Goal: Task Accomplishment & Management: Use online tool/utility

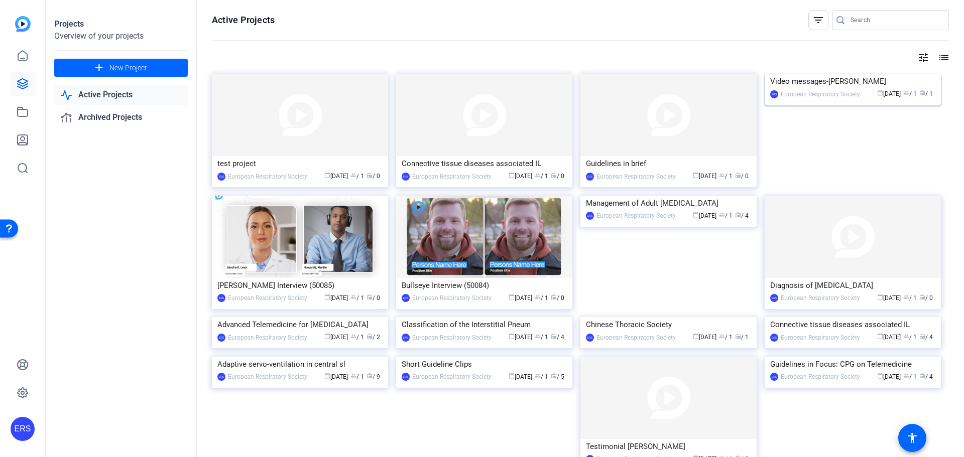
click at [827, 89] on div "Video messages-[PERSON_NAME]" at bounding box center [852, 81] width 165 height 15
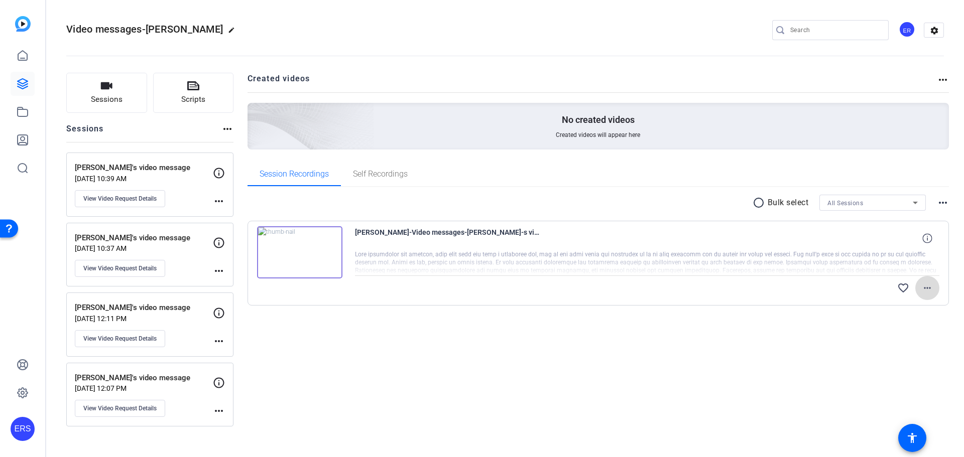
click at [925, 294] on span at bounding box center [927, 288] width 24 height 24
click at [906, 324] on span "Share Original" at bounding box center [901, 322] width 60 height 12
click at [20, 83] on icon at bounding box center [23, 84] width 12 height 12
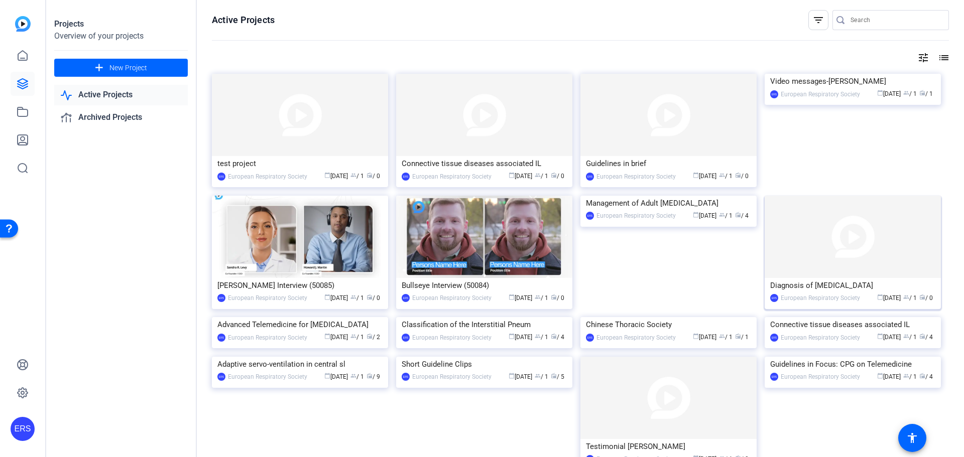
click at [841, 258] on img at bounding box center [853, 237] width 176 height 82
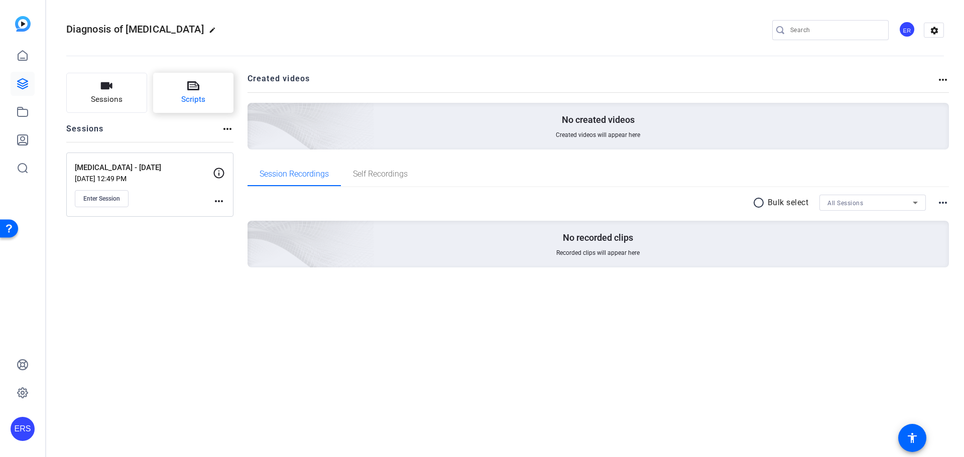
click at [186, 95] on span "Scripts" at bounding box center [193, 100] width 24 height 12
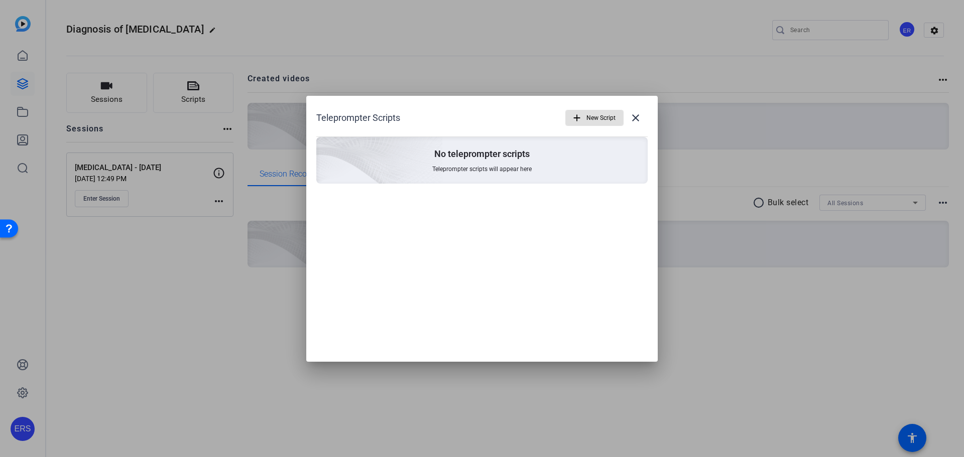
click at [592, 119] on span "New Script" at bounding box center [600, 117] width 29 height 19
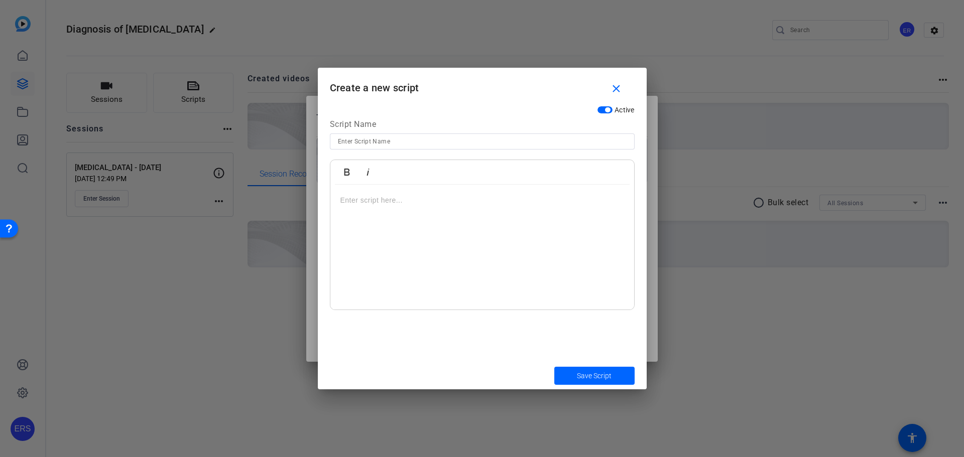
click at [395, 139] on input at bounding box center [482, 142] width 289 height 12
type input "Final [DATE]"
click at [471, 222] on div at bounding box center [482, 247] width 304 height 125
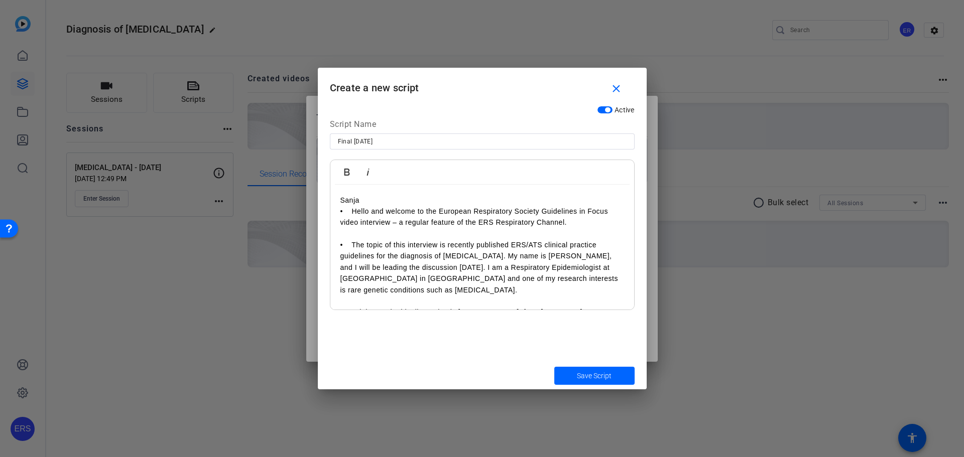
click at [368, 200] on p "Sanja" at bounding box center [482, 200] width 284 height 11
drag, startPoint x: 337, startPoint y: 200, endPoint x: 358, endPoint y: 201, distance: 21.1
click at [346, 170] on icon "button" at bounding box center [347, 172] width 12 height 12
click at [368, 202] on p "Sanja - Welcome" at bounding box center [482, 200] width 284 height 11
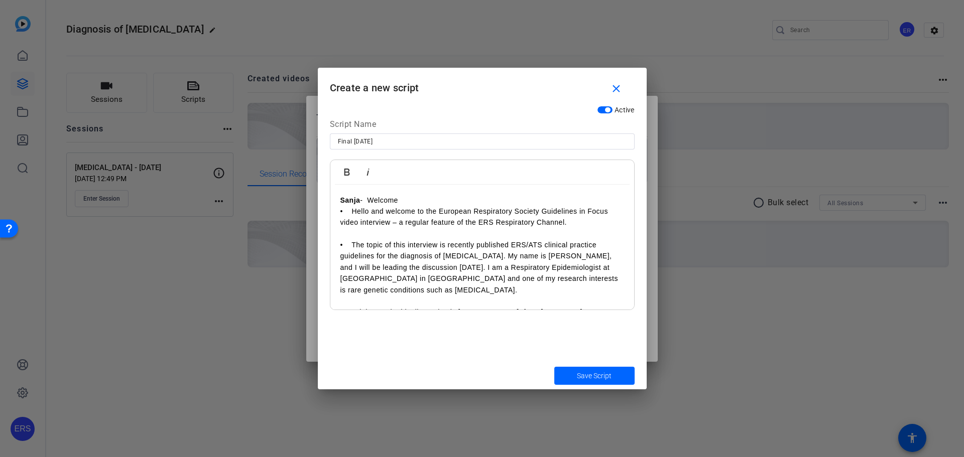
drag, startPoint x: 370, startPoint y: 202, endPoint x: 403, endPoint y: 202, distance: 33.1
click at [403, 202] on p "Sanja - Welcome" at bounding box center [482, 200] width 284 height 11
click at [369, 176] on icon "button" at bounding box center [368, 172] width 12 height 12
click at [345, 212] on p "• Hello and welcome to the European Respiratory Society Guidelines in Focus vid…" at bounding box center [482, 217] width 284 height 23
click at [363, 235] on p at bounding box center [482, 233] width 284 height 11
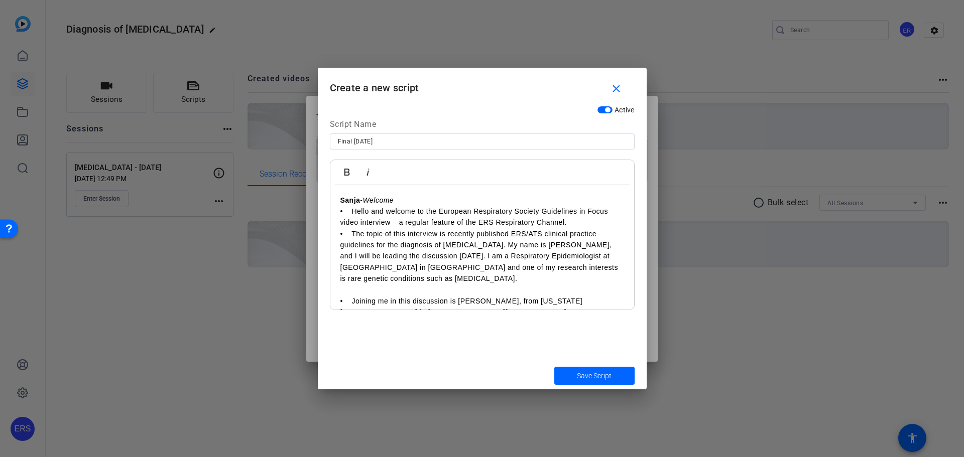
click at [352, 295] on p at bounding box center [482, 290] width 284 height 11
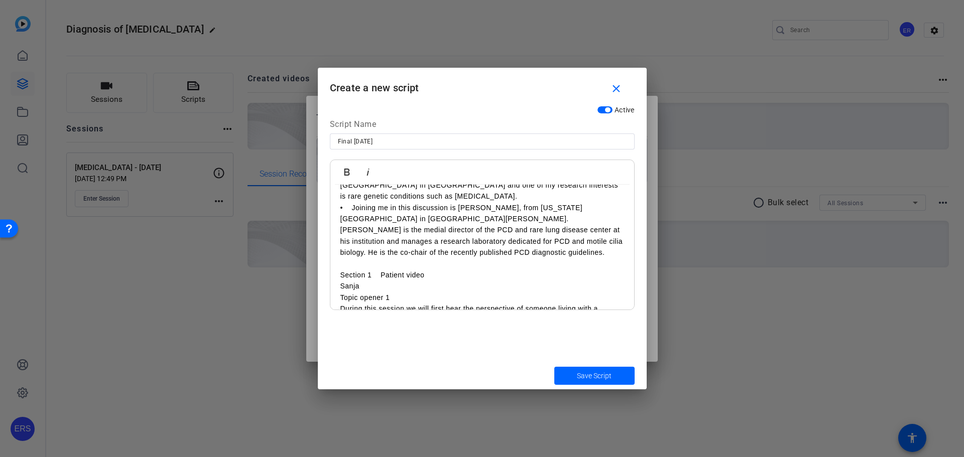
scroll to position [100, 0]
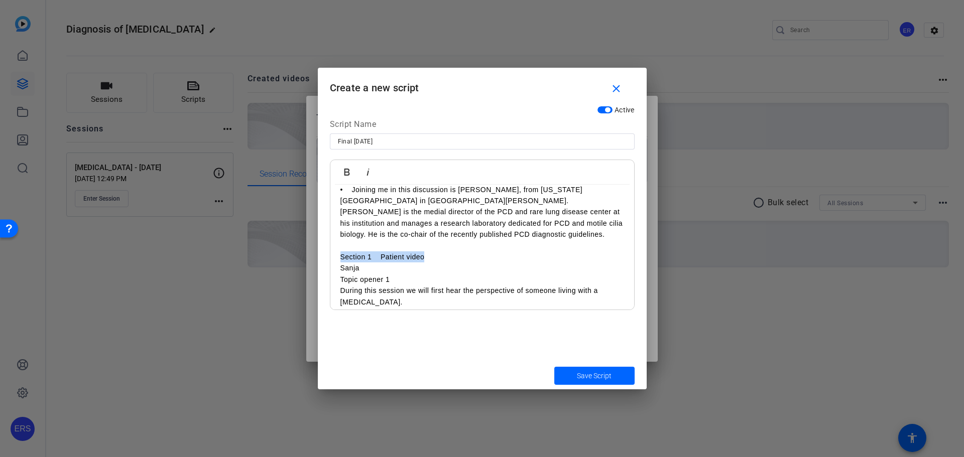
drag, startPoint x: 340, startPoint y: 258, endPoint x: 432, endPoint y: 262, distance: 92.0
click at [432, 262] on p "Section 1 Patient video" at bounding box center [482, 256] width 284 height 11
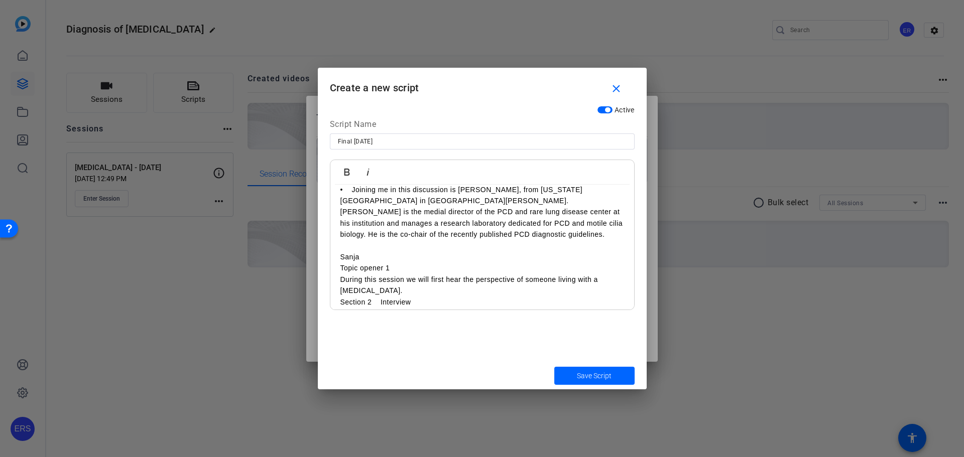
click at [402, 260] on p "Sanja" at bounding box center [482, 256] width 284 height 11
drag, startPoint x: 349, startPoint y: 266, endPoint x: 372, endPoint y: 257, distance: 24.8
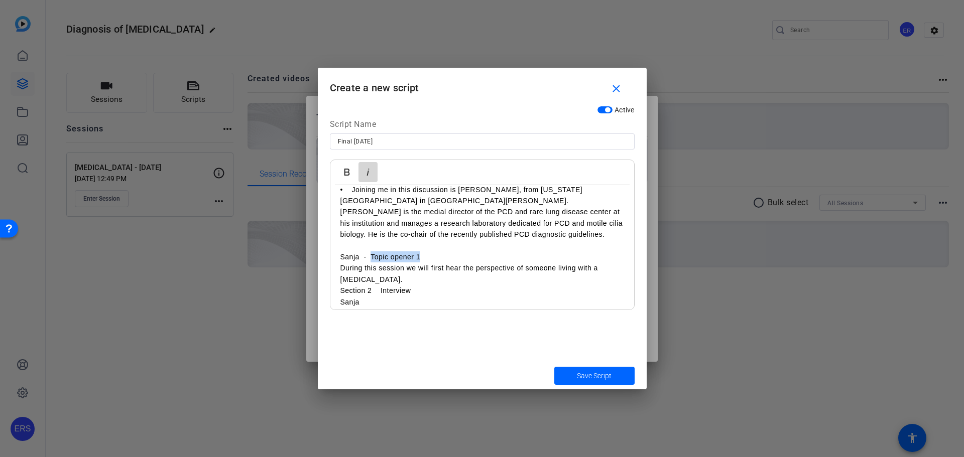
click at [366, 178] on icon "button" at bounding box center [368, 172] width 12 height 12
click at [341, 257] on p "Sanja - Topic opener 1" at bounding box center [482, 256] width 284 height 11
drag, startPoint x: 341, startPoint y: 257, endPoint x: 357, endPoint y: 256, distance: 16.6
click at [357, 256] on p "Sanja - Topic opener 1" at bounding box center [482, 256] width 284 height 11
click at [356, 255] on p "Sanja - Topic opener 1" at bounding box center [482, 256] width 284 height 11
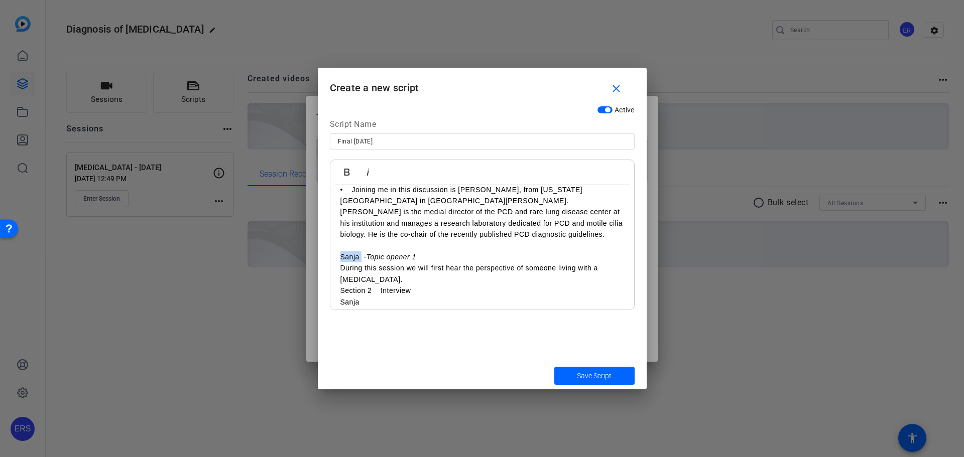
click at [349, 255] on p "Sanja - Topic opener 1" at bounding box center [482, 256] width 284 height 11
drag, startPoint x: 341, startPoint y: 258, endPoint x: 358, endPoint y: 257, distance: 17.1
click at [358, 257] on p "Sanja - Topic opener 1" at bounding box center [482, 256] width 284 height 11
click at [349, 172] on icon "button" at bounding box center [347, 172] width 12 height 12
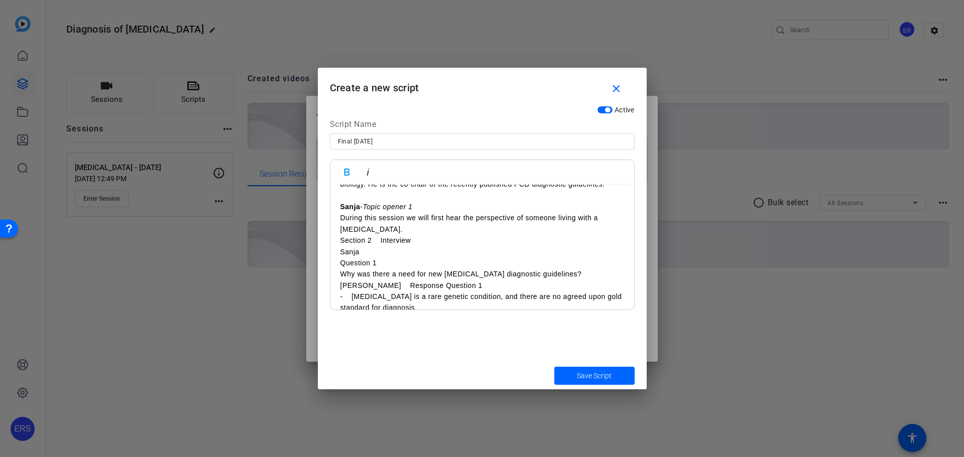
click at [435, 229] on p "During this session we will first hear the perspective of someone living with a…" at bounding box center [482, 223] width 284 height 23
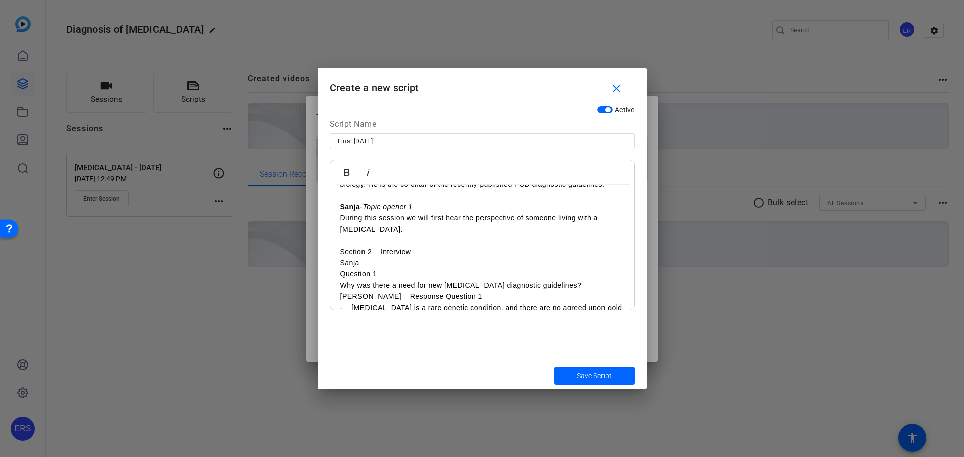
drag, startPoint x: 339, startPoint y: 252, endPoint x: 422, endPoint y: 253, distance: 83.3
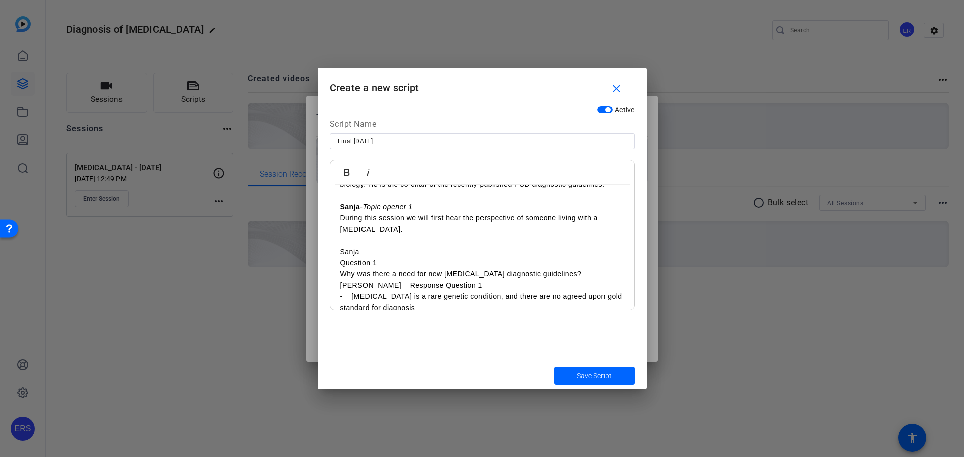
click at [422, 253] on p "Sanja" at bounding box center [482, 251] width 284 height 11
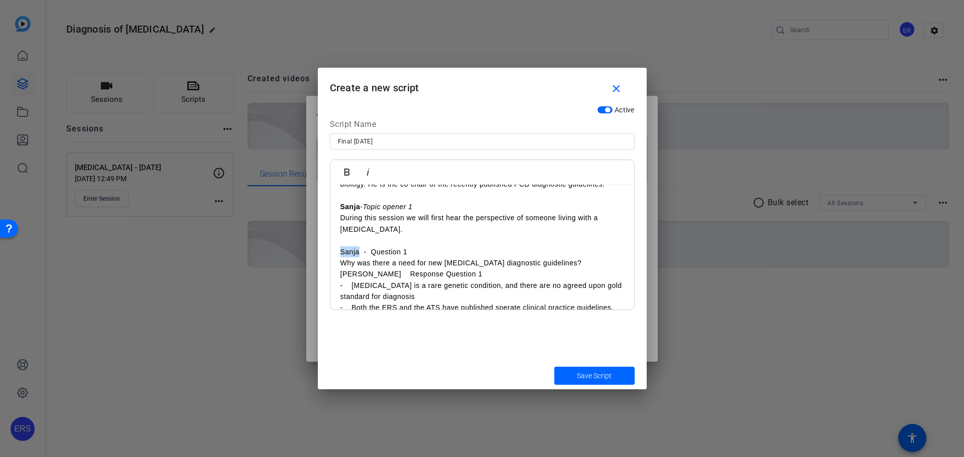
drag, startPoint x: 338, startPoint y: 253, endPoint x: 358, endPoint y: 255, distance: 20.2
click at [346, 176] on icon "button" at bounding box center [347, 172] width 12 height 12
drag, startPoint x: 371, startPoint y: 254, endPoint x: 413, endPoint y: 252, distance: 41.7
click at [413, 252] on p "Sanja - Question 1" at bounding box center [482, 251] width 284 height 11
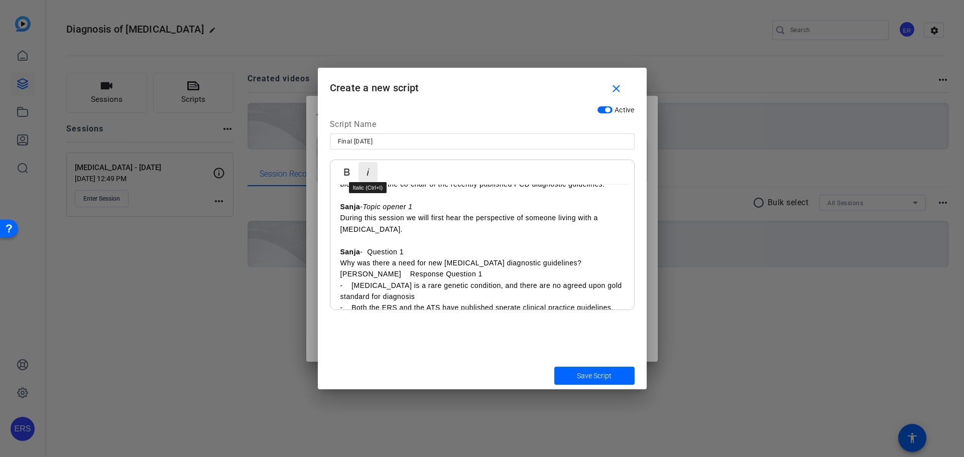
click at [367, 171] on icon "button" at bounding box center [367, 172] width 3 height 7
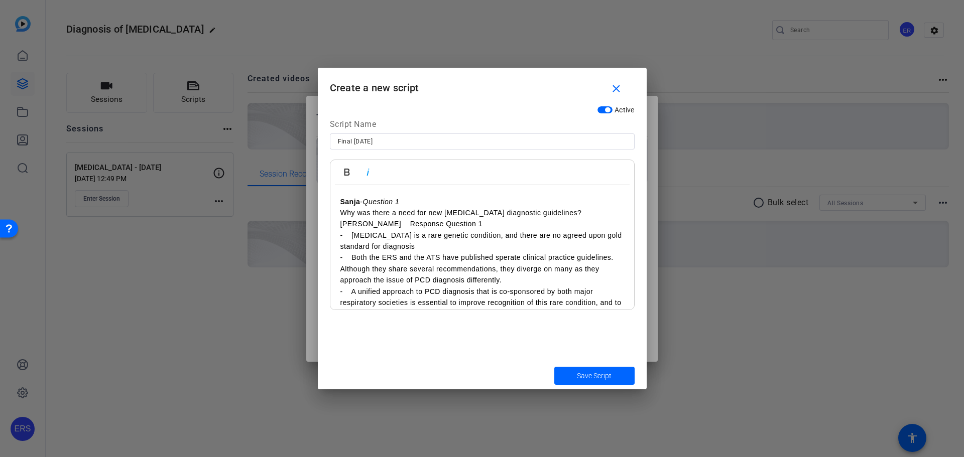
scroll to position [251, 0]
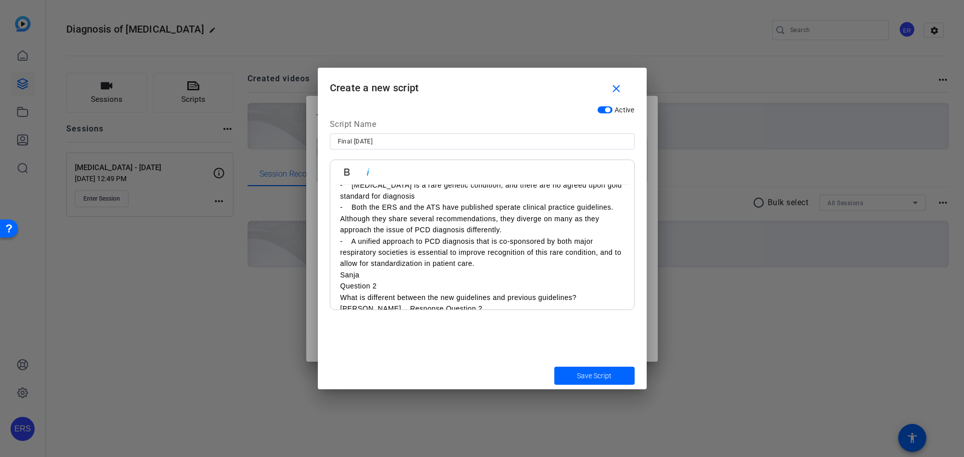
click at [518, 264] on p "- A unified approach to PCD diagnosis that is co-sponsored by both major respir…" at bounding box center [482, 253] width 284 height 34
click at [340, 277] on p "Sanja" at bounding box center [482, 275] width 284 height 11
click at [375, 289] on p "Sanja" at bounding box center [482, 286] width 284 height 11
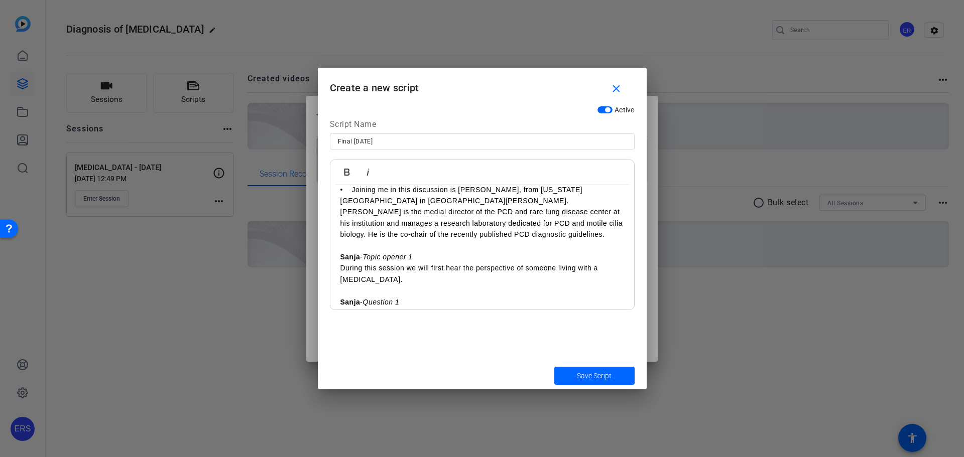
scroll to position [151, 0]
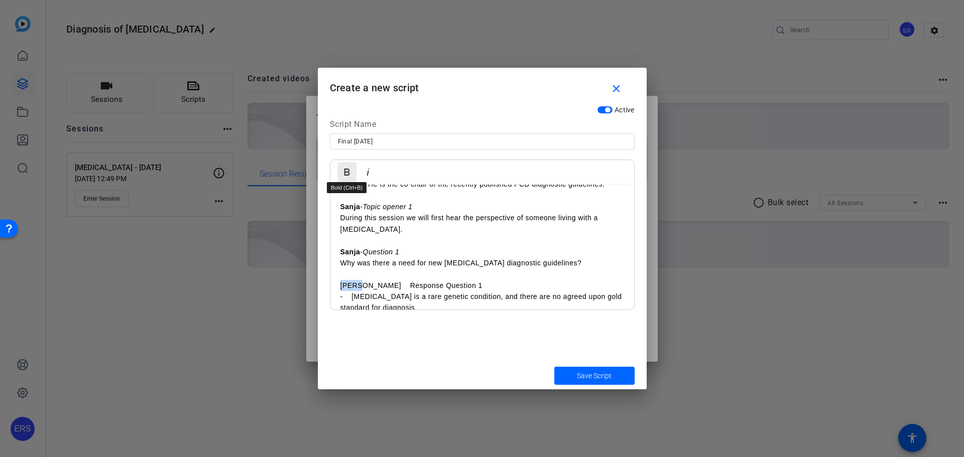
click at [347, 172] on icon "button" at bounding box center [347, 172] width 6 height 7
click at [367, 286] on p "[PERSON_NAME] Response Question 1" at bounding box center [482, 285] width 284 height 11
click at [364, 172] on icon "button" at bounding box center [368, 172] width 12 height 12
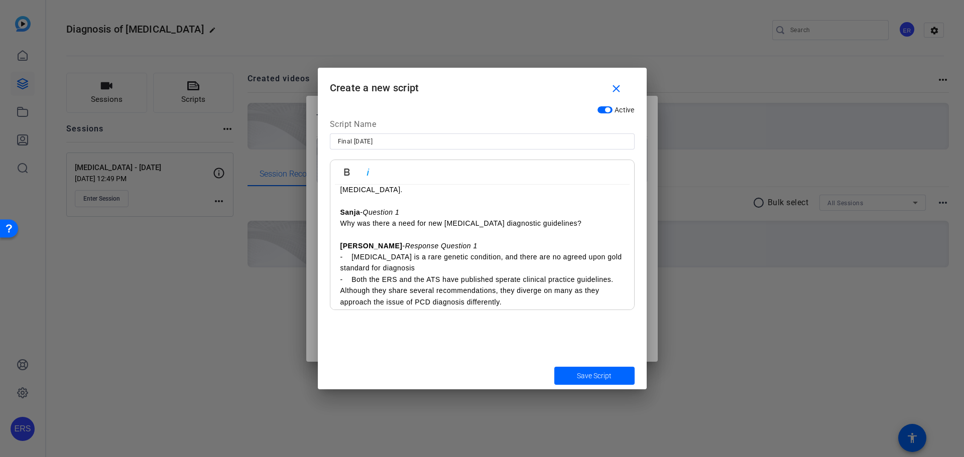
scroll to position [251, 0]
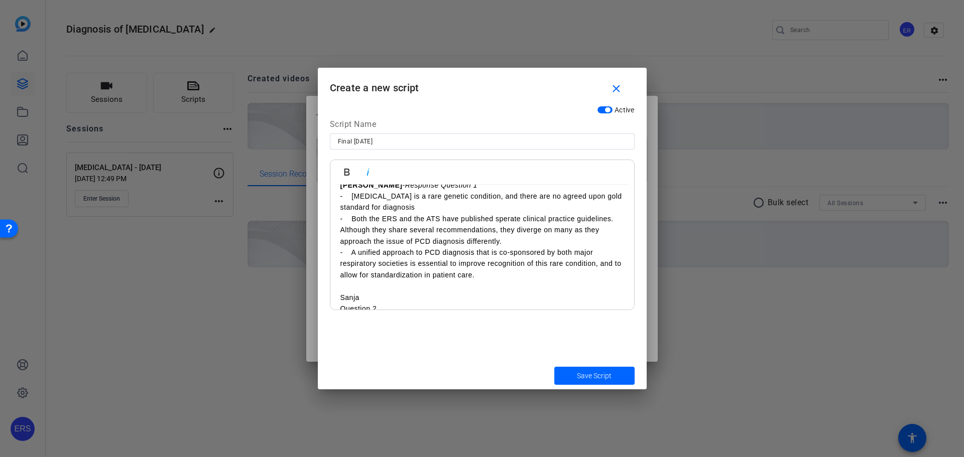
click at [365, 287] on p at bounding box center [482, 286] width 284 height 11
click at [367, 292] on p "Sanja" at bounding box center [482, 297] width 284 height 11
drag, startPoint x: 338, startPoint y: 300, endPoint x: 360, endPoint y: 296, distance: 21.9
click at [348, 173] on icon "button" at bounding box center [347, 172] width 6 height 7
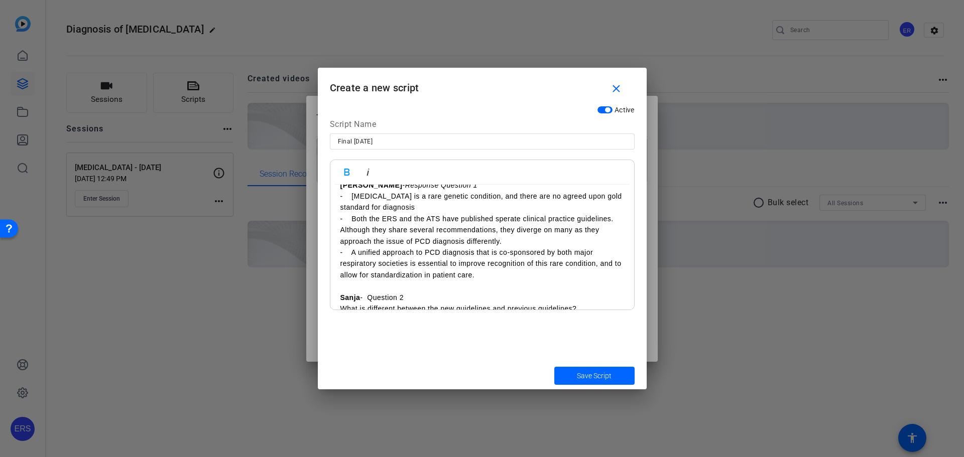
drag, startPoint x: 372, startPoint y: 297, endPoint x: 409, endPoint y: 296, distance: 36.7
click at [409, 296] on p "Sanja - Question 2" at bounding box center [482, 297] width 284 height 11
click at [370, 170] on icon "button" at bounding box center [368, 172] width 12 height 12
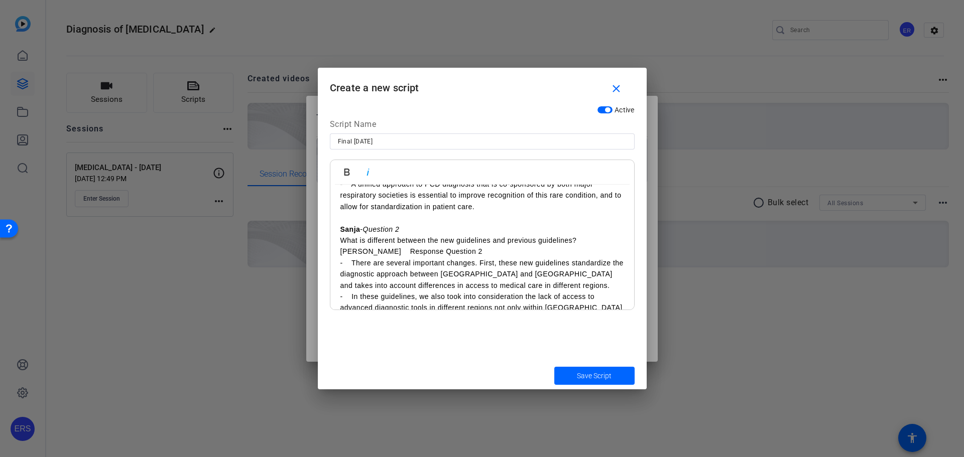
scroll to position [301, 0]
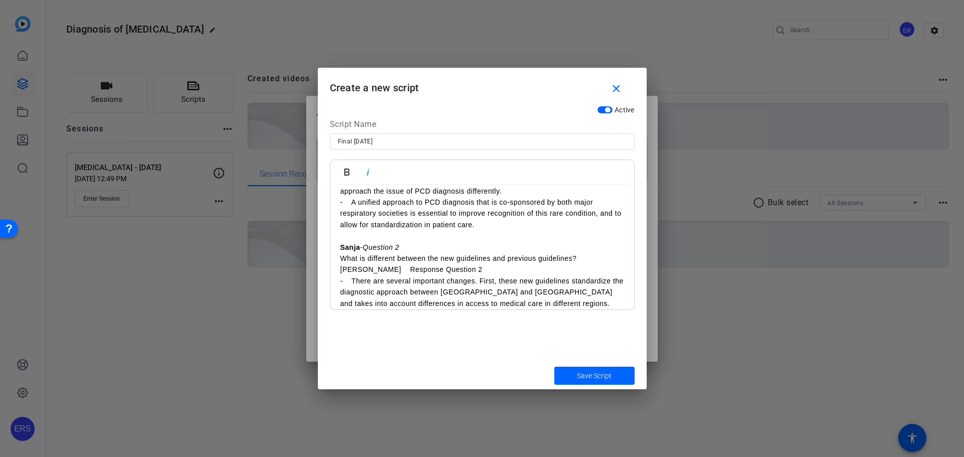
click at [341, 270] on p "[PERSON_NAME] Response Question 2" at bounding box center [482, 269] width 284 height 11
drag, startPoint x: 338, startPoint y: 283, endPoint x: 359, endPoint y: 282, distance: 21.6
click at [346, 168] on icon "button" at bounding box center [347, 172] width 12 height 12
click at [366, 282] on p "[PERSON_NAME] Response Question 2" at bounding box center [482, 281] width 284 height 11
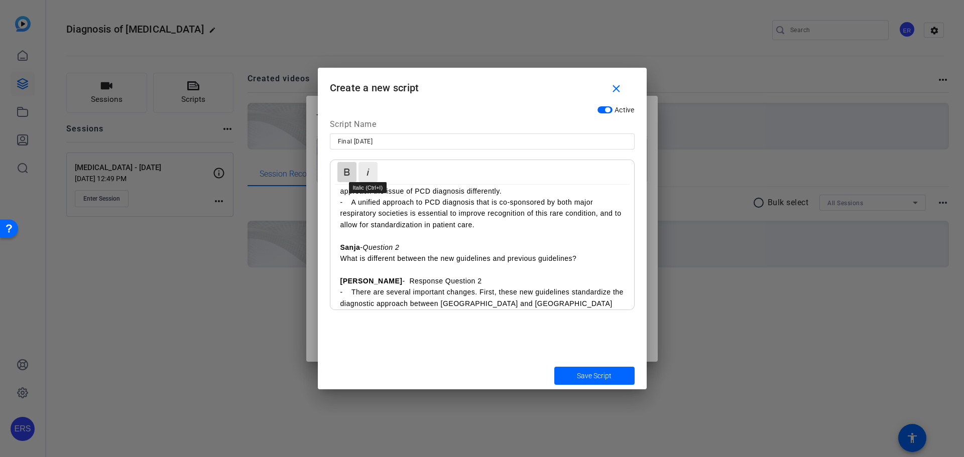
drag, startPoint x: 355, startPoint y: 174, endPoint x: 370, endPoint y: 172, distance: 15.1
click at [370, 172] on div "Bold Italic" at bounding box center [357, 172] width 42 height 24
click at [369, 172] on icon "button" at bounding box center [368, 172] width 12 height 12
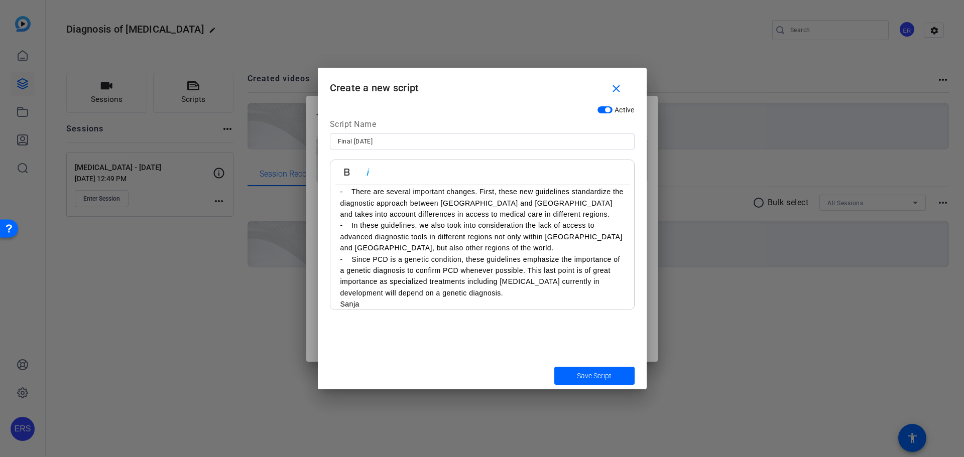
scroll to position [452, 0]
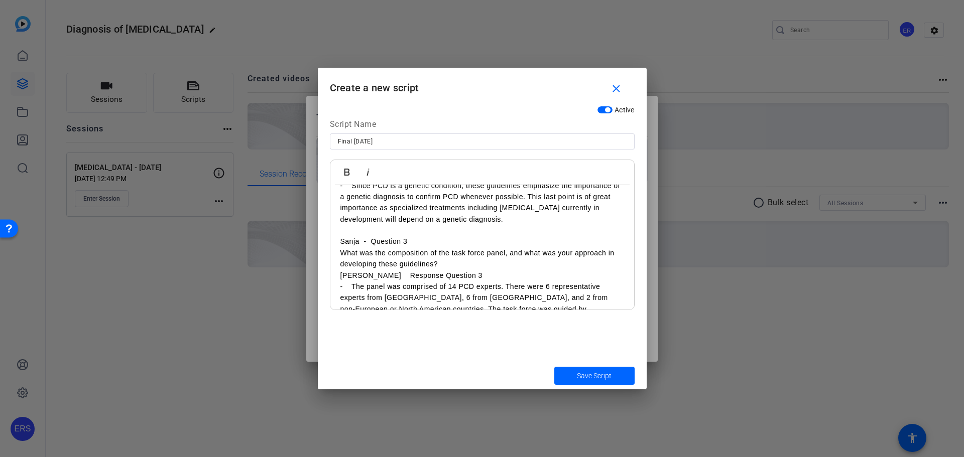
scroll to position [502, 0]
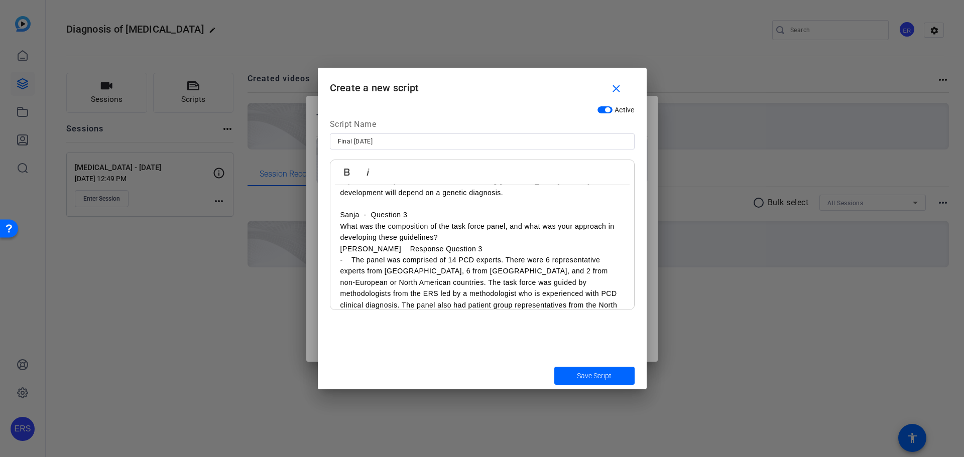
drag, startPoint x: 337, startPoint y: 211, endPoint x: 358, endPoint y: 213, distance: 21.1
click at [346, 176] on icon "button" at bounding box center [347, 172] width 12 height 12
drag, startPoint x: 372, startPoint y: 214, endPoint x: 409, endPoint y: 216, distance: 36.2
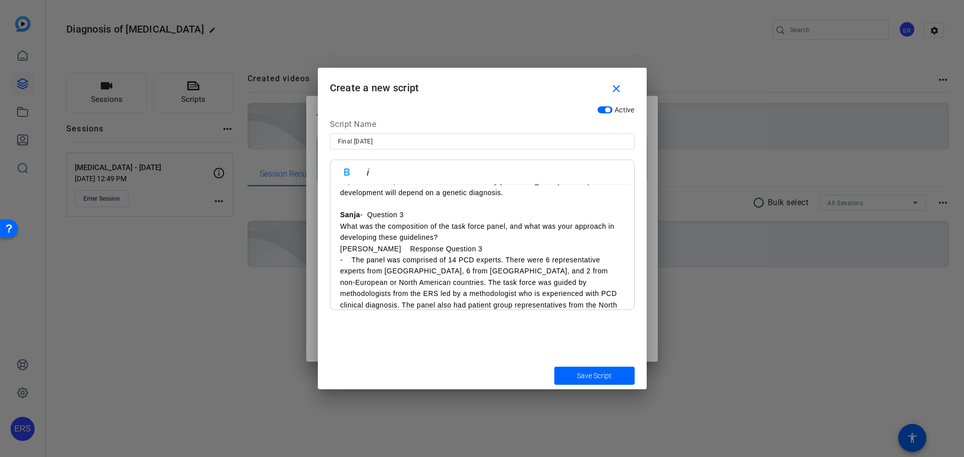
click at [409, 216] on p "Sanja - Question 3" at bounding box center [482, 214] width 284 height 11
click at [365, 173] on icon "button" at bounding box center [368, 172] width 12 height 12
drag, startPoint x: 339, startPoint y: 250, endPoint x: 368, endPoint y: 283, distance: 43.7
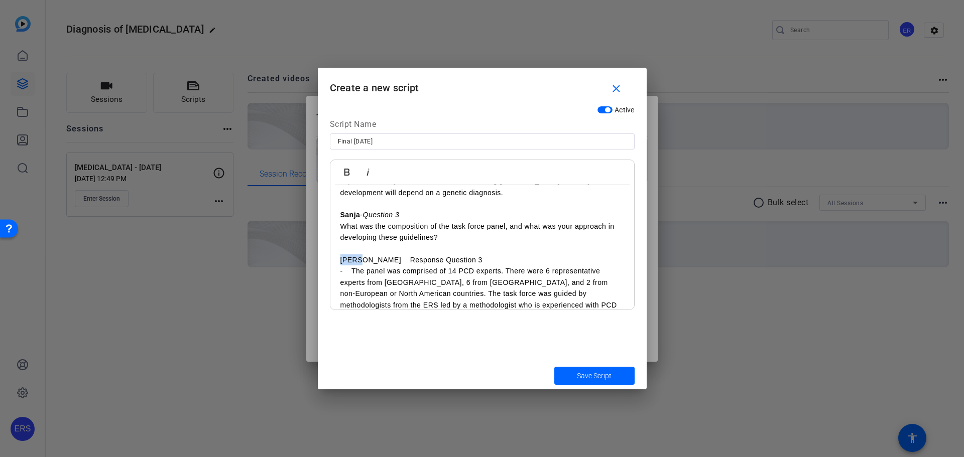
drag, startPoint x: 338, startPoint y: 261, endPoint x: 361, endPoint y: 260, distance: 22.6
click at [346, 168] on icon "button" at bounding box center [347, 172] width 12 height 12
drag, startPoint x: 372, startPoint y: 259, endPoint x: 452, endPoint y: 263, distance: 79.9
click at [452, 263] on p "[PERSON_NAME] Response Question 3" at bounding box center [482, 260] width 284 height 11
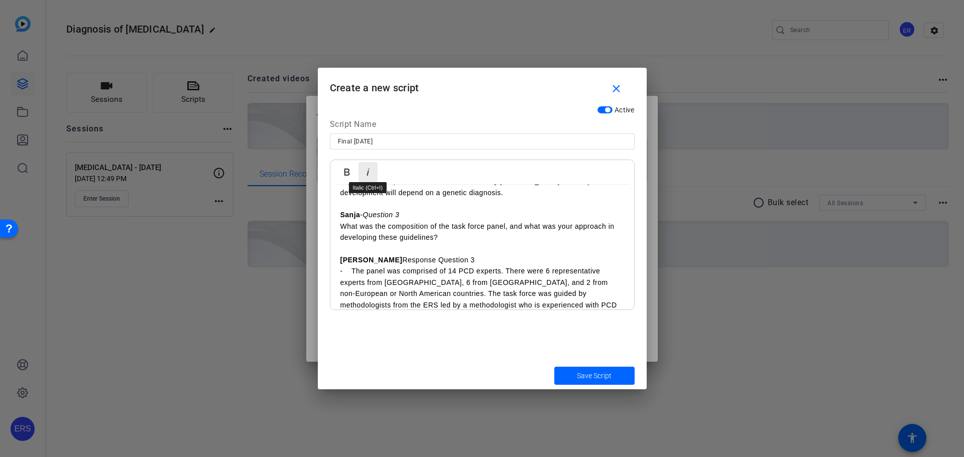
click at [364, 173] on icon "button" at bounding box center [368, 172] width 12 height 12
click at [366, 258] on p "[PERSON_NAME] Response Question 3" at bounding box center [482, 260] width 284 height 11
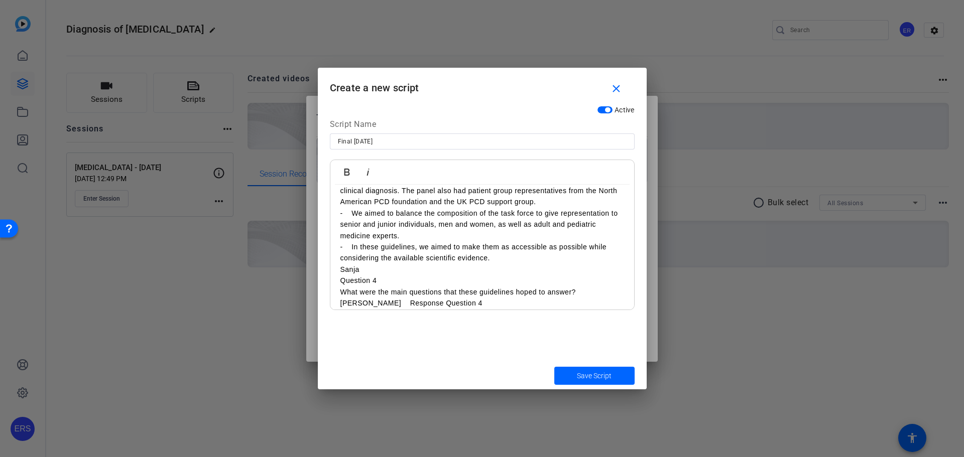
scroll to position [653, 0]
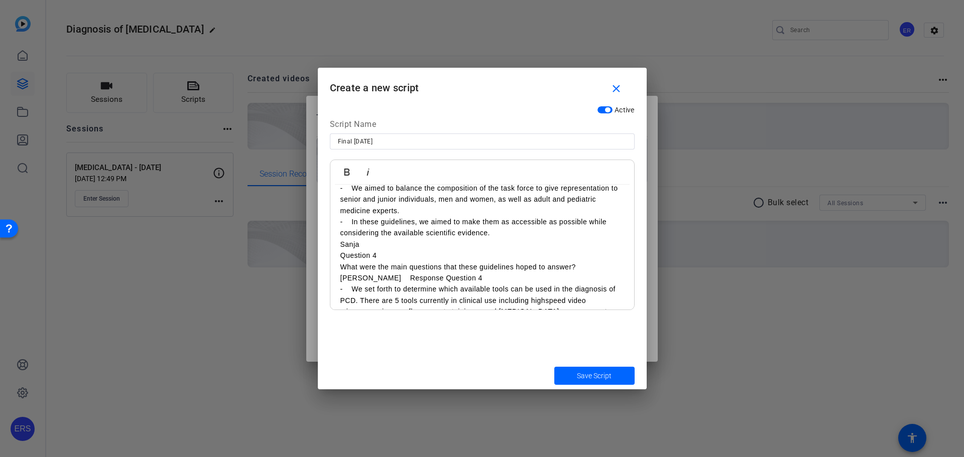
drag, startPoint x: 338, startPoint y: 245, endPoint x: 534, endPoint y: 331, distance: 213.8
click at [338, 246] on div "Sanja - Welcome • Hello and welcome to the European Respiratory Society Guideli…" at bounding box center [482, 441] width 304 height 1819
drag, startPoint x: 340, startPoint y: 257, endPoint x: 358, endPoint y: 257, distance: 18.1
click at [358, 257] on p "Sanja - Question 4" at bounding box center [482, 255] width 284 height 11
click at [349, 172] on icon "button" at bounding box center [347, 172] width 12 height 12
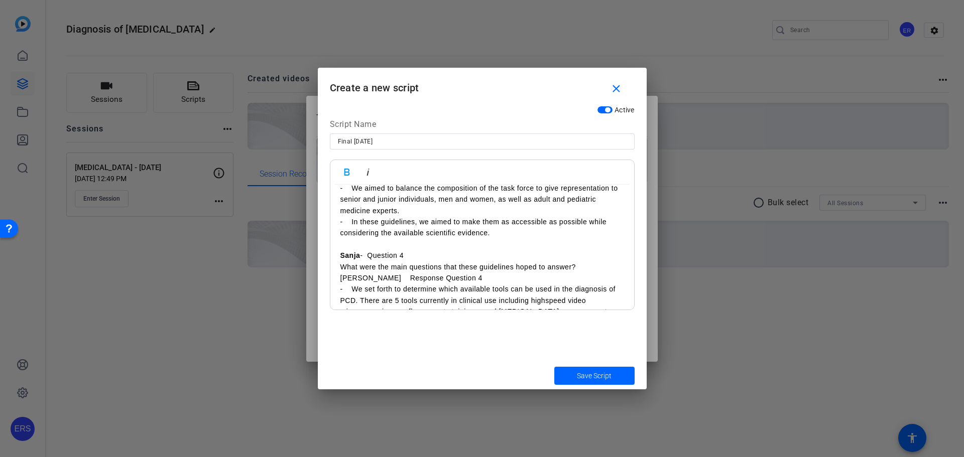
drag, startPoint x: 372, startPoint y: 256, endPoint x: 428, endPoint y: 255, distance: 55.7
click at [428, 255] on p "Sanja - Question 4" at bounding box center [482, 255] width 284 height 11
click at [370, 168] on icon "button" at bounding box center [368, 172] width 12 height 12
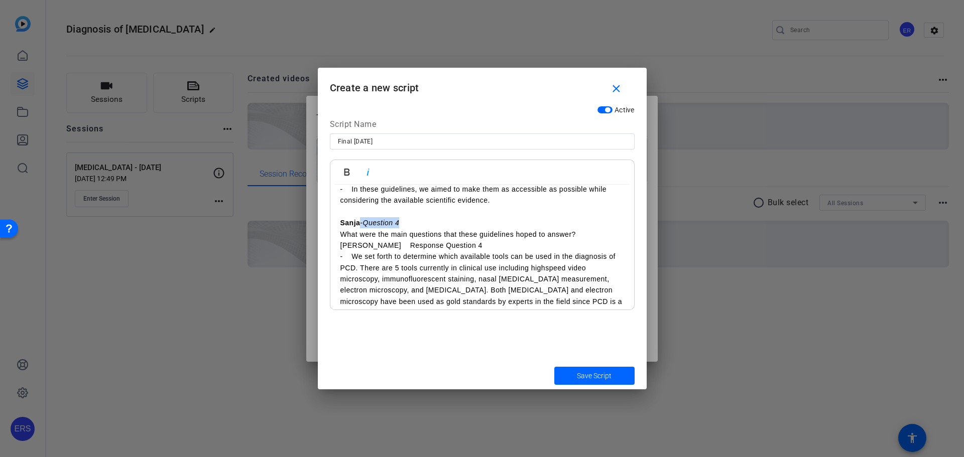
scroll to position [703, 0]
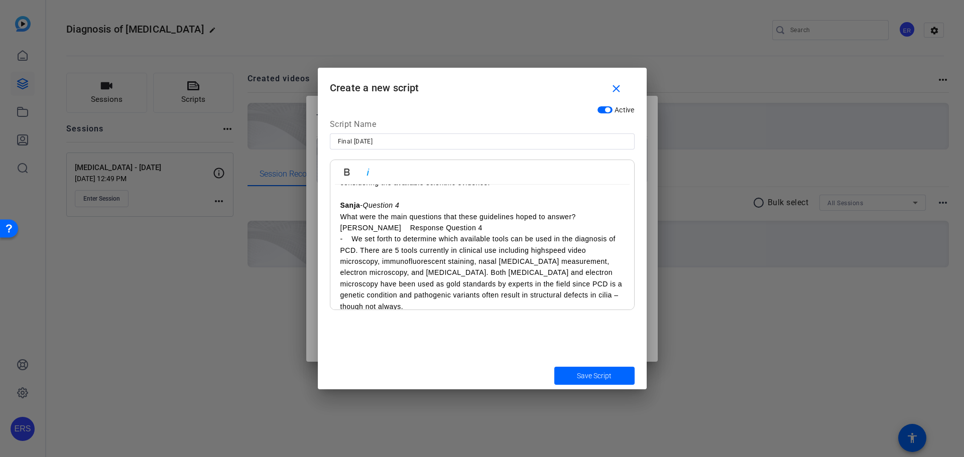
click at [336, 229] on div "Sanja - Welcome • Hello and welcome to the European Respiratory Society Guideli…" at bounding box center [482, 391] width 304 height 1819
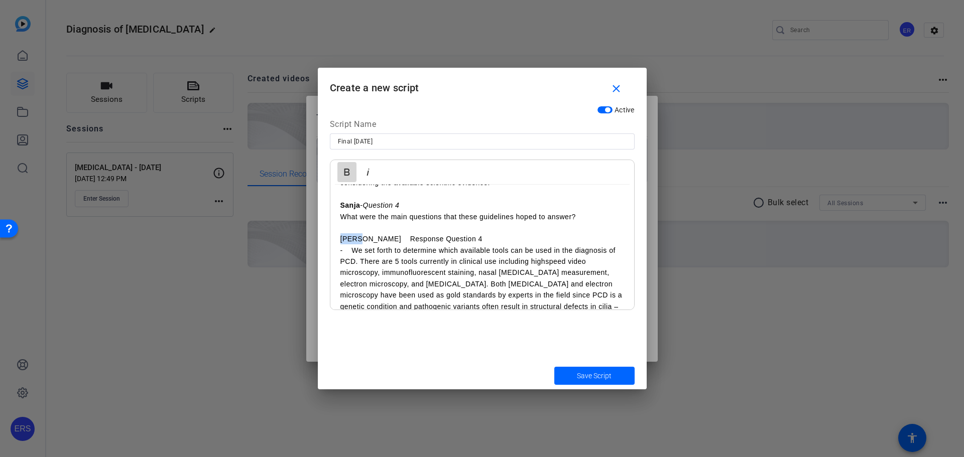
click at [347, 174] on icon "button" at bounding box center [347, 172] width 12 height 12
drag, startPoint x: 373, startPoint y: 237, endPoint x: 444, endPoint y: 238, distance: 70.8
click at [444, 238] on p "[PERSON_NAME] Response Question 4" at bounding box center [482, 238] width 284 height 11
click at [369, 169] on icon "button" at bounding box center [368, 172] width 12 height 12
click at [368, 239] on p "[PERSON_NAME] Response Question 4" at bounding box center [482, 238] width 284 height 11
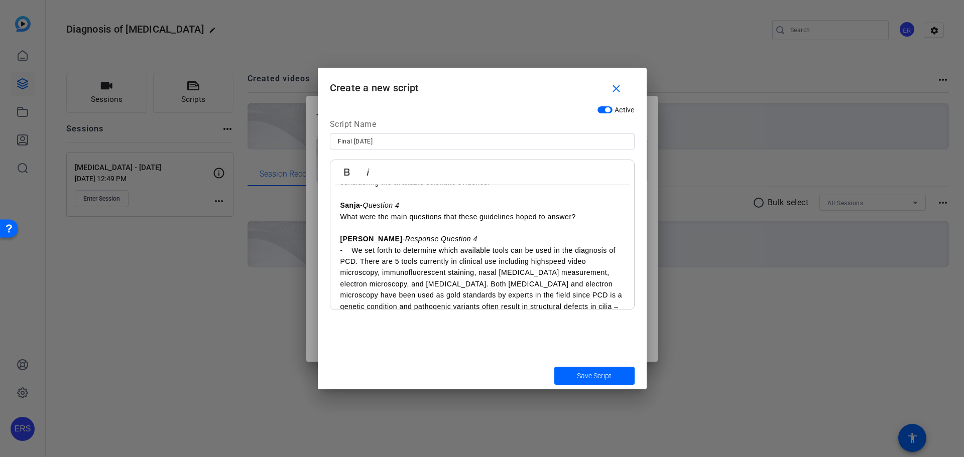
scroll to position [753, 0]
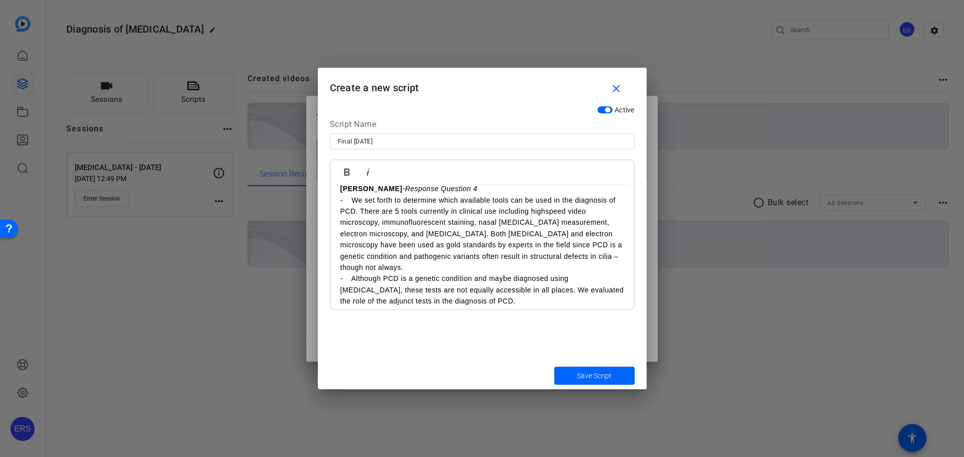
click at [457, 268] on p "- We set forth to determine which available tools can be used in the diagnosis …" at bounding box center [482, 234] width 284 height 79
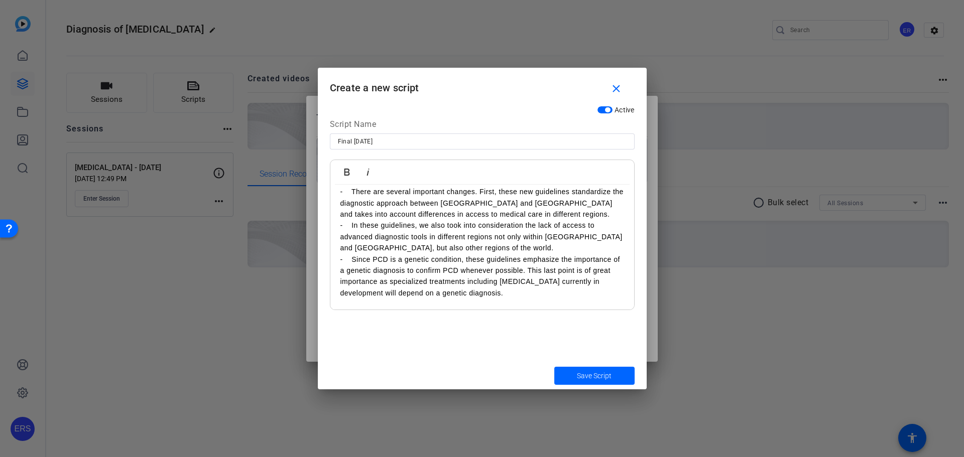
scroll to position [351, 0]
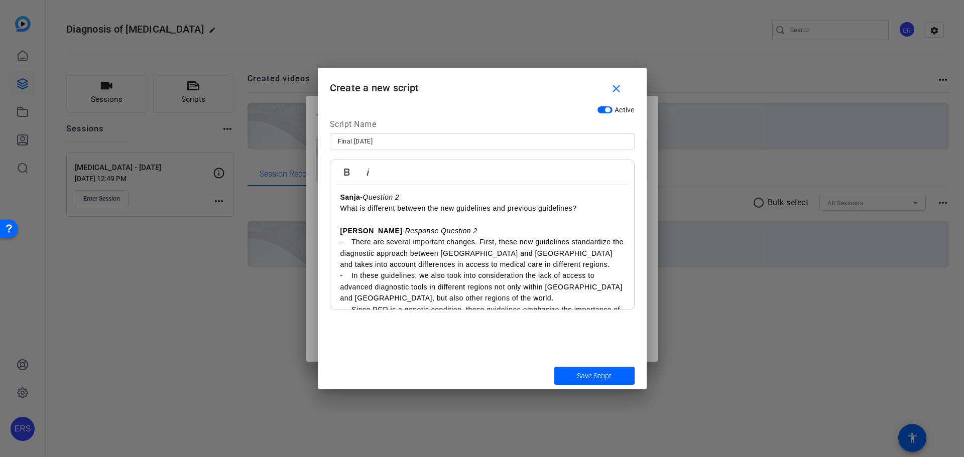
click at [571, 268] on p "- There are several important changes. First, these new guidelines standardize …" at bounding box center [482, 253] width 284 height 34
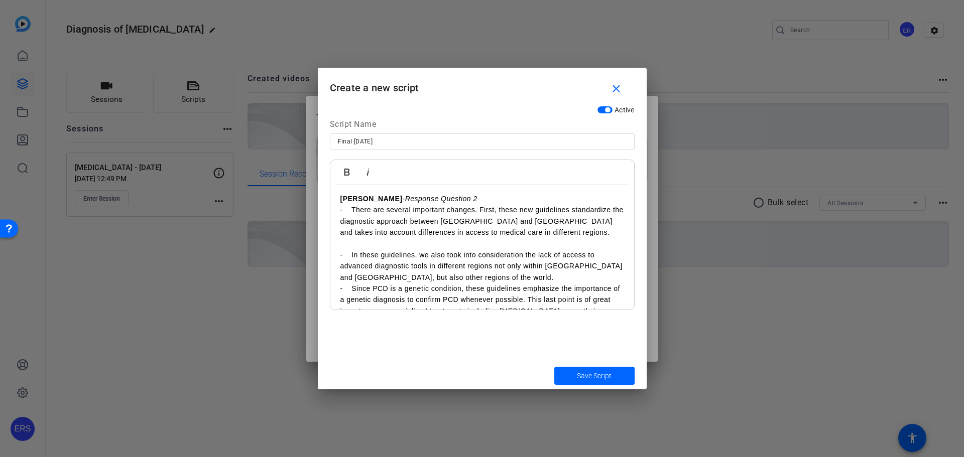
scroll to position [402, 0]
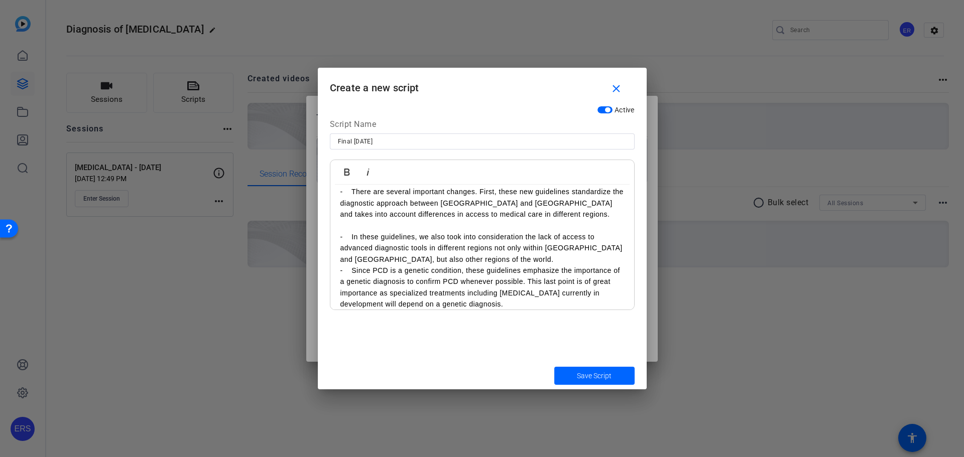
click at [520, 262] on p "- In these guidelines, we also took into consideration the lack of access to ad…" at bounding box center [482, 248] width 284 height 34
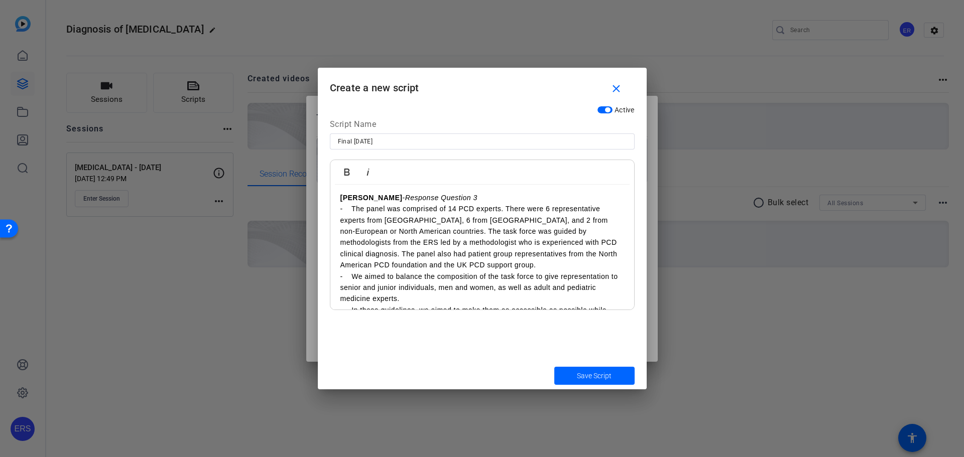
scroll to position [602, 0]
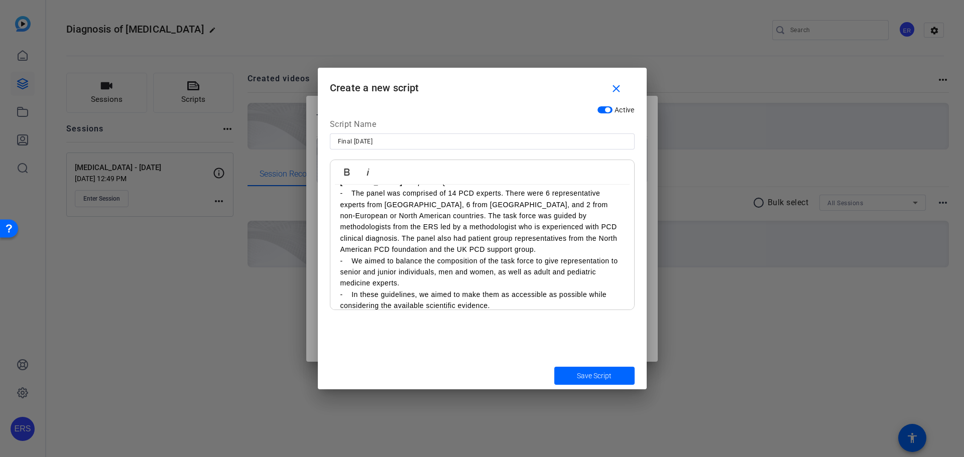
click at [470, 254] on p "- The panel was comprised of 14 PCD experts. There were 6 representative expert…" at bounding box center [482, 221] width 284 height 67
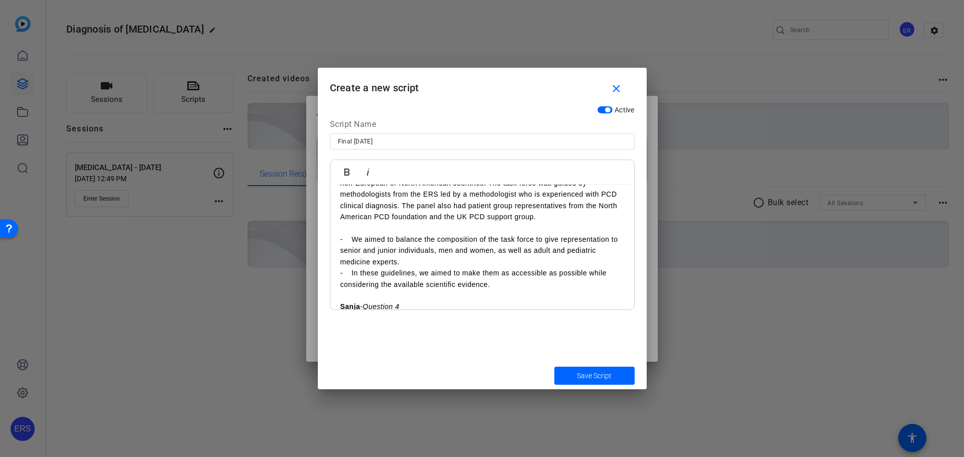
scroll to position [653, 0]
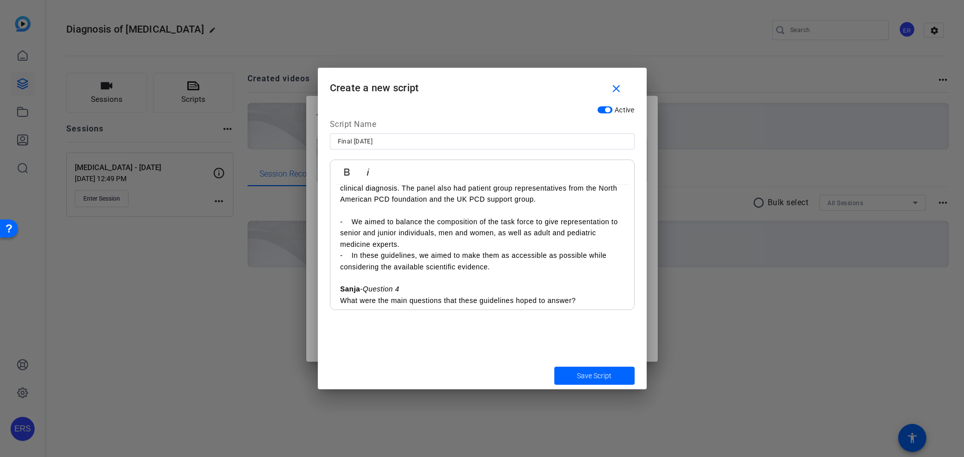
click at [444, 250] on p "- In these guidelines, we aimed to make them as accessible as possible while co…" at bounding box center [482, 261] width 284 height 23
click at [439, 246] on p "- We aimed to balance the composition of the task force to give representation …" at bounding box center [482, 233] width 284 height 34
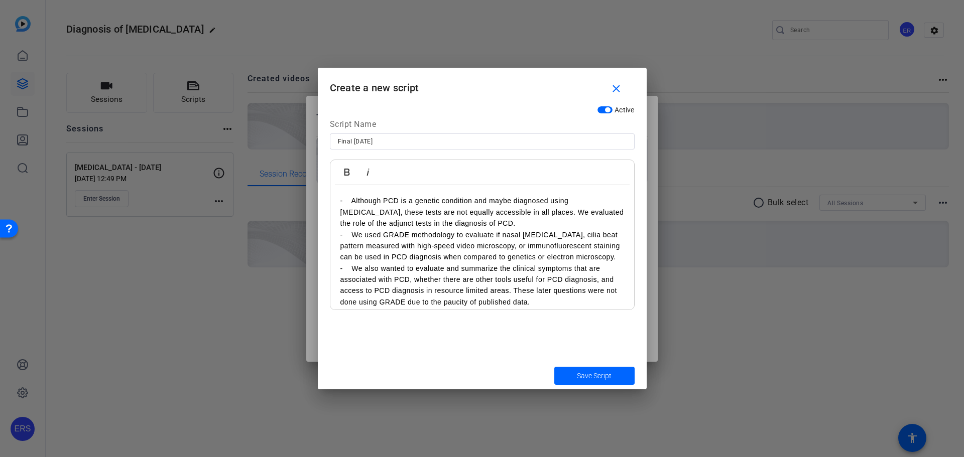
scroll to position [904, 0]
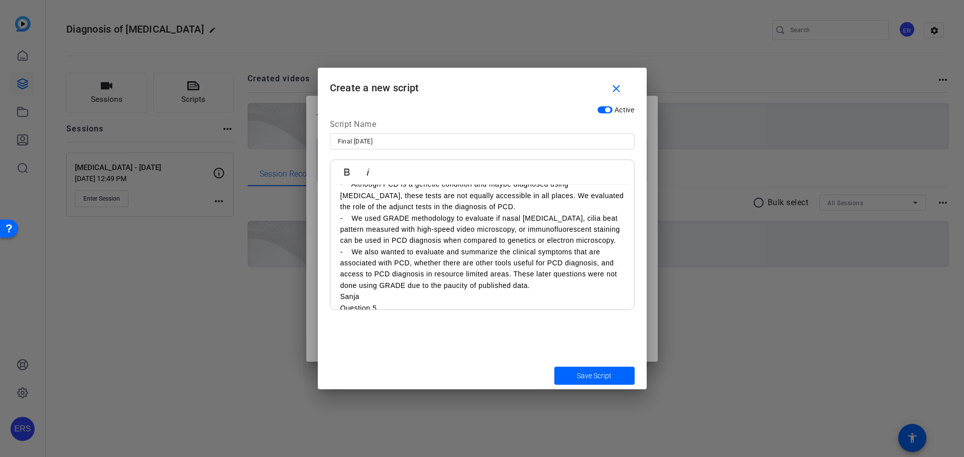
click at [496, 207] on p "- Although PCD is a genetic condition and maybe diagnosed using [MEDICAL_DATA],…" at bounding box center [482, 196] width 284 height 34
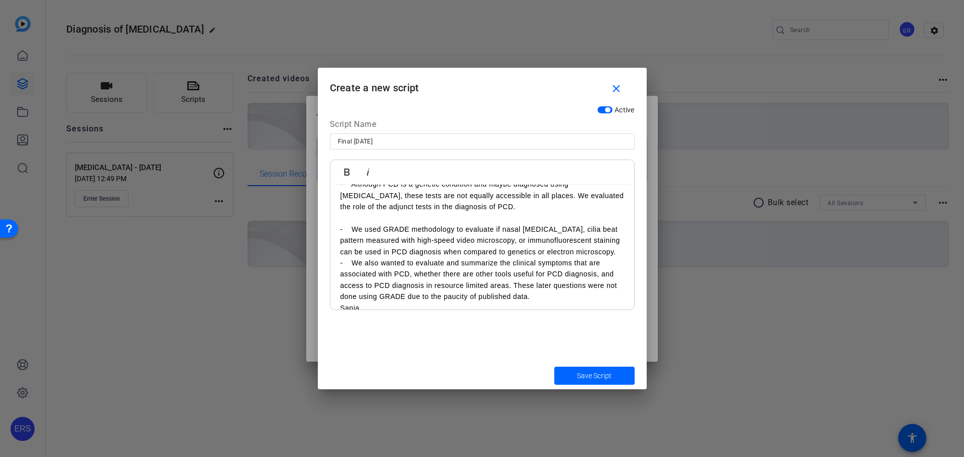
scroll to position [915, 0]
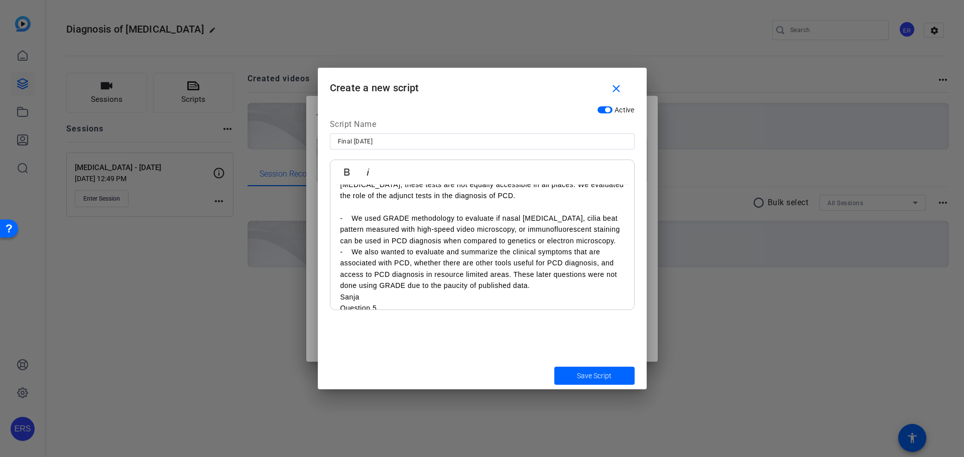
click at [429, 258] on p "- We also wanted to evaluate and summarize the clinical symptoms that are assoc…" at bounding box center [482, 268] width 284 height 45
click at [408, 246] on p "- We used GRADE methodology to evaluate if nasal [MEDICAL_DATA], cilia beat pat…" at bounding box center [482, 230] width 284 height 34
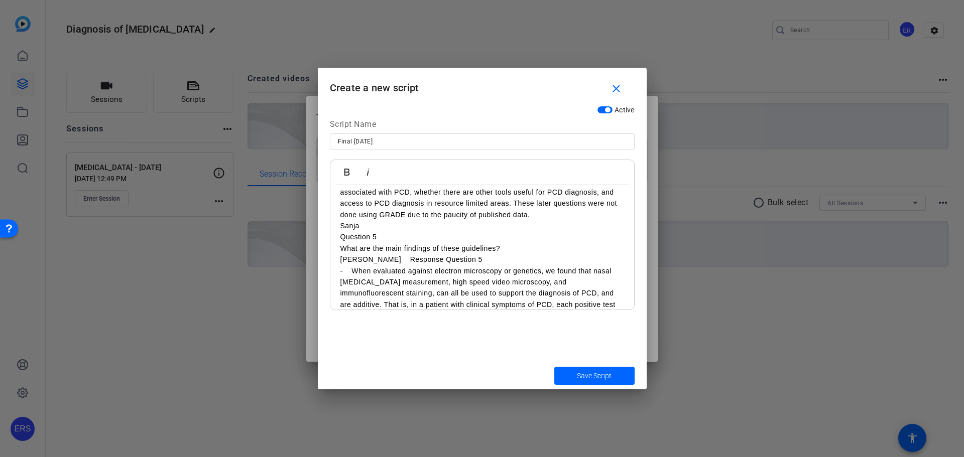
scroll to position [1015, 0]
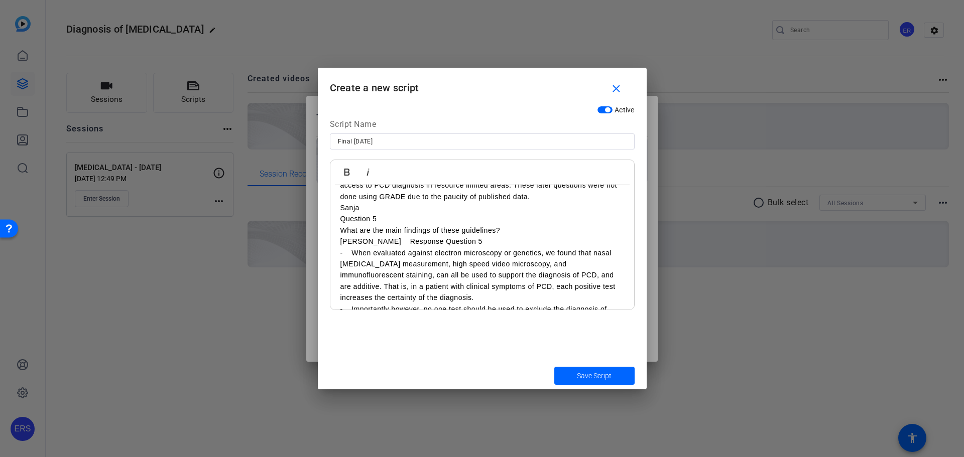
click at [542, 202] on p "- We also wanted to evaluate and summarize the clinical symptoms that are assoc…" at bounding box center [482, 179] width 284 height 45
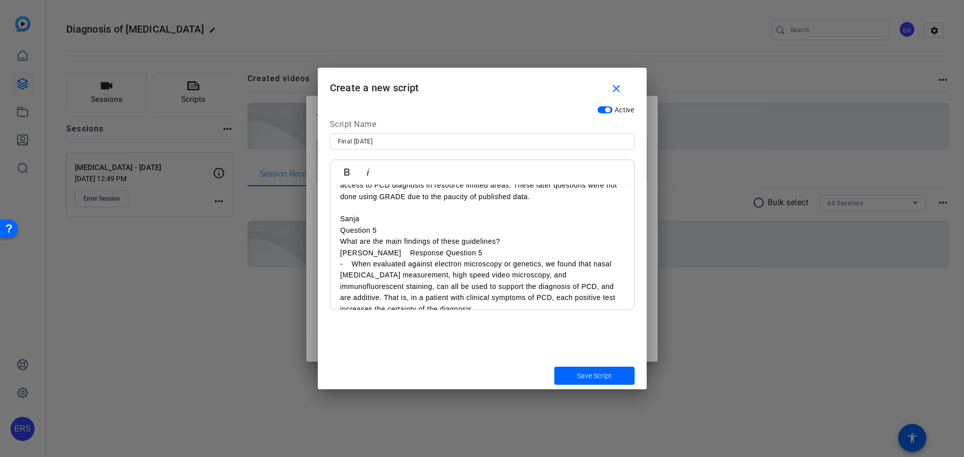
scroll to position [1026, 0]
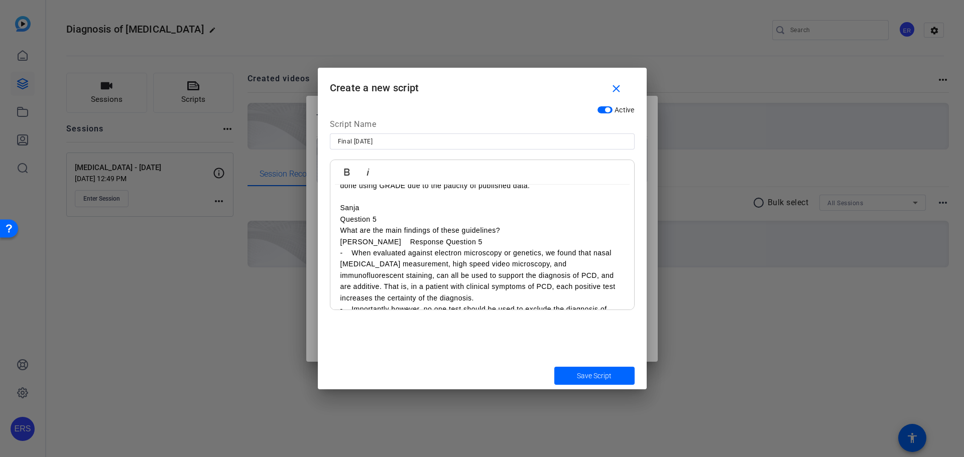
click at [373, 202] on p at bounding box center [482, 196] width 284 height 11
click at [374, 213] on p "Sanja" at bounding box center [482, 207] width 284 height 11
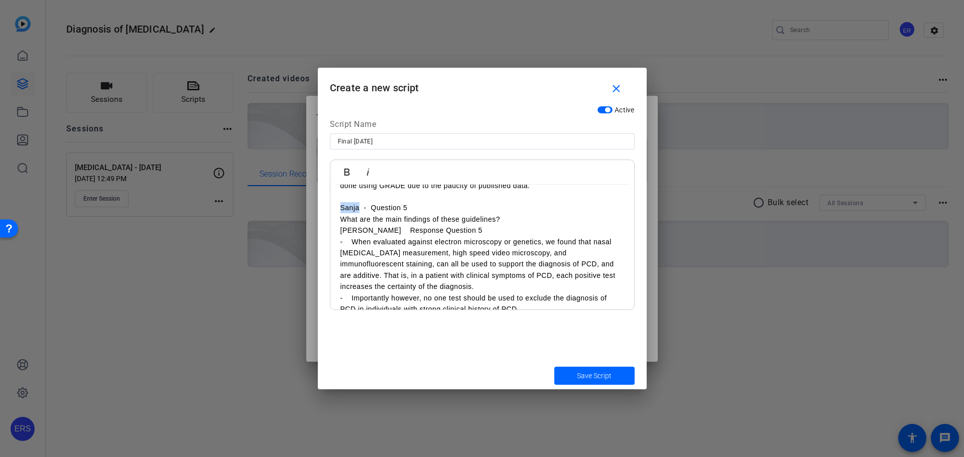
drag, startPoint x: 340, startPoint y: 219, endPoint x: 359, endPoint y: 219, distance: 19.1
click at [359, 213] on p "Sanja - Question 5" at bounding box center [482, 207] width 284 height 11
click at [349, 171] on icon "button" at bounding box center [347, 172] width 6 height 7
drag, startPoint x: 372, startPoint y: 219, endPoint x: 409, endPoint y: 217, distance: 36.7
click at [409, 213] on p "Sanja - Question 5" at bounding box center [482, 207] width 284 height 11
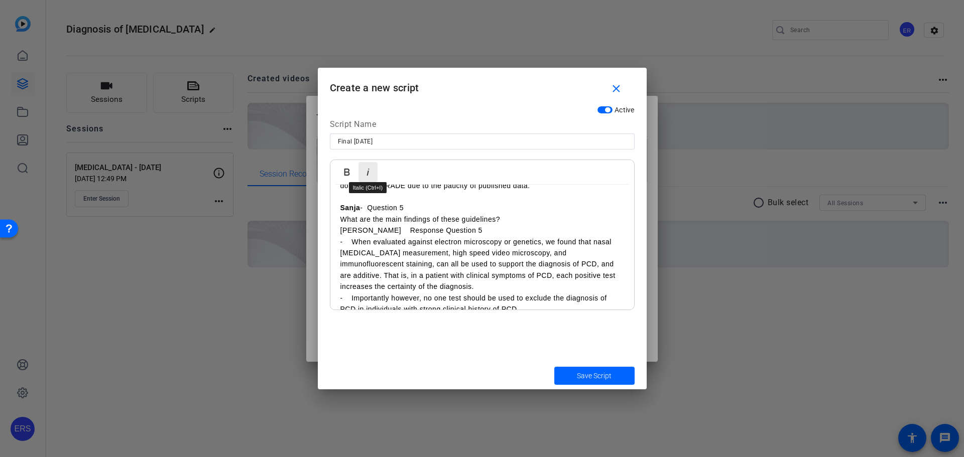
click at [367, 174] on icon "button" at bounding box center [367, 172] width 3 height 7
click at [339, 238] on div "Sanja - Welcome • Hello and welcome to the European Respiratory Society Guideli…" at bounding box center [482, 113] width 304 height 1909
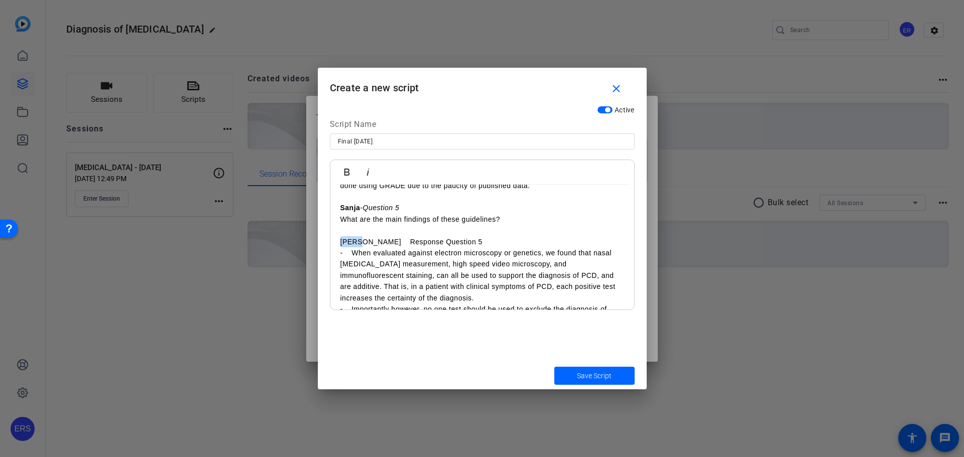
drag, startPoint x: 340, startPoint y: 254, endPoint x: 361, endPoint y: 253, distance: 20.6
click at [361, 247] on p "[PERSON_NAME] Response Question 5" at bounding box center [482, 241] width 284 height 11
click at [349, 174] on icon "button" at bounding box center [347, 172] width 12 height 12
drag, startPoint x: 373, startPoint y: 255, endPoint x: 444, endPoint y: 256, distance: 71.3
click at [444, 247] on p "[PERSON_NAME] Response Question 5" at bounding box center [482, 241] width 284 height 11
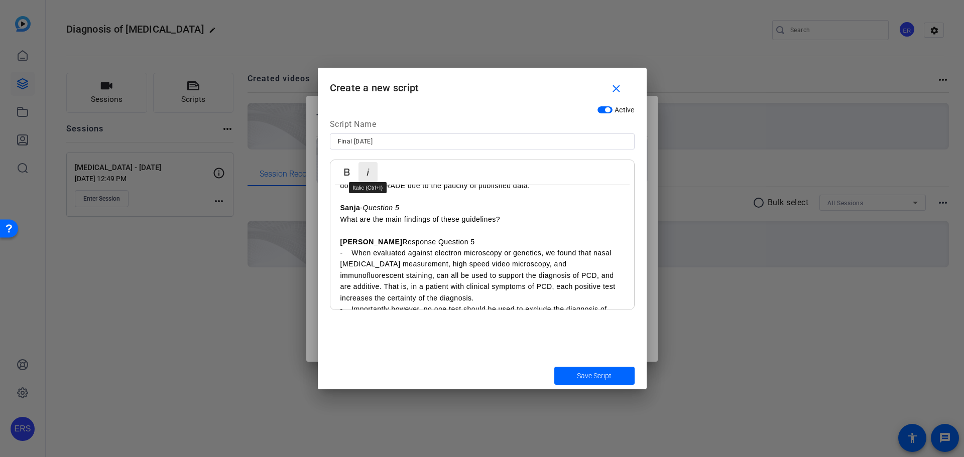
click at [369, 177] on icon "button" at bounding box center [368, 172] width 12 height 12
click at [367, 247] on p "[PERSON_NAME] Response Question 5" at bounding box center [482, 241] width 284 height 11
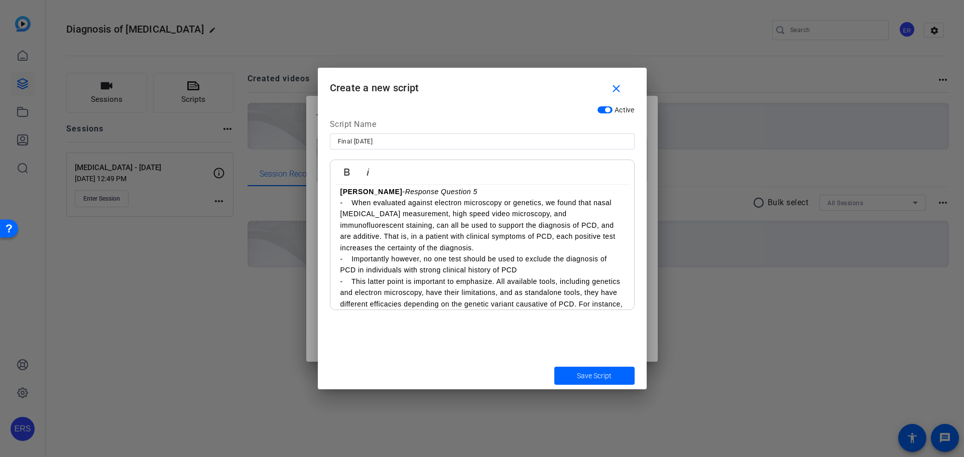
click at [339, 272] on div "Sanja - Welcome • Hello and welcome to the European Respiratory Society Guideli…" at bounding box center [482, 68] width 304 height 1920
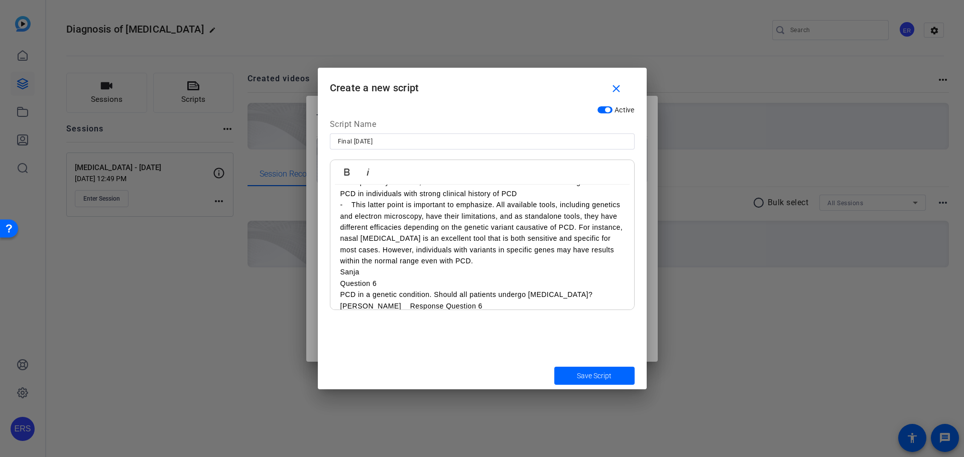
scroll to position [1177, 0]
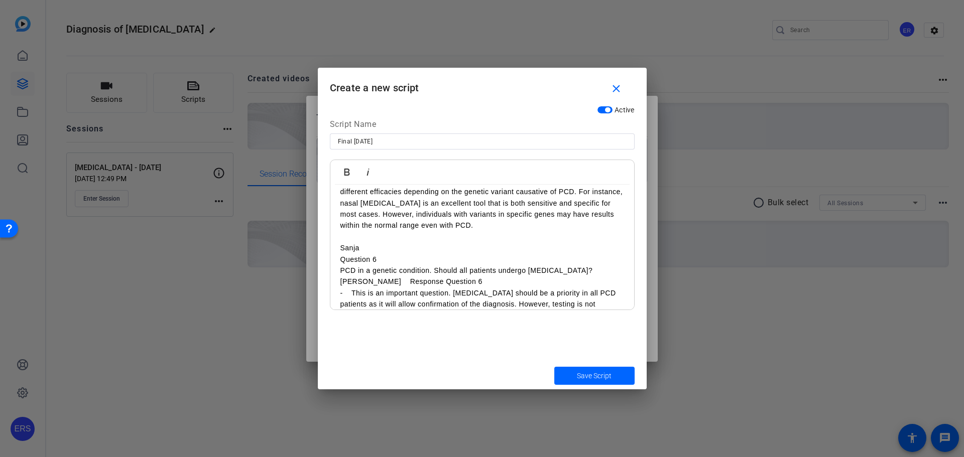
scroll to position [1227, 0]
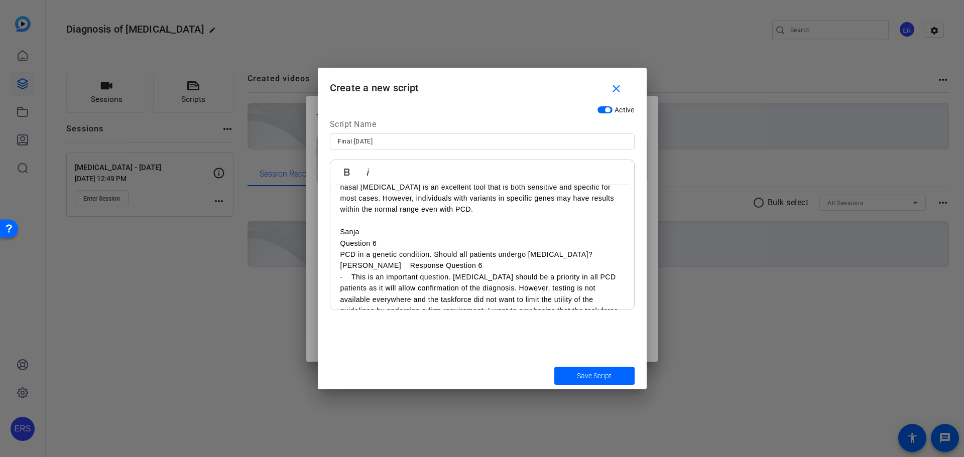
click at [372, 237] on p "Sanja" at bounding box center [482, 231] width 284 height 11
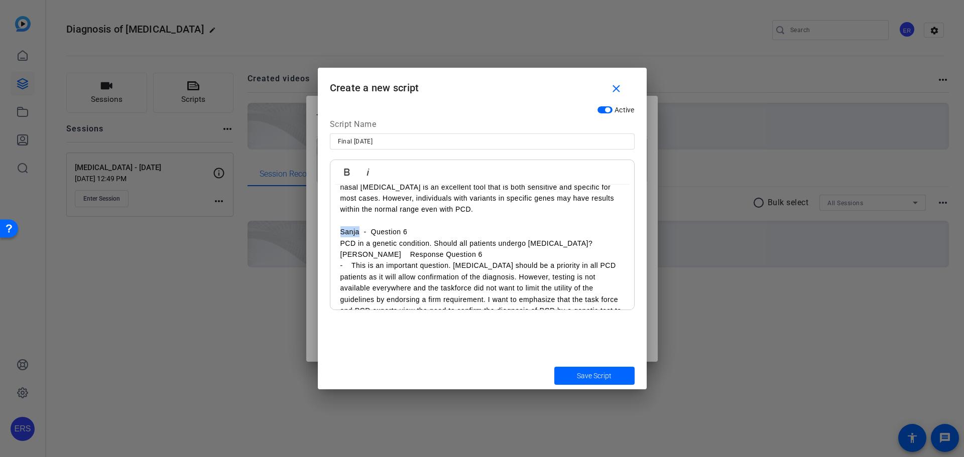
drag, startPoint x: 338, startPoint y: 242, endPoint x: 358, endPoint y: 241, distance: 20.1
click at [345, 171] on icon "button" at bounding box center [347, 172] width 12 height 12
drag, startPoint x: 373, startPoint y: 241, endPoint x: 411, endPoint y: 241, distance: 38.2
click at [411, 237] on p "Sanja - Question 6" at bounding box center [482, 231] width 284 height 11
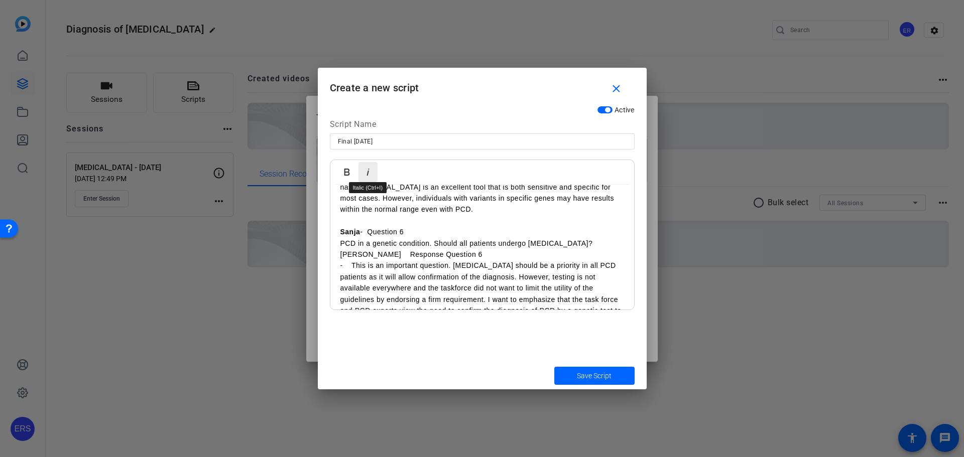
click at [372, 176] on icon "button" at bounding box center [368, 172] width 12 height 12
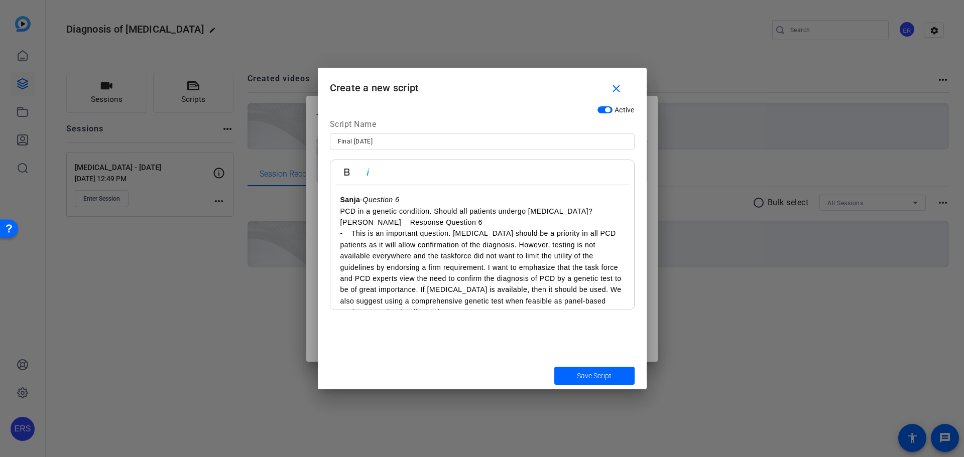
scroll to position [1277, 0]
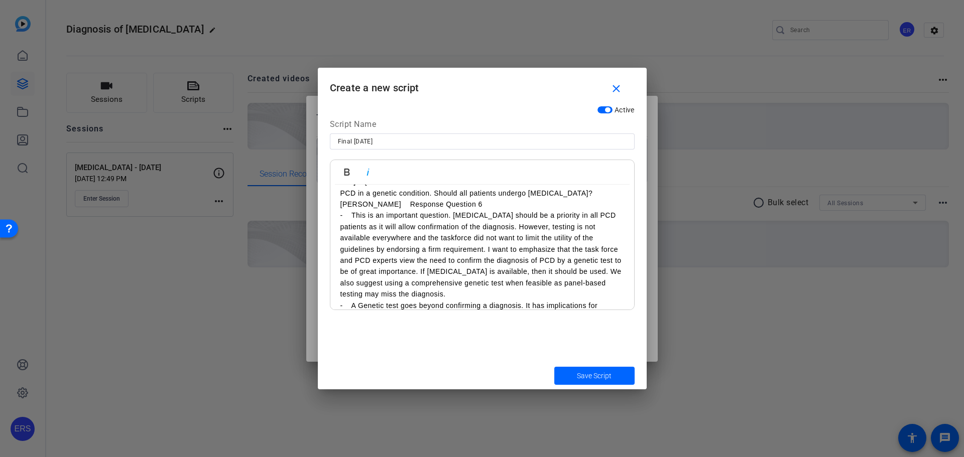
click at [342, 210] on p "[PERSON_NAME] Response Question 6" at bounding box center [482, 204] width 284 height 11
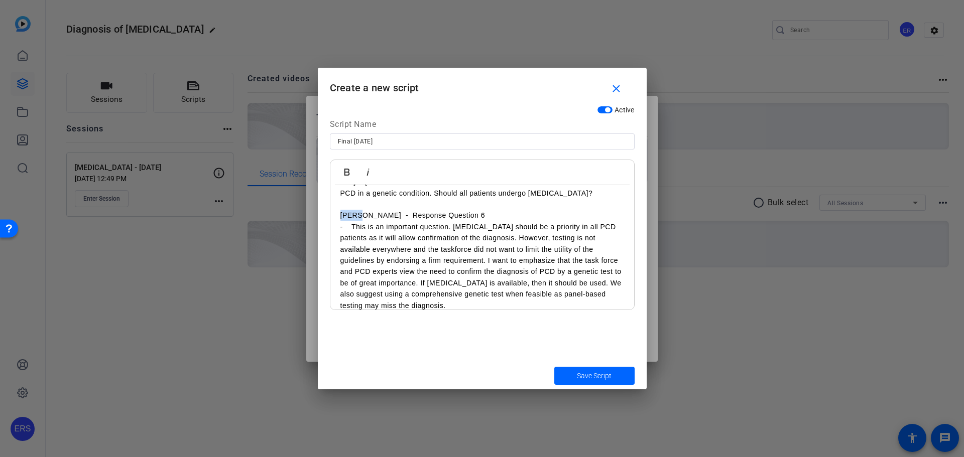
drag, startPoint x: 338, startPoint y: 229, endPoint x: 361, endPoint y: 226, distance: 23.8
click at [345, 170] on icon "button" at bounding box center [347, 172] width 12 height 12
drag, startPoint x: 374, startPoint y: 225, endPoint x: 446, endPoint y: 225, distance: 72.3
click at [446, 221] on p "[PERSON_NAME] - Response Question 6" at bounding box center [482, 215] width 284 height 11
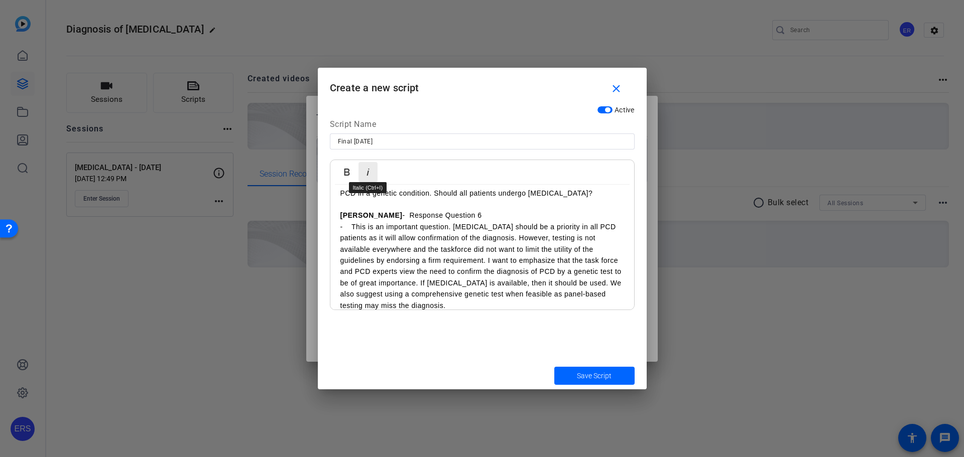
click at [369, 172] on icon "button" at bounding box center [368, 172] width 12 height 12
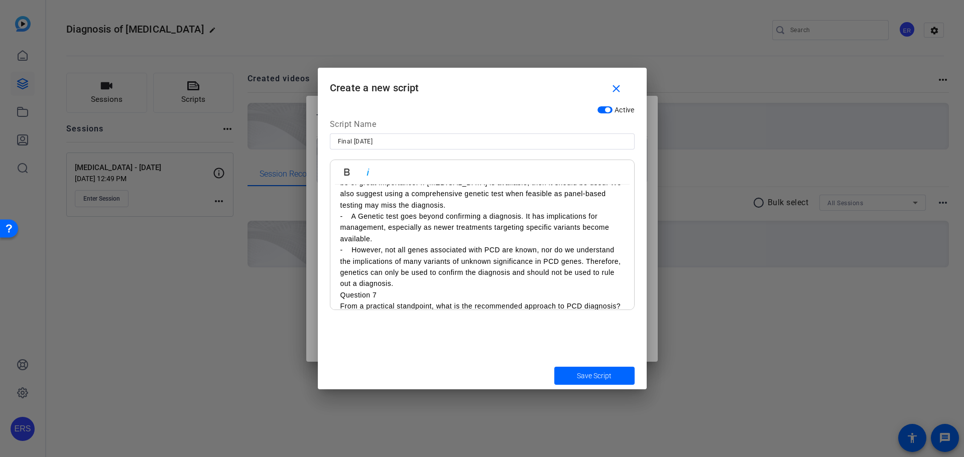
scroll to position [1327, 0]
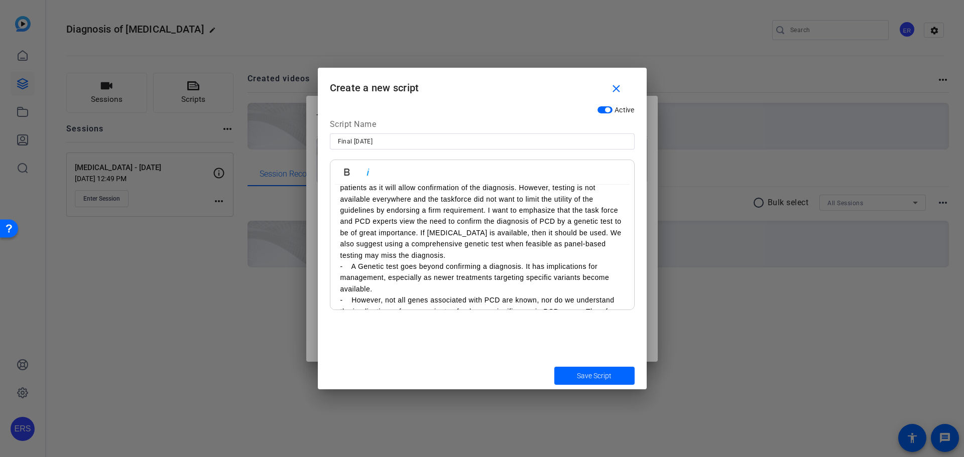
click at [340, 282] on p "- A Genetic test goes beyond confirming a diagnosis. It has implications for ma…" at bounding box center [482, 278] width 284 height 34
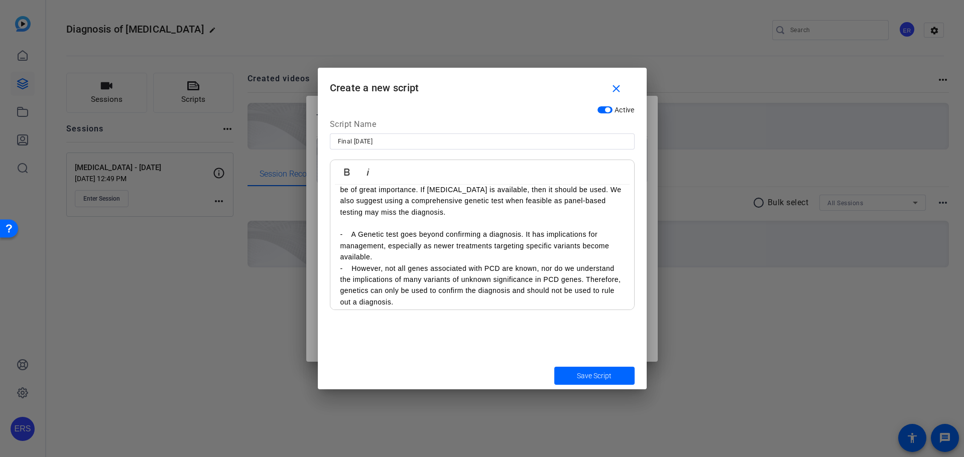
scroll to position [1377, 0]
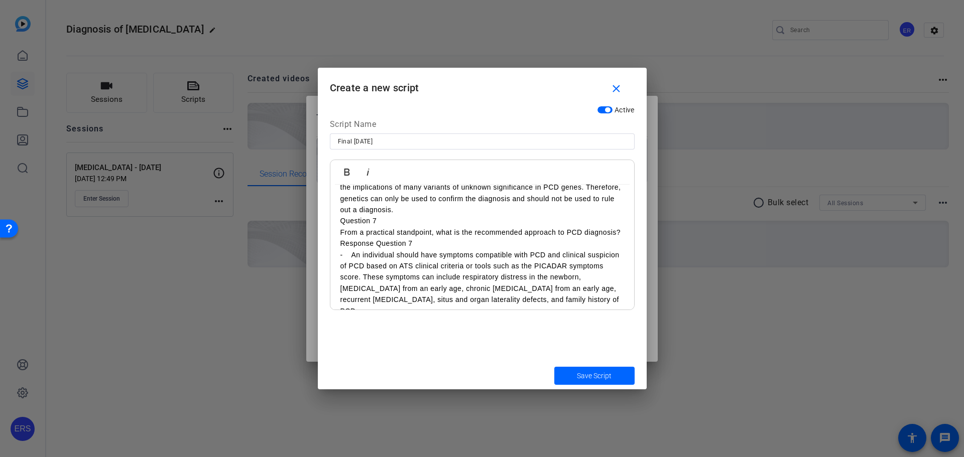
scroll to position [1478, 0]
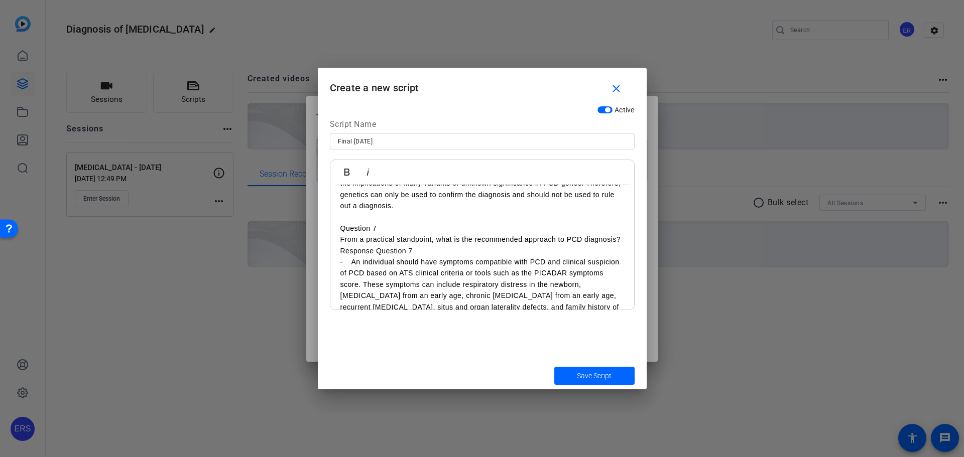
click at [396, 234] on p "Question 7" at bounding box center [482, 228] width 284 height 11
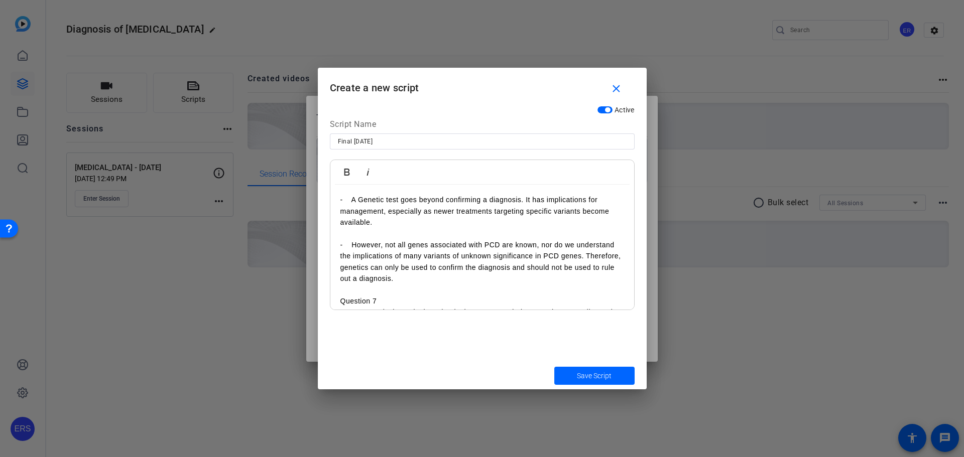
scroll to position [1428, 0]
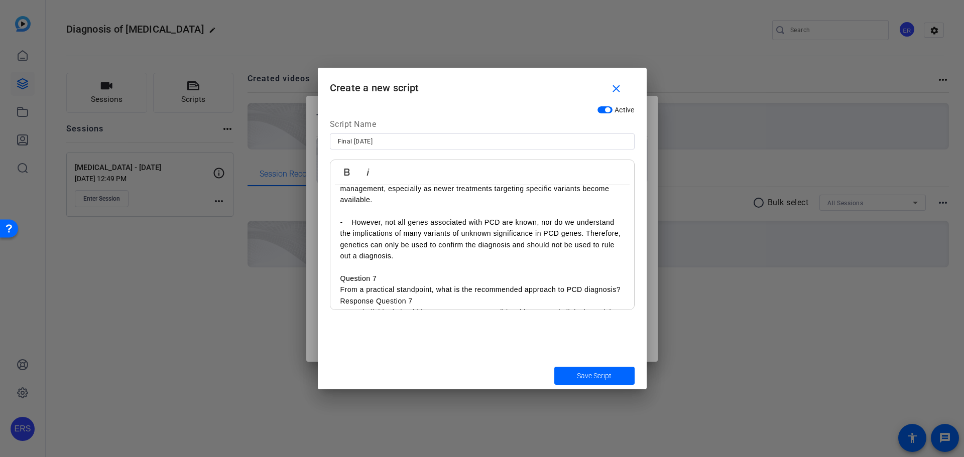
click at [366, 173] on icon "button" at bounding box center [368, 172] width 12 height 12
click at [354, 284] on p "Sanjy - Question 7" at bounding box center [482, 278] width 284 height 11
drag, startPoint x: 335, startPoint y: 288, endPoint x: 358, endPoint y: 291, distance: 23.8
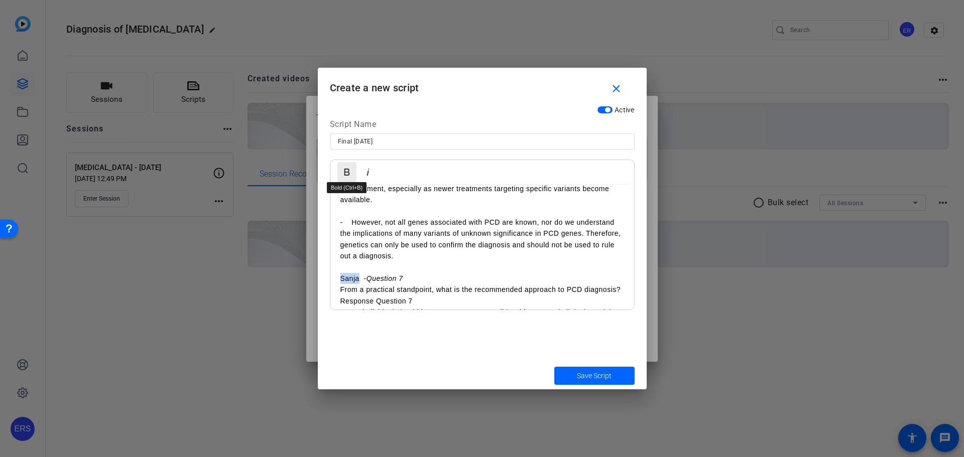
click at [348, 175] on icon "button" at bounding box center [347, 172] width 6 height 7
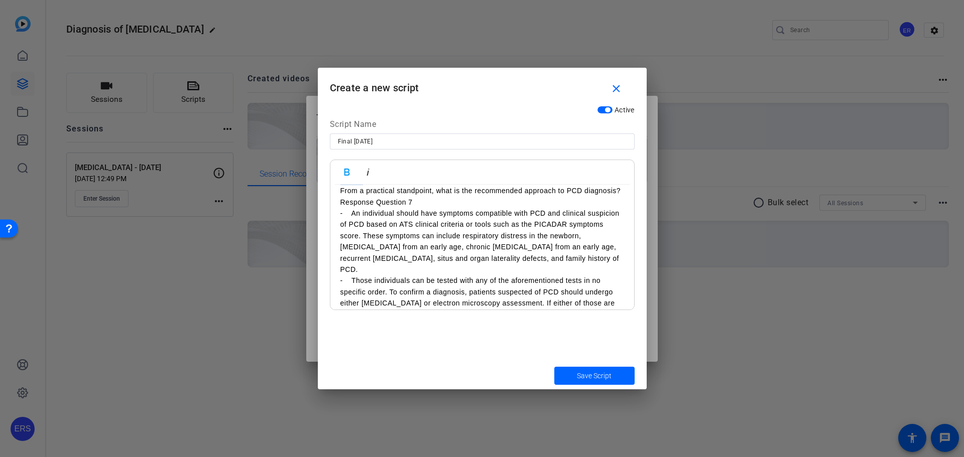
scroll to position [1528, 0]
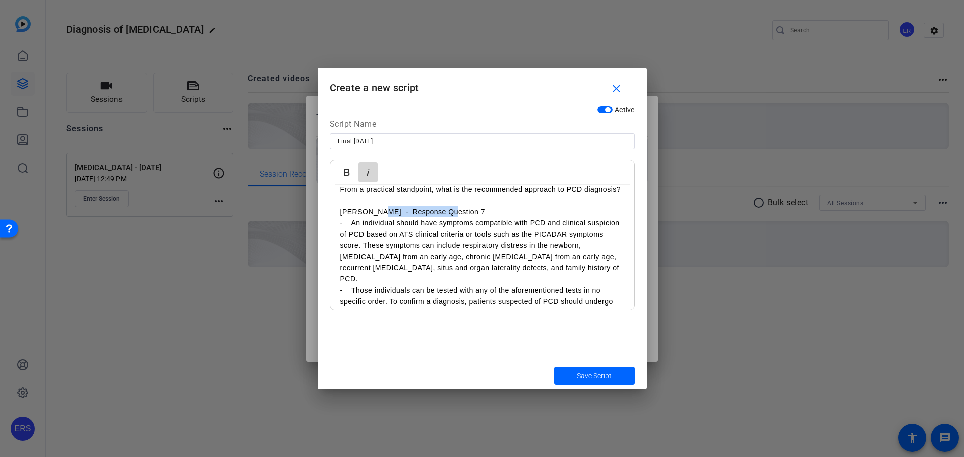
click at [366, 169] on icon "button" at bounding box center [368, 172] width 12 height 12
drag, startPoint x: 340, startPoint y: 236, endPoint x: 359, endPoint y: 235, distance: 19.6
click at [359, 217] on p "[PERSON_NAME] - Response Question 7" at bounding box center [482, 211] width 284 height 11
click at [345, 170] on icon "button" at bounding box center [347, 172] width 6 height 7
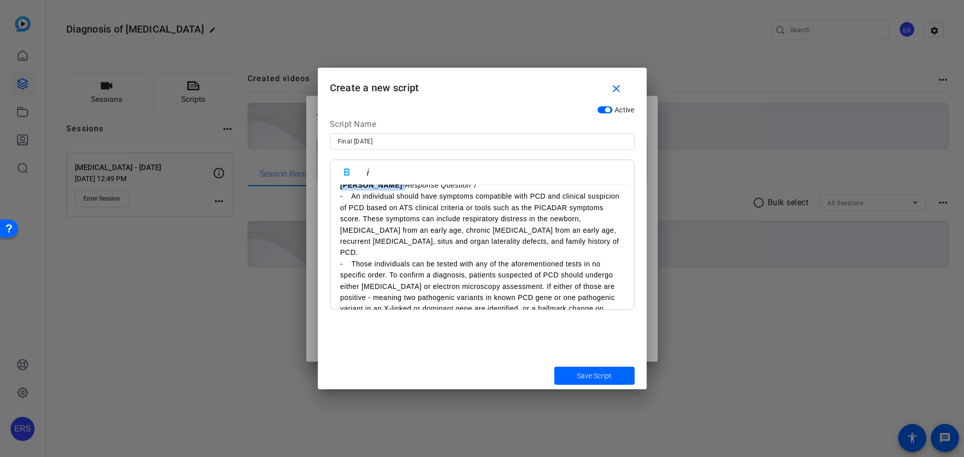
scroll to position [1578, 0]
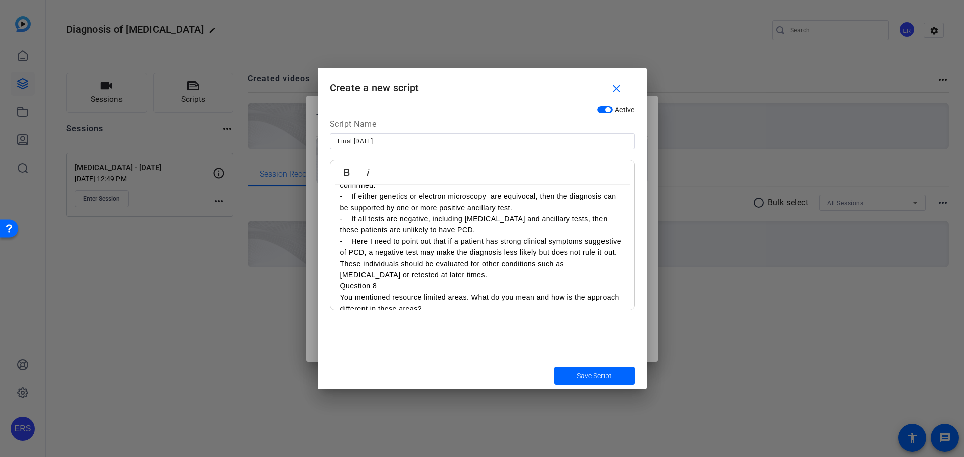
scroll to position [1729, 0]
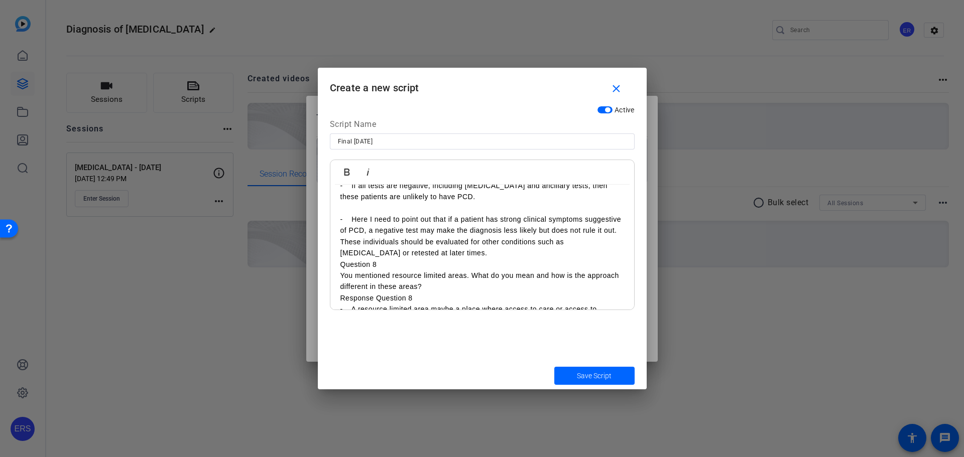
scroll to position [1829, 0]
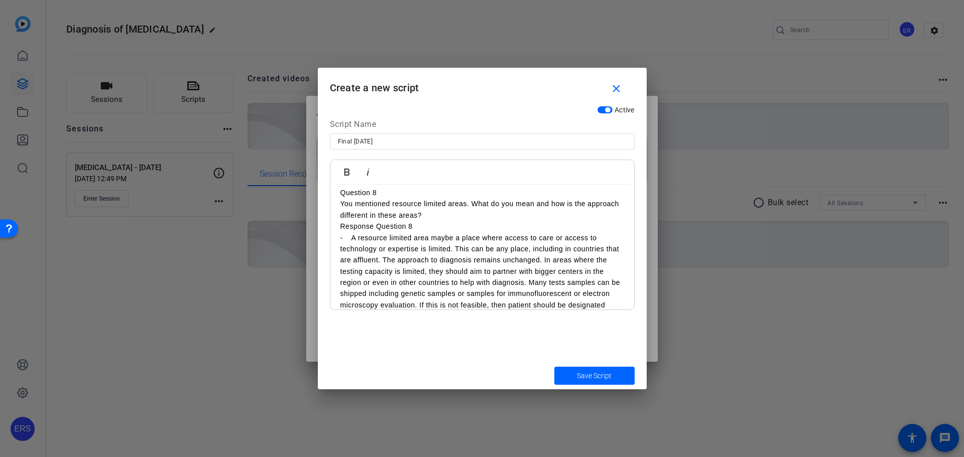
scroll to position [1879, 0]
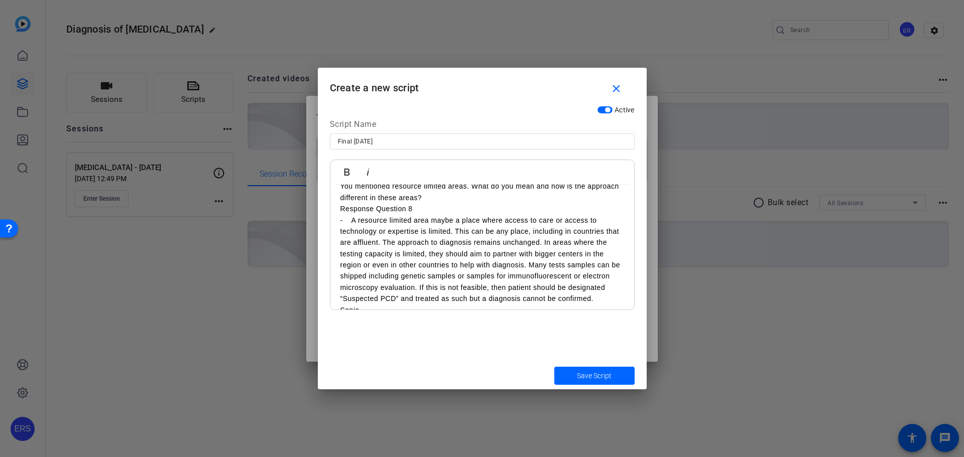
click at [732, 335] on div at bounding box center [482, 228] width 964 height 457
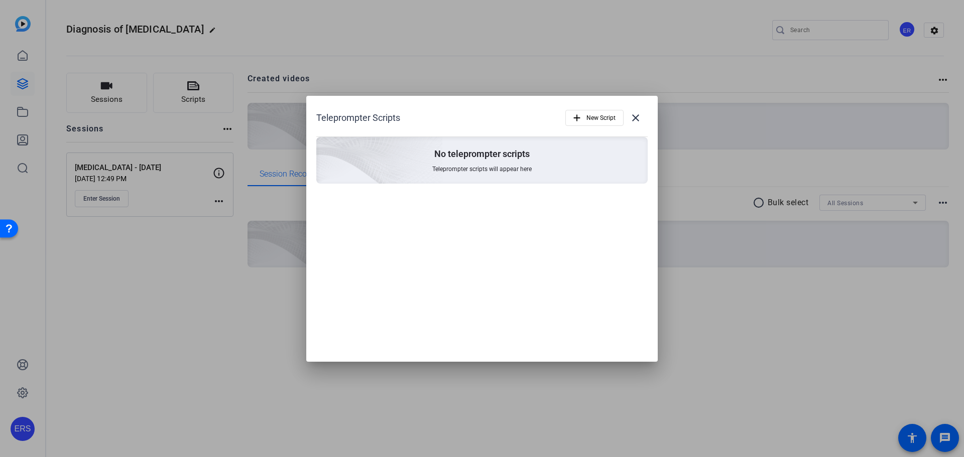
click at [467, 223] on div "Teleprompter Scripts add New Script close No teleprompter scripts Teleprompter …" at bounding box center [481, 229] width 351 height 266
click at [453, 209] on div "Teleprompter Scripts add New Script close No teleprompter scripts Teleprompter …" at bounding box center [481, 229] width 351 height 266
click at [448, 217] on div "Teleprompter Scripts add New Script close No teleprompter scripts Teleprompter …" at bounding box center [481, 229] width 351 height 266
click at [593, 113] on span "New Script" at bounding box center [600, 117] width 29 height 19
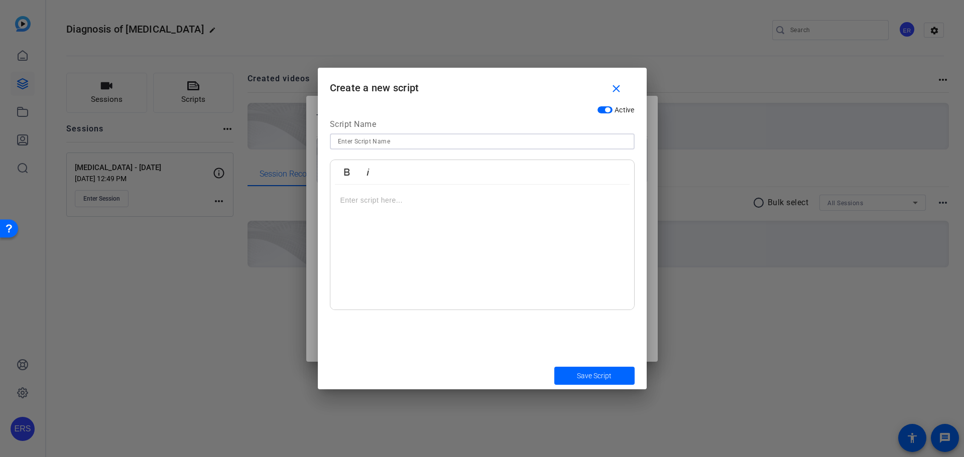
click at [402, 146] on input at bounding box center [482, 142] width 289 height 12
type input "Final - [DATE]"
click at [493, 271] on div at bounding box center [482, 247] width 304 height 125
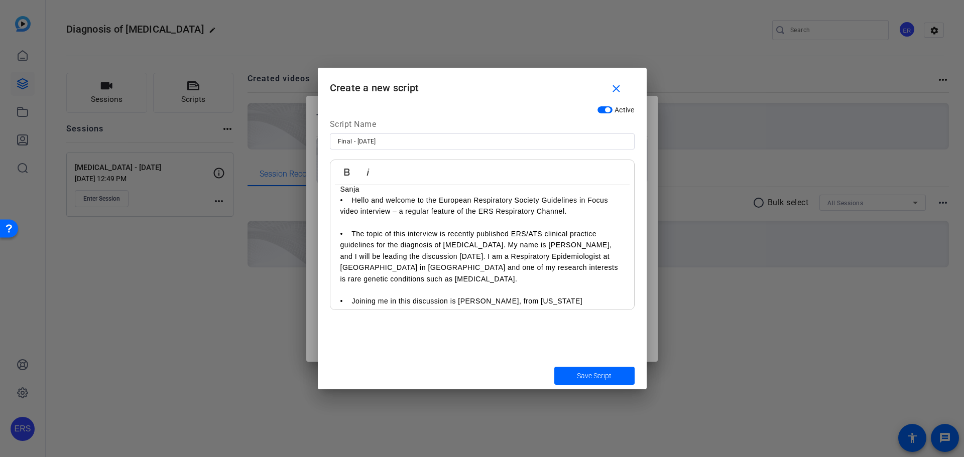
scroll to position [0, 0]
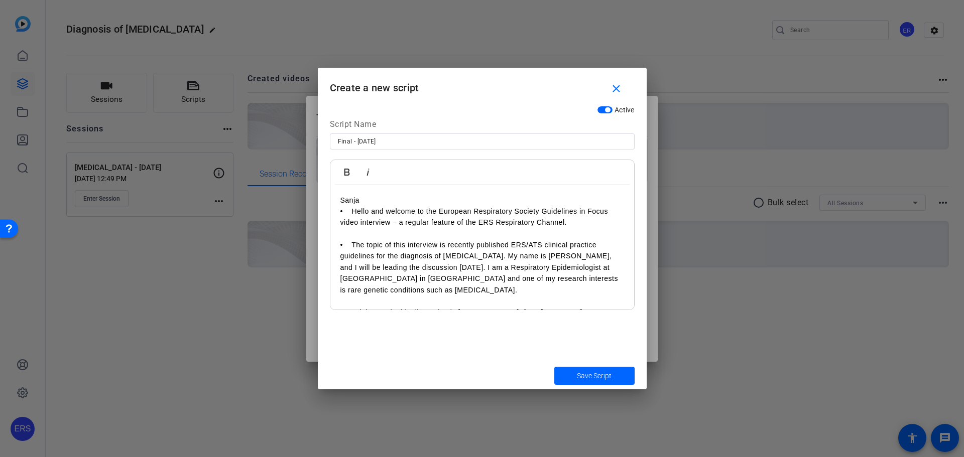
click at [361, 198] on p "Sanja" at bounding box center [482, 200] width 284 height 11
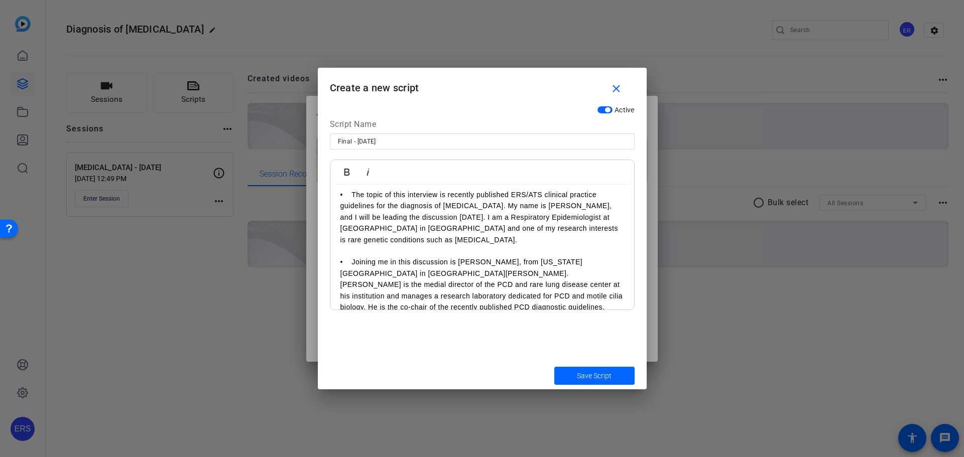
scroll to position [100, 0]
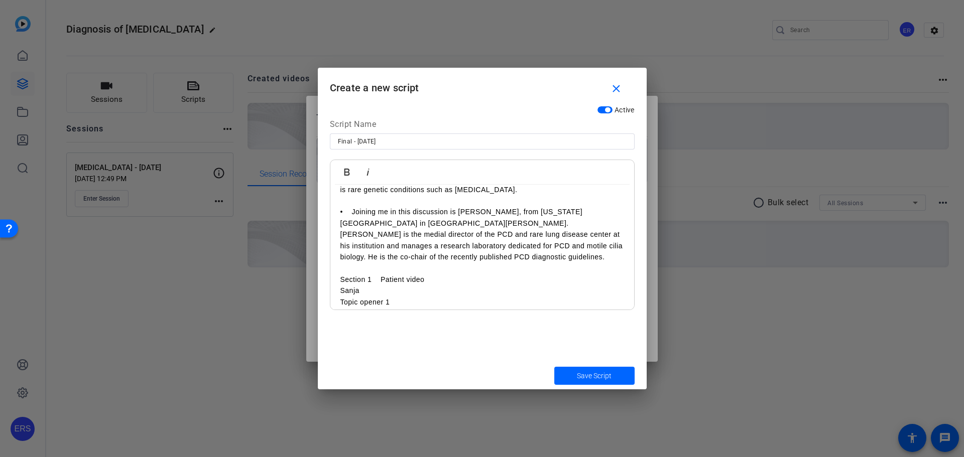
click at [353, 271] on p at bounding box center [482, 268] width 284 height 11
drag, startPoint x: 340, startPoint y: 279, endPoint x: 428, endPoint y: 280, distance: 87.9
click at [428, 280] on p "Section 1 Patient video" at bounding box center [482, 279] width 284 height 11
click at [390, 279] on p "Sanja" at bounding box center [482, 279] width 284 height 11
drag, startPoint x: 371, startPoint y: 280, endPoint x: 462, endPoint y: 283, distance: 91.4
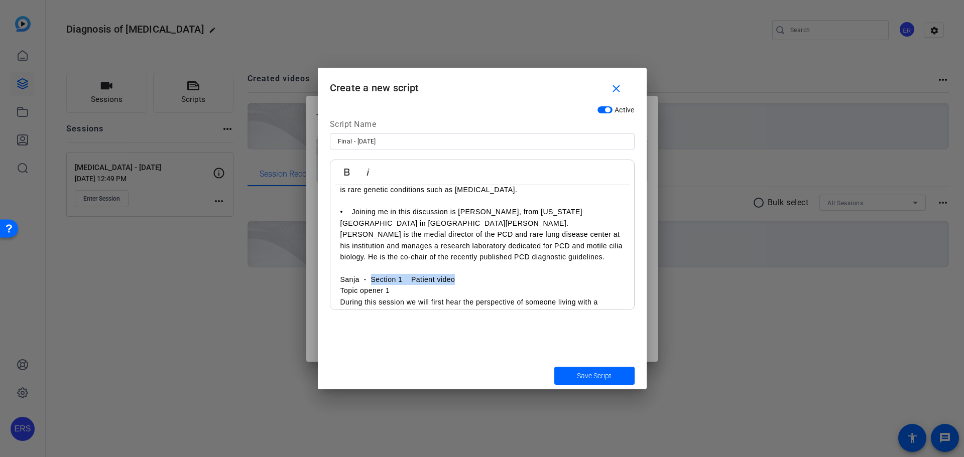
click at [462, 283] on p "Sanja - Section 1 Patient video" at bounding box center [482, 279] width 284 height 11
click at [372, 171] on icon "button" at bounding box center [368, 172] width 12 height 12
drag, startPoint x: 342, startPoint y: 282, endPoint x: 357, endPoint y: 281, distance: 15.6
click at [357, 281] on p "Sanja - Topic opener 1" at bounding box center [482, 279] width 284 height 11
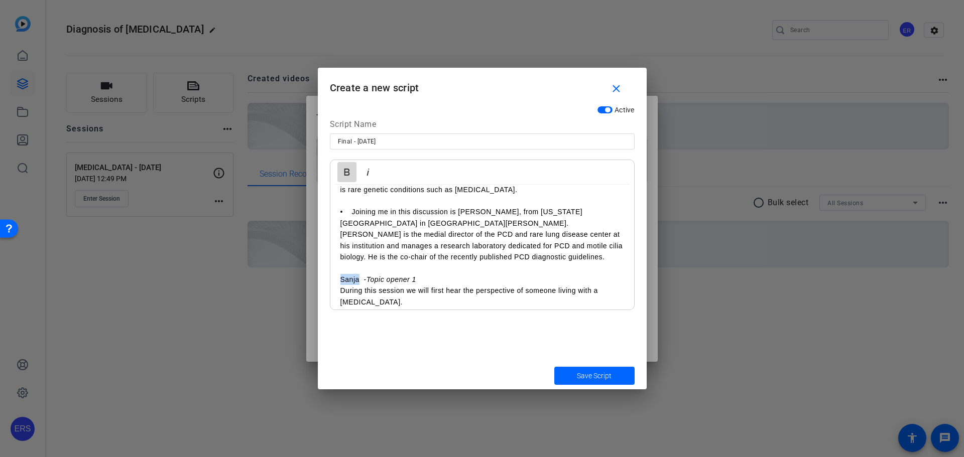
click at [345, 169] on icon "button" at bounding box center [347, 172] width 6 height 7
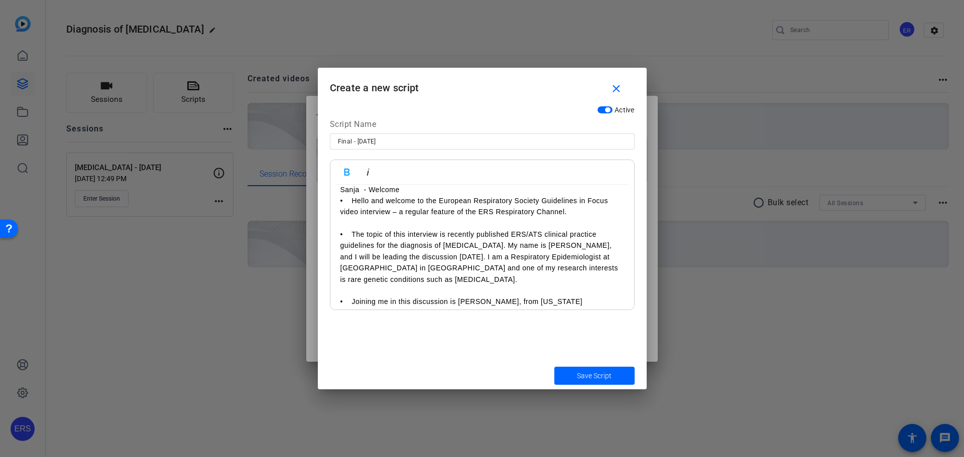
scroll to position [0, 0]
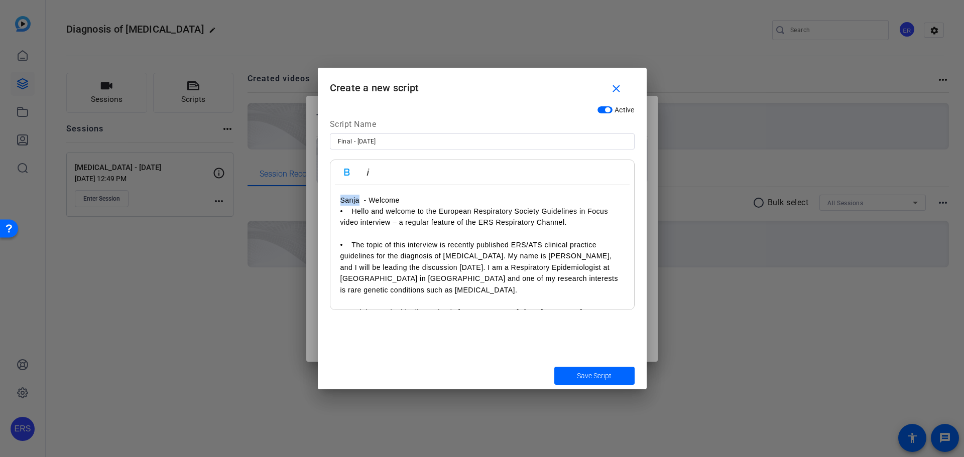
drag, startPoint x: 342, startPoint y: 200, endPoint x: 359, endPoint y: 195, distance: 17.9
click at [359, 197] on p "Sanja - Welcome" at bounding box center [482, 200] width 284 height 11
click at [347, 171] on icon "button" at bounding box center [347, 172] width 12 height 12
click at [373, 200] on p "Sanja - Welcome" at bounding box center [482, 200] width 284 height 11
drag, startPoint x: 370, startPoint y: 199, endPoint x: 401, endPoint y: 198, distance: 30.6
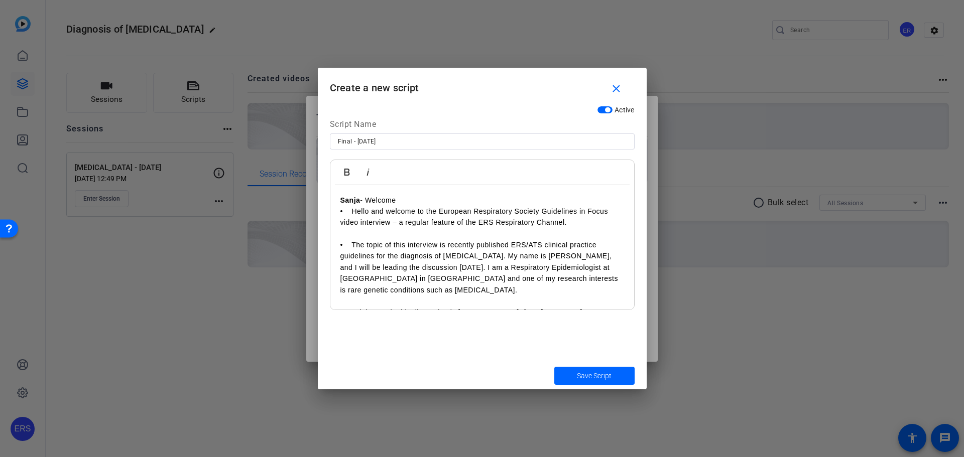
click at [401, 198] on p "Sanja - Welcome" at bounding box center [482, 200] width 284 height 11
click at [366, 170] on icon "button" at bounding box center [368, 172] width 12 height 12
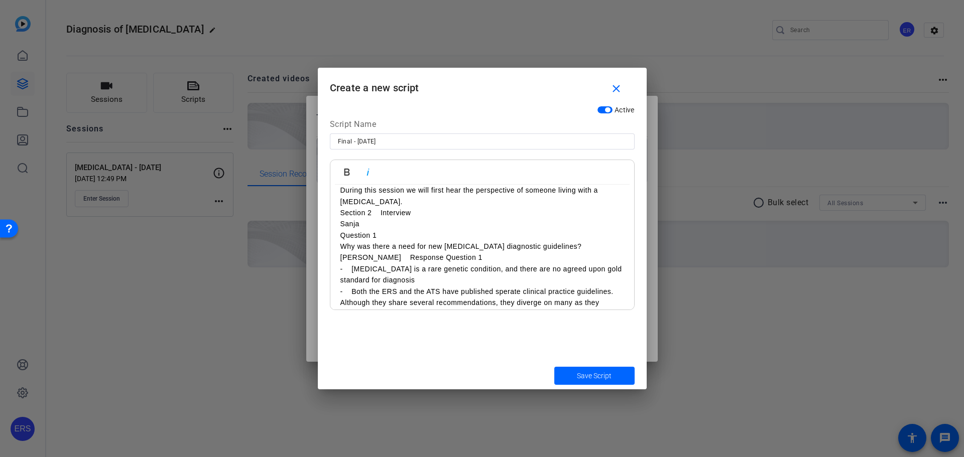
scroll to position [151, 0]
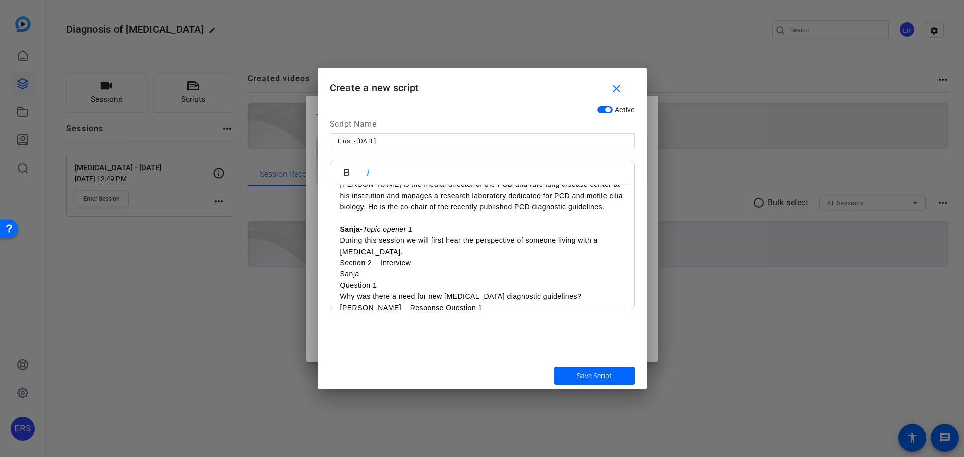
click at [421, 262] on p "Section 2 Interview" at bounding box center [482, 263] width 284 height 11
drag, startPoint x: 339, startPoint y: 262, endPoint x: 414, endPoint y: 263, distance: 74.8
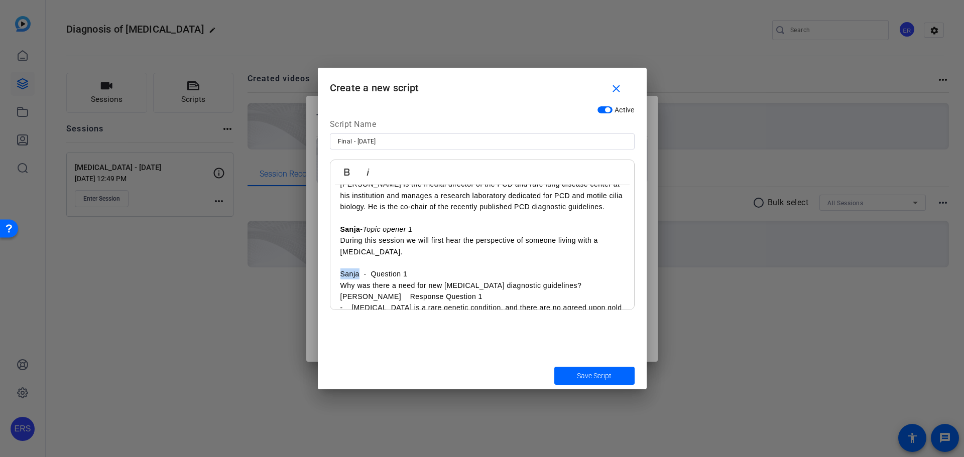
drag, startPoint x: 337, startPoint y: 273, endPoint x: 359, endPoint y: 272, distance: 22.6
click at [346, 169] on icon "button" at bounding box center [347, 172] width 6 height 7
drag, startPoint x: 373, startPoint y: 273, endPoint x: 409, endPoint y: 274, distance: 35.2
click at [409, 274] on p "Sanja - Question 1" at bounding box center [482, 274] width 284 height 11
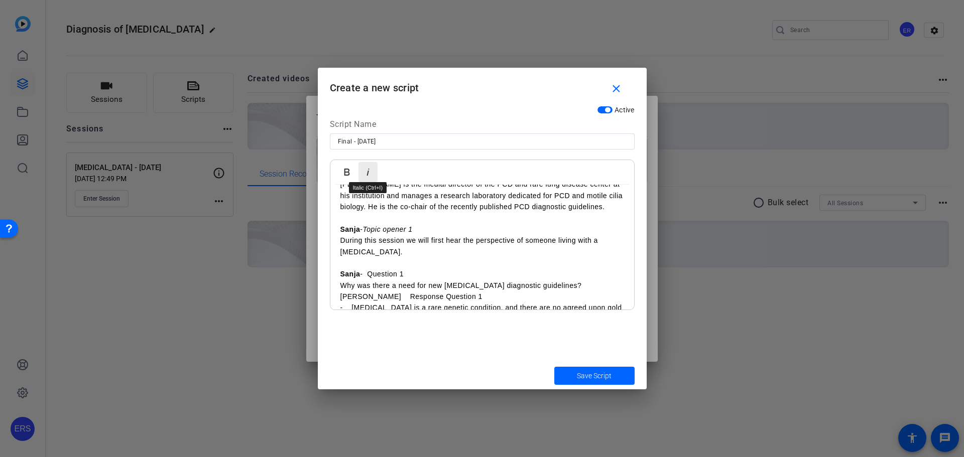
click at [370, 172] on icon "button" at bounding box center [368, 172] width 12 height 12
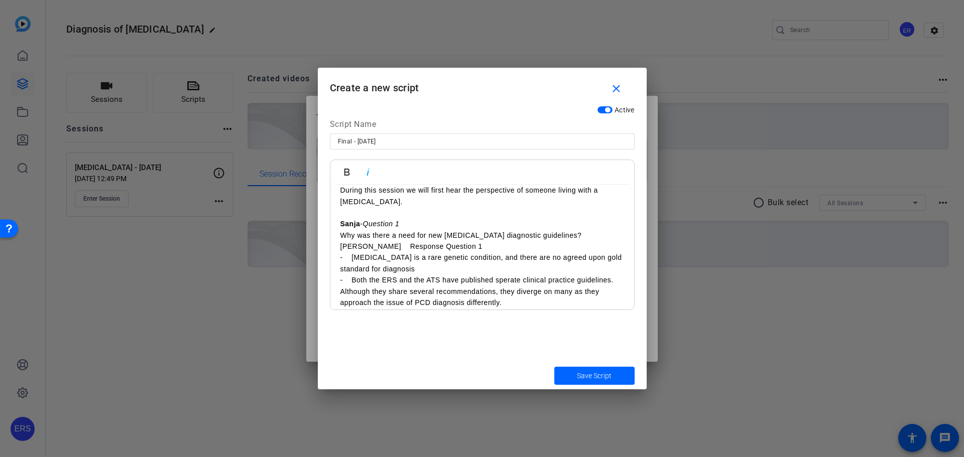
click at [343, 244] on p "[PERSON_NAME] Response Question 1" at bounding box center [482, 246] width 284 height 11
drag, startPoint x: 340, startPoint y: 246, endPoint x: 349, endPoint y: 269, distance: 24.3
click at [340, 247] on p "[PERSON_NAME] Response Question 1" at bounding box center [482, 246] width 284 height 11
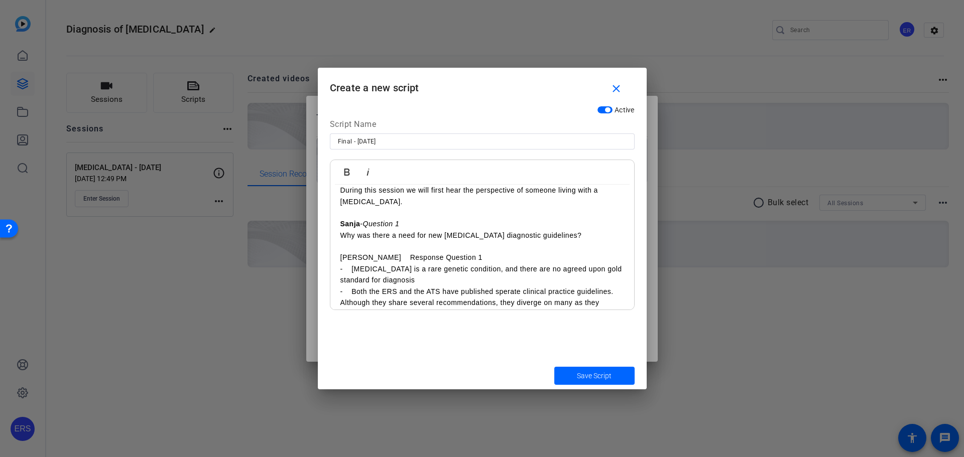
click at [366, 256] on p "[PERSON_NAME] Response Question 1" at bounding box center [482, 257] width 284 height 11
click at [368, 171] on icon "button" at bounding box center [368, 172] width 12 height 12
drag, startPoint x: 337, startPoint y: 258, endPoint x: 360, endPoint y: 257, distance: 22.6
click at [349, 173] on icon "button" at bounding box center [347, 172] width 6 height 7
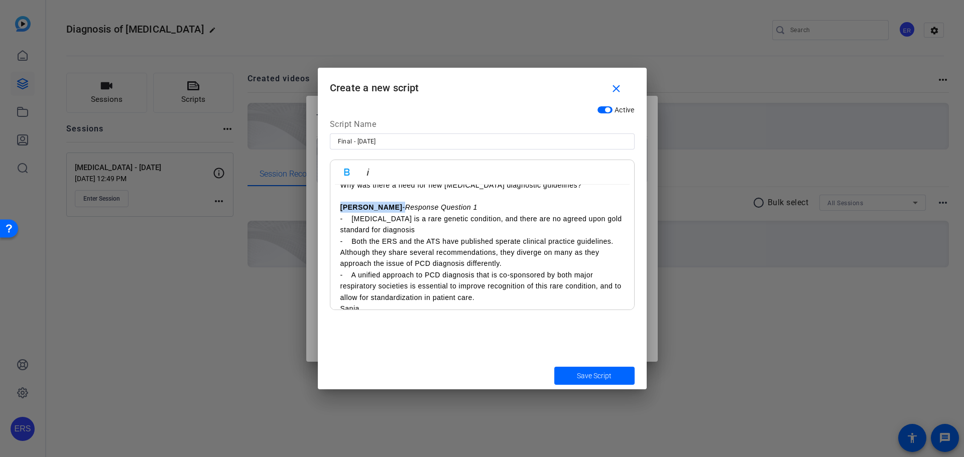
scroll to position [301, 0]
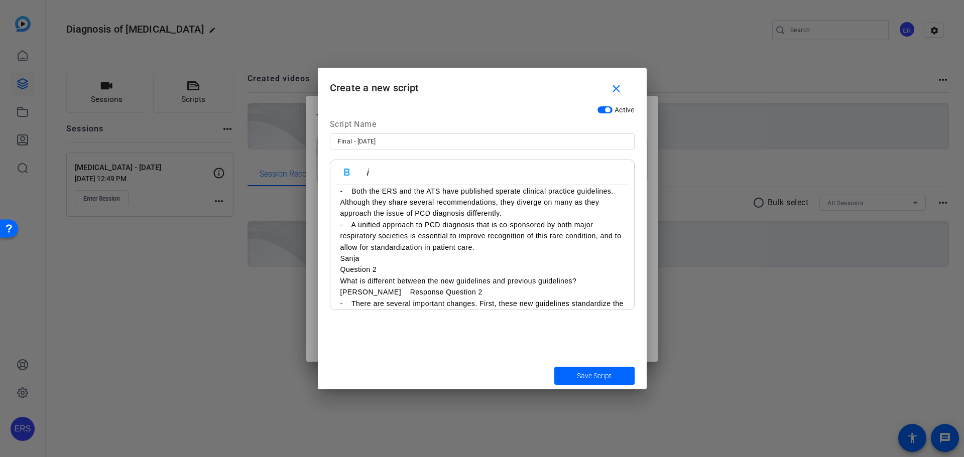
click at [341, 259] on p "Sanja" at bounding box center [482, 258] width 284 height 11
click at [370, 168] on icon "button" at bounding box center [368, 172] width 12 height 12
click at [343, 269] on p "Sanja - Question 2" at bounding box center [482, 269] width 284 height 11
drag, startPoint x: 339, startPoint y: 268, endPoint x: 358, endPoint y: 268, distance: 19.1
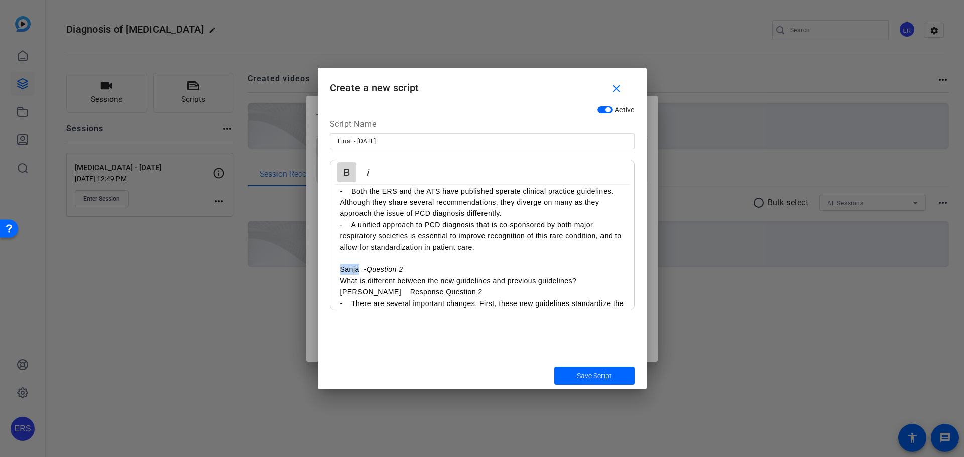
click at [347, 168] on icon "button" at bounding box center [347, 172] width 12 height 12
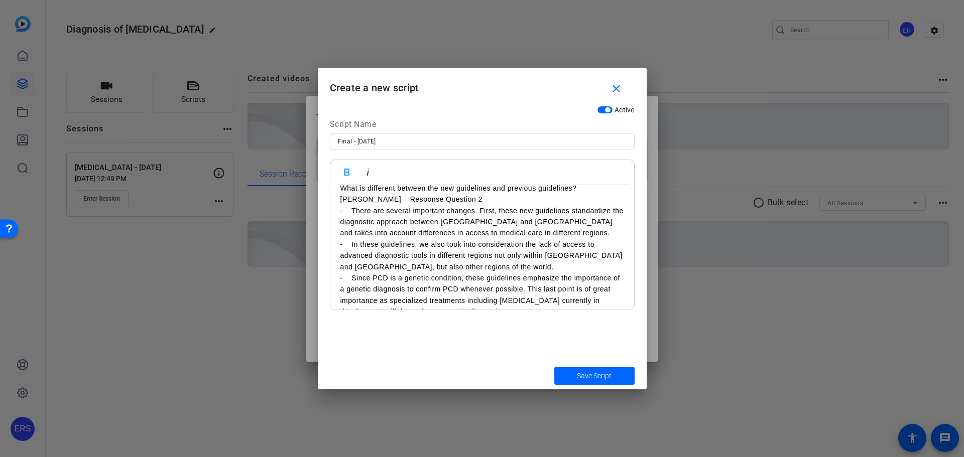
scroll to position [402, 0]
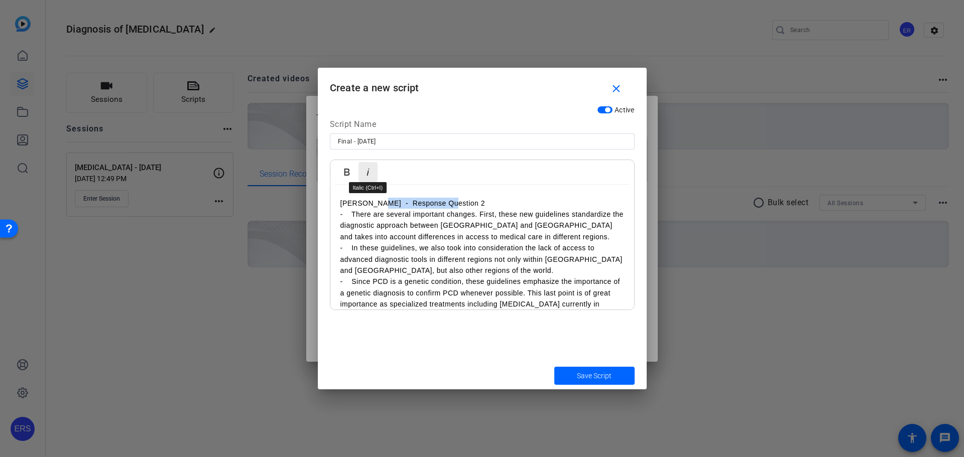
click at [362, 170] on icon "button" at bounding box center [368, 172] width 12 height 12
drag, startPoint x: 340, startPoint y: 204, endPoint x: 358, endPoint y: 202, distance: 18.2
click at [362, 203] on p "[PERSON_NAME] - Response Question 2" at bounding box center [482, 203] width 284 height 11
click at [358, 202] on p "[PERSON_NAME] - Response Question 2" at bounding box center [482, 203] width 284 height 11
click at [352, 202] on p "[PERSON_NAME] - Response Question 2" at bounding box center [482, 203] width 284 height 11
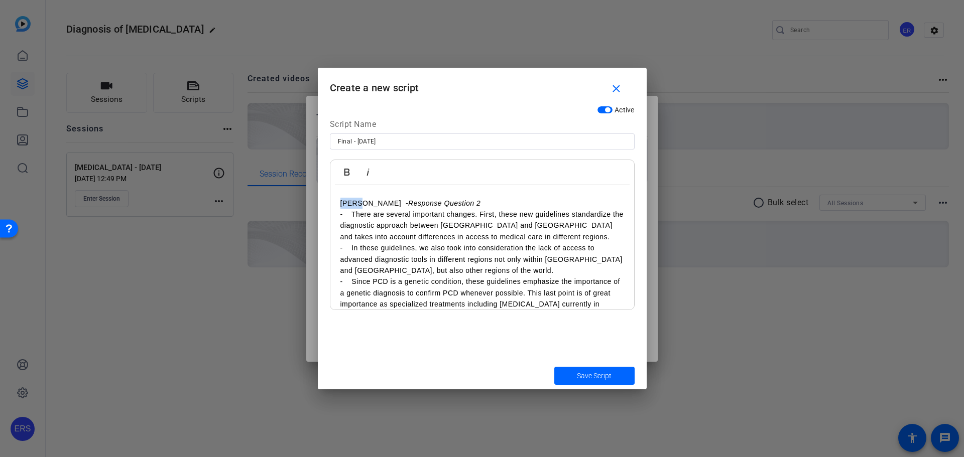
drag, startPoint x: 339, startPoint y: 204, endPoint x: 359, endPoint y: 205, distance: 20.1
click at [345, 177] on icon "button" at bounding box center [347, 172] width 12 height 12
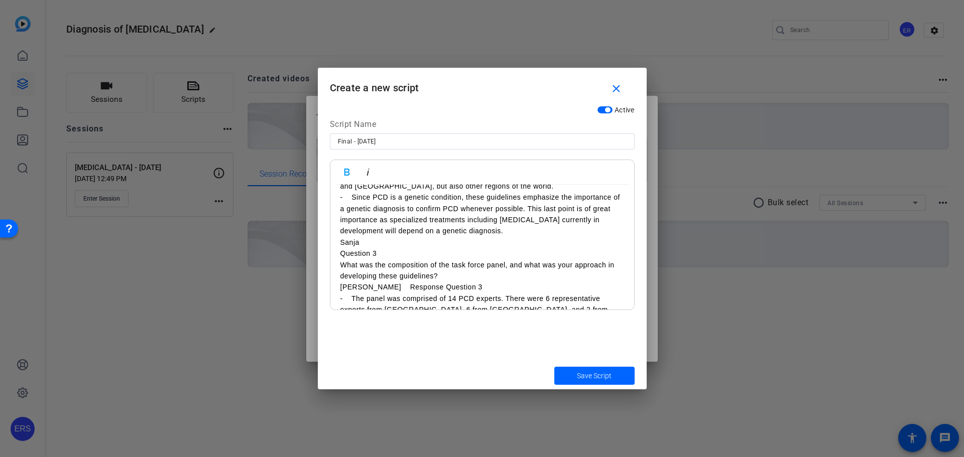
scroll to position [502, 0]
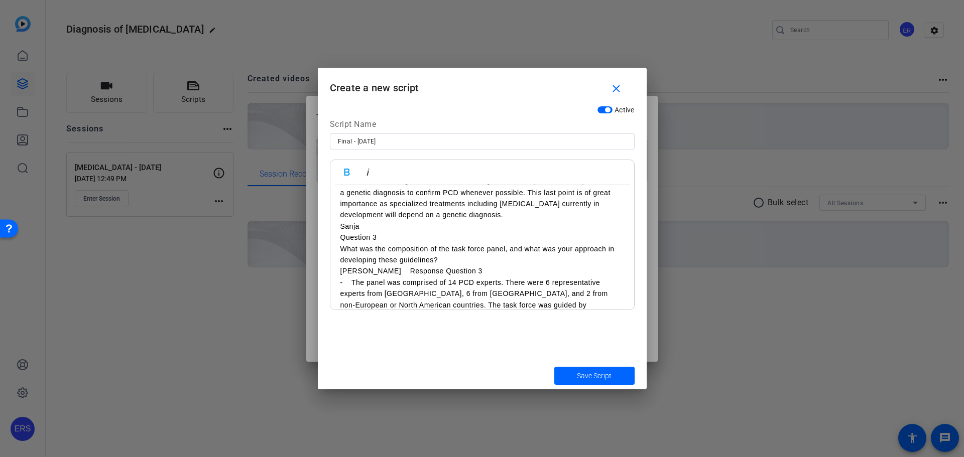
click at [341, 229] on p "Sanja" at bounding box center [482, 226] width 284 height 11
click at [366, 169] on icon "button" at bounding box center [368, 172] width 12 height 12
drag, startPoint x: 335, startPoint y: 232, endPoint x: 359, endPoint y: 236, distance: 24.4
click at [346, 168] on icon "button" at bounding box center [347, 172] width 12 height 12
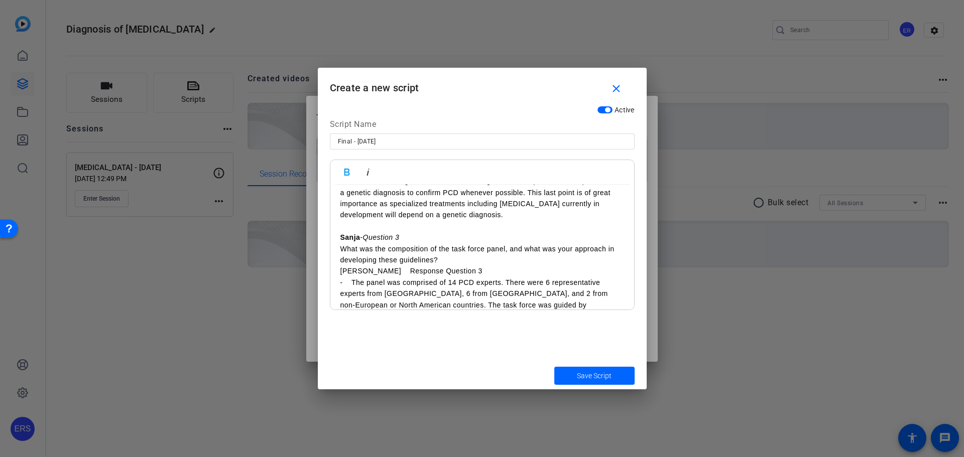
drag, startPoint x: 338, startPoint y: 272, endPoint x: 367, endPoint y: 297, distance: 38.4
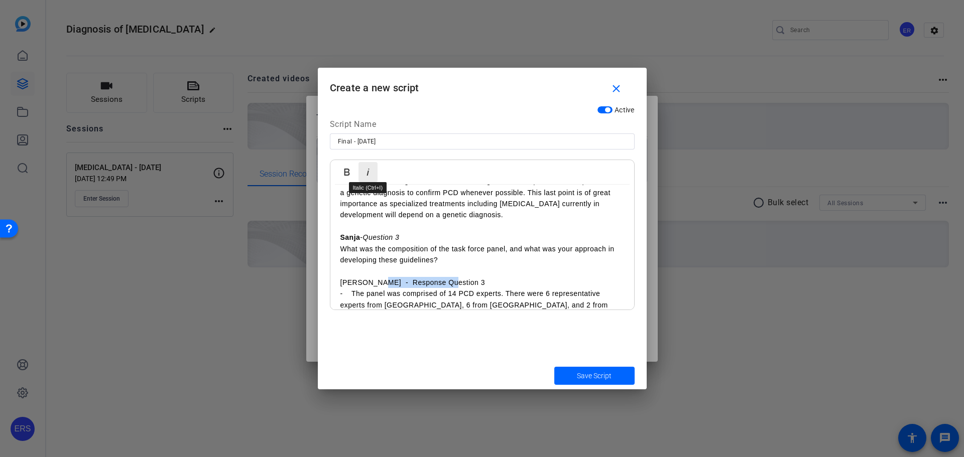
click at [366, 170] on icon "button" at bounding box center [368, 172] width 12 height 12
drag, startPoint x: 340, startPoint y: 279, endPoint x: 361, endPoint y: 280, distance: 20.6
click at [361, 280] on p "[PERSON_NAME] - Response Question 3" at bounding box center [482, 282] width 284 height 11
click at [349, 176] on icon "button" at bounding box center [347, 172] width 12 height 12
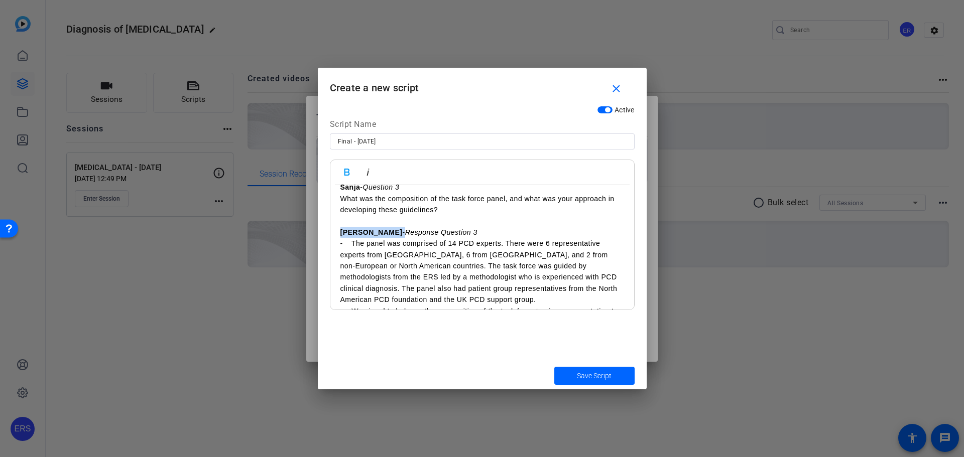
scroll to position [602, 0]
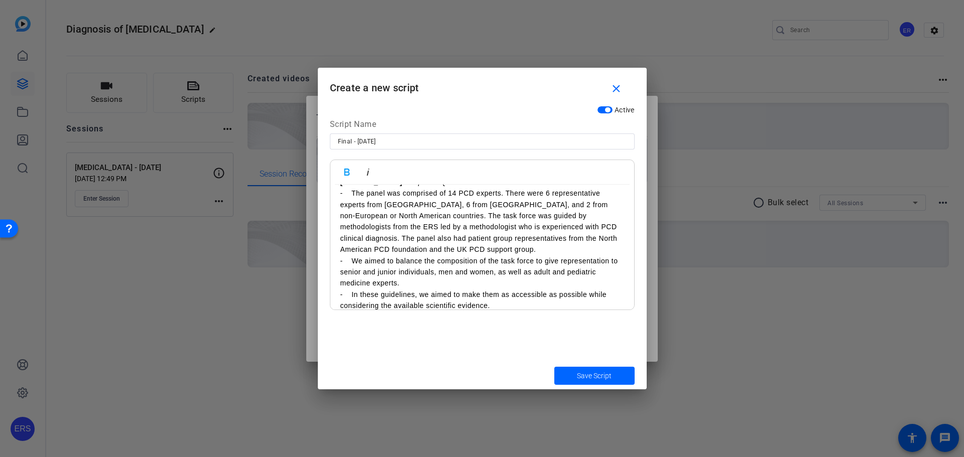
click at [485, 244] on p "- The panel was comprised of 14 PCD experts. There were 6 representative expert…" at bounding box center [482, 221] width 284 height 67
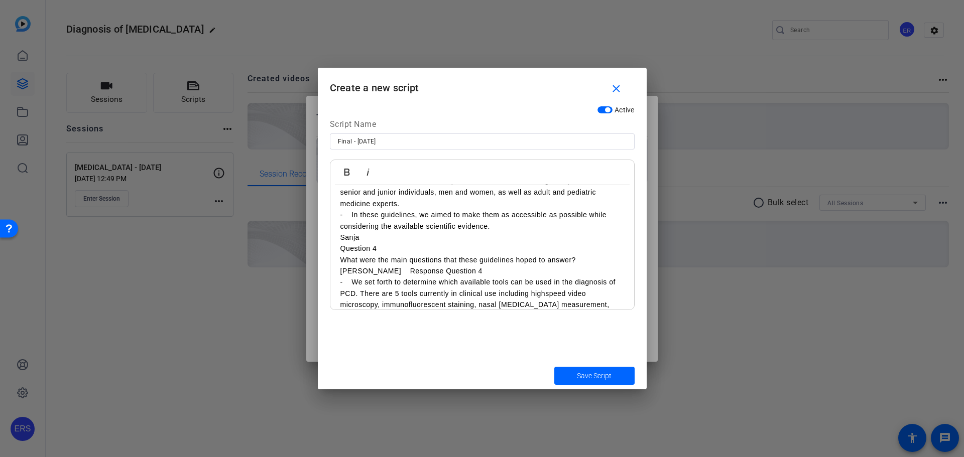
scroll to position [703, 0]
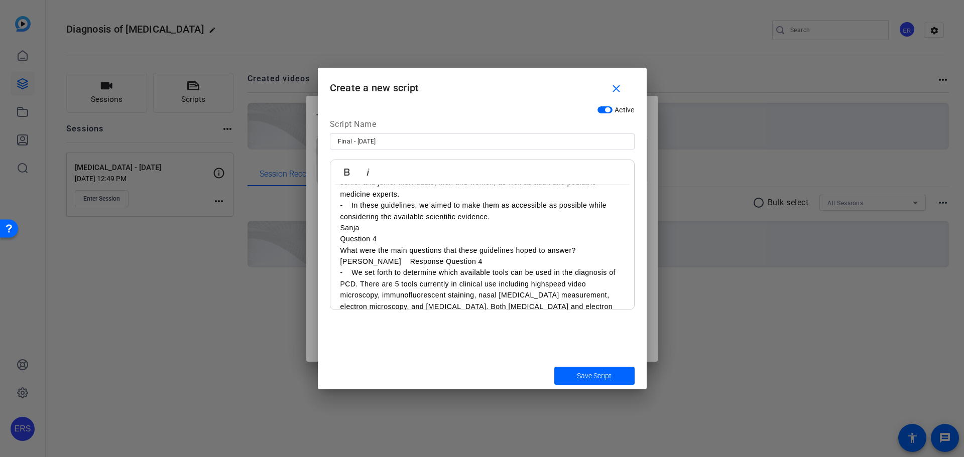
click at [425, 195] on p "- We aimed to balance the composition of the task force to give representation …" at bounding box center [482, 183] width 284 height 34
click at [502, 221] on p "- In these guidelines, we aimed to make them as accessible as possible while co…" at bounding box center [482, 211] width 284 height 23
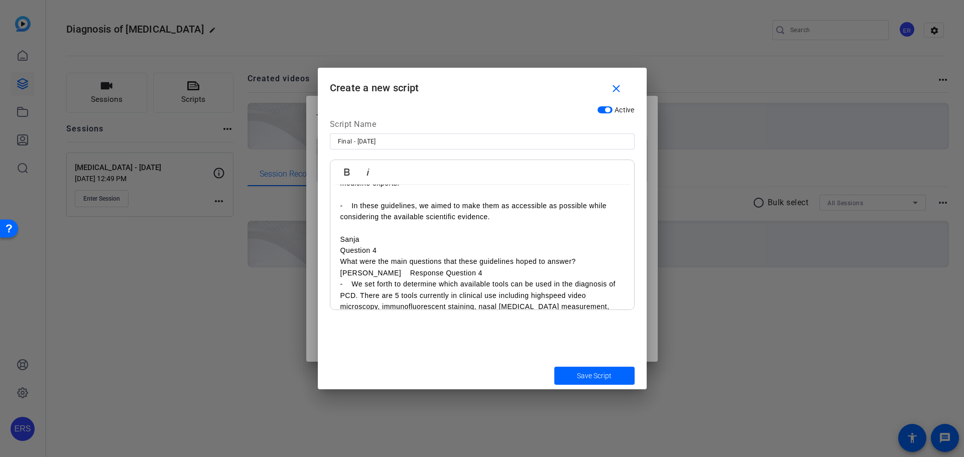
click at [387, 236] on p "Sanja" at bounding box center [482, 239] width 284 height 11
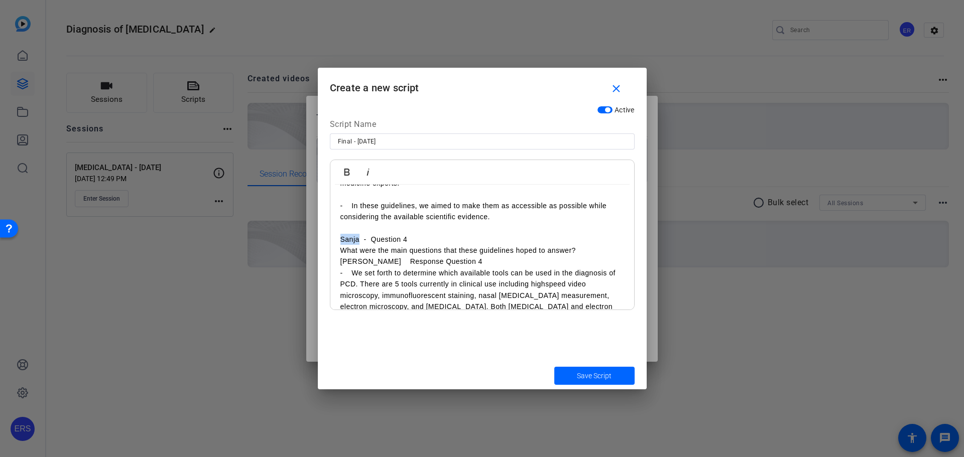
drag, startPoint x: 341, startPoint y: 241, endPoint x: 358, endPoint y: 240, distance: 17.1
click at [358, 240] on p "Sanja - Question 4" at bounding box center [482, 239] width 284 height 11
click at [348, 172] on icon "button" at bounding box center [347, 172] width 6 height 7
drag, startPoint x: 371, startPoint y: 239, endPoint x: 410, endPoint y: 240, distance: 38.2
click at [410, 240] on p "Sanja - Question 4" at bounding box center [482, 239] width 284 height 11
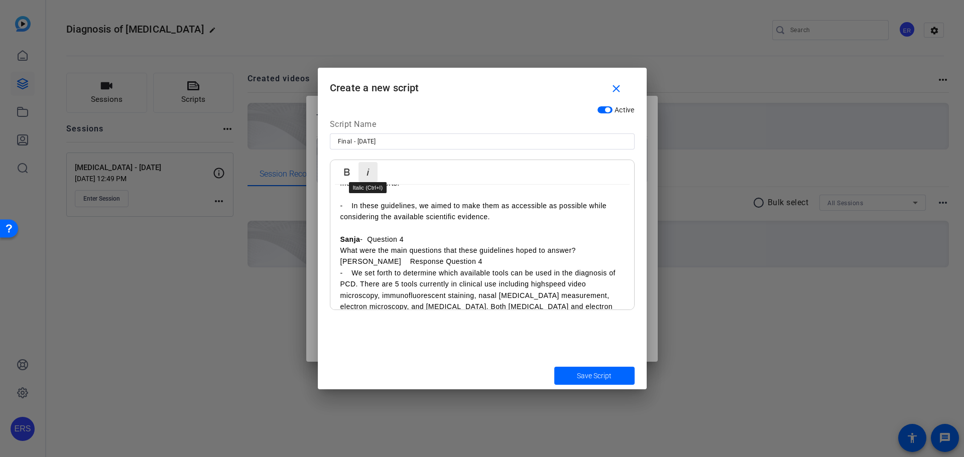
click at [367, 167] on icon "button" at bounding box center [368, 172] width 12 height 12
click at [341, 264] on p "[PERSON_NAME] Response Question 4" at bounding box center [482, 261] width 284 height 11
click at [367, 277] on p "[PERSON_NAME] Response Question 4" at bounding box center [482, 273] width 284 height 11
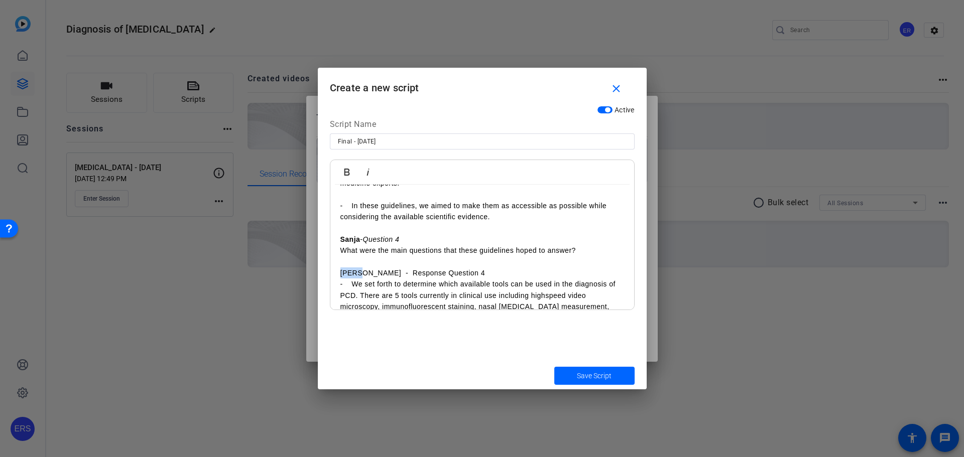
drag, startPoint x: 336, startPoint y: 273, endPoint x: 361, endPoint y: 273, distance: 24.6
click at [361, 273] on div "Sanja - Welcome • Hello and welcome to the European Respiratory Society Guideli…" at bounding box center [482, 408] width 304 height 1874
click at [349, 166] on icon "button" at bounding box center [347, 172] width 12 height 12
drag, startPoint x: 375, startPoint y: 275, endPoint x: 447, endPoint y: 276, distance: 72.3
click at [447, 276] on p "[PERSON_NAME] - Response Question 4" at bounding box center [482, 273] width 284 height 11
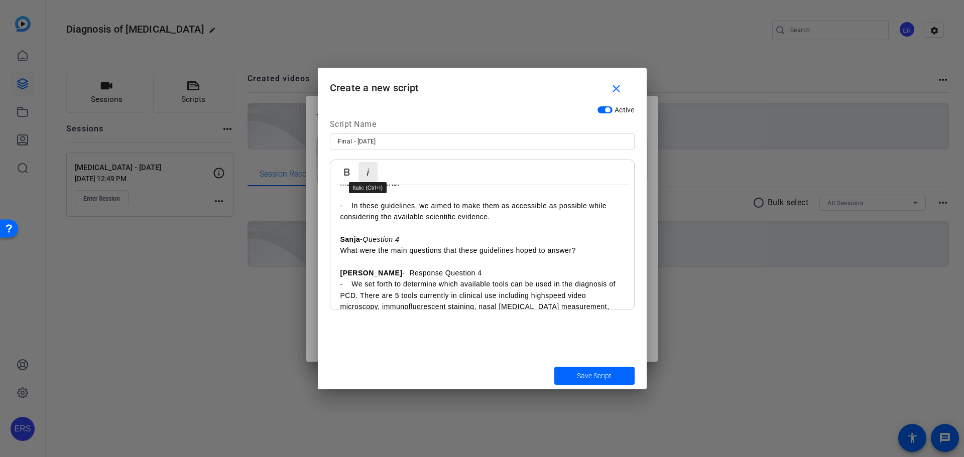
click at [368, 170] on icon "button" at bounding box center [368, 172] width 12 height 12
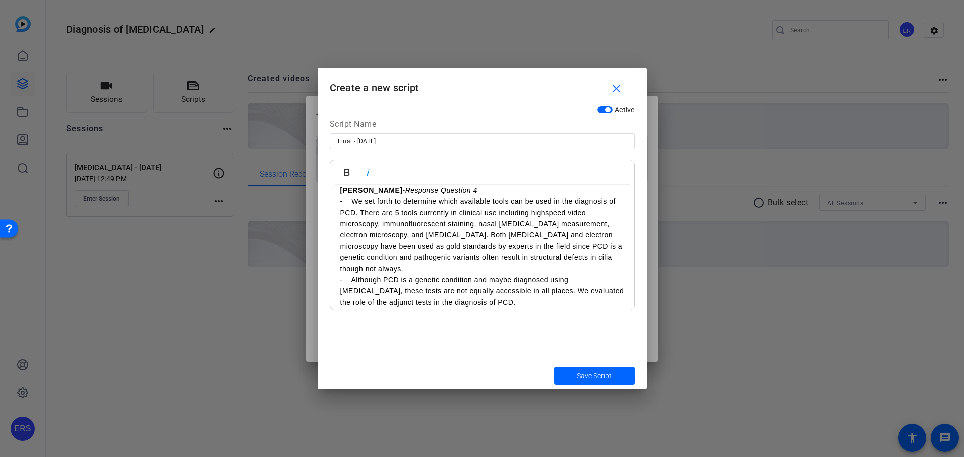
scroll to position [814, 0]
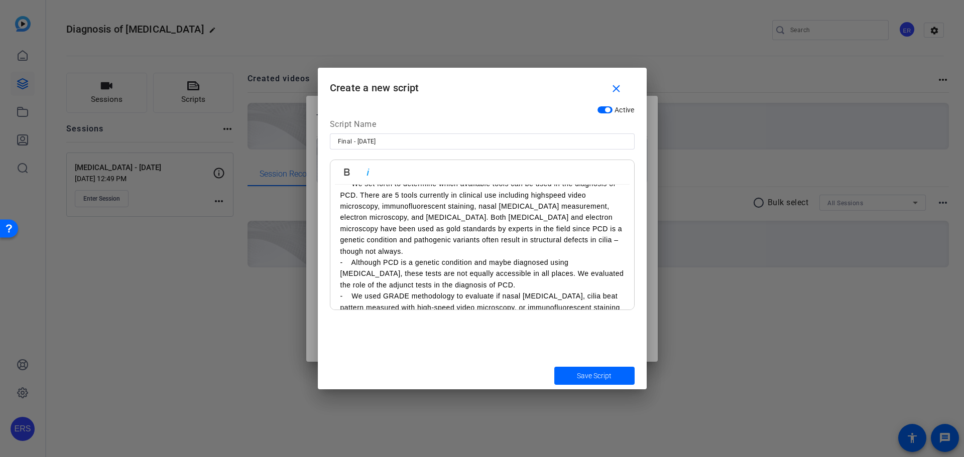
click at [387, 253] on p "- We set forth to determine which available tools can be used in the diagnosis …" at bounding box center [482, 217] width 284 height 79
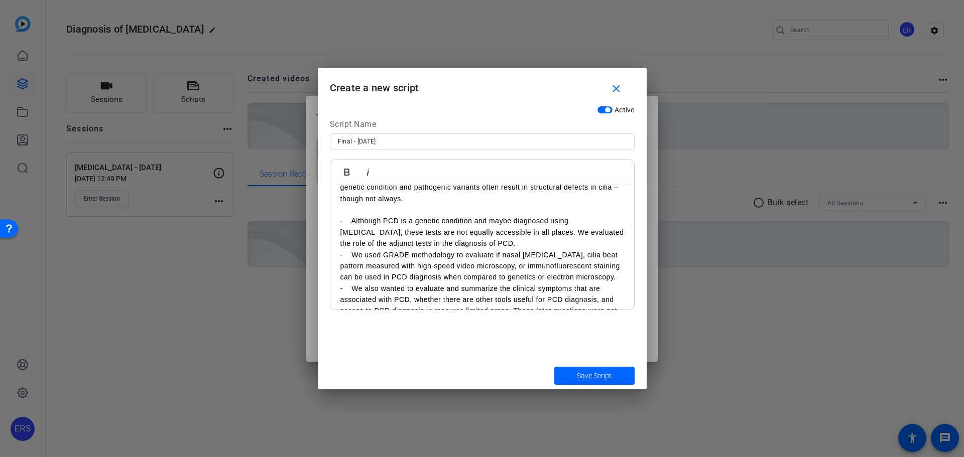
scroll to position [876, 0]
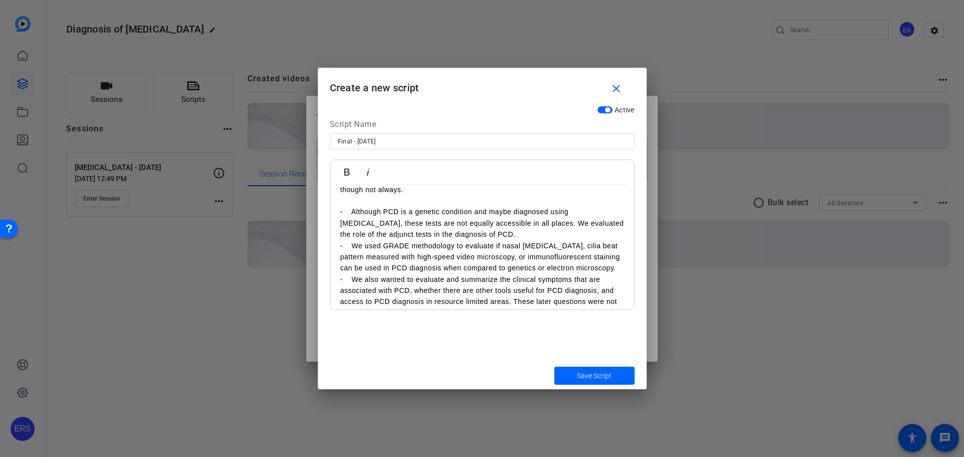
click at [515, 232] on p "- Although PCD is a genetic condition and maybe diagnosed using [MEDICAL_DATA],…" at bounding box center [482, 223] width 284 height 34
click at [423, 285] on p "- We used GRADE methodology to evaluate if nasal [MEDICAL_DATA], cilia beat pat…" at bounding box center [482, 268] width 284 height 34
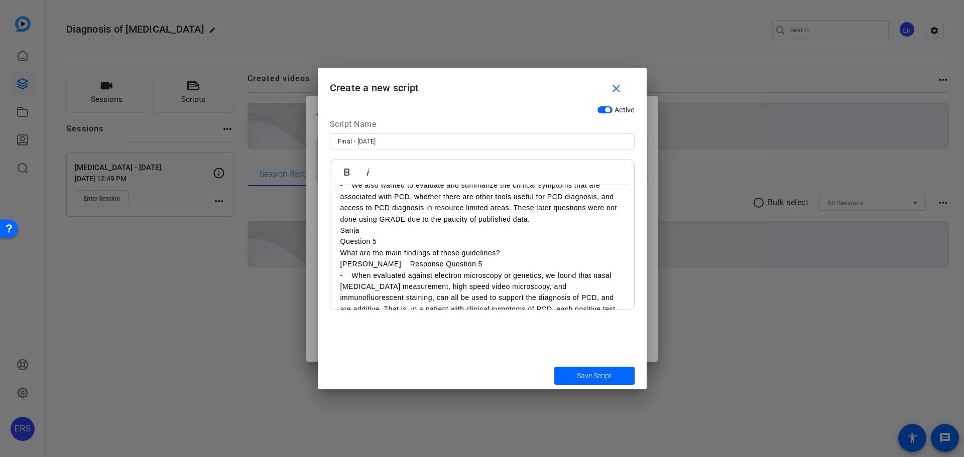
scroll to position [976, 0]
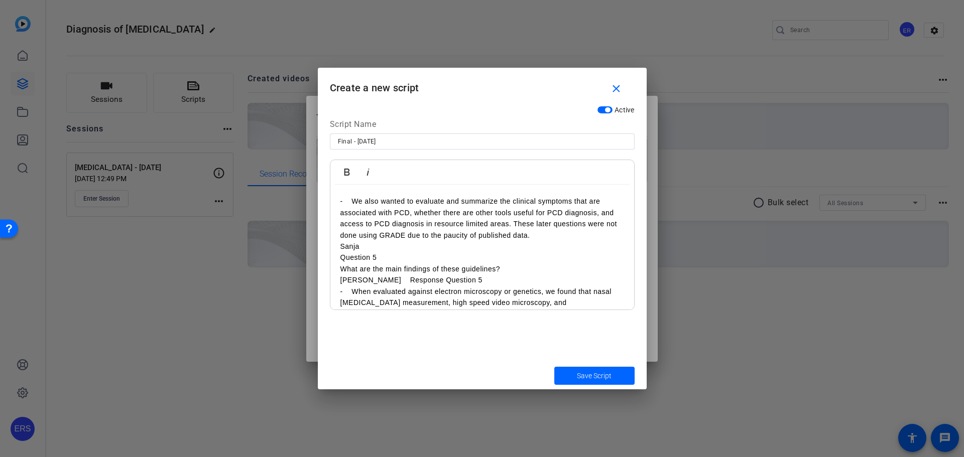
click at [536, 241] on p "- We also wanted to evaluate and summarize the clinical symptoms that are assoc…" at bounding box center [482, 218] width 284 height 45
click at [396, 263] on p "Sanja" at bounding box center [482, 257] width 284 height 11
drag, startPoint x: 370, startPoint y: 270, endPoint x: 406, endPoint y: 271, distance: 35.7
click at [406, 263] on p "Sanja - Question 5" at bounding box center [482, 257] width 284 height 11
click at [367, 174] on icon "button" at bounding box center [367, 172] width 3 height 7
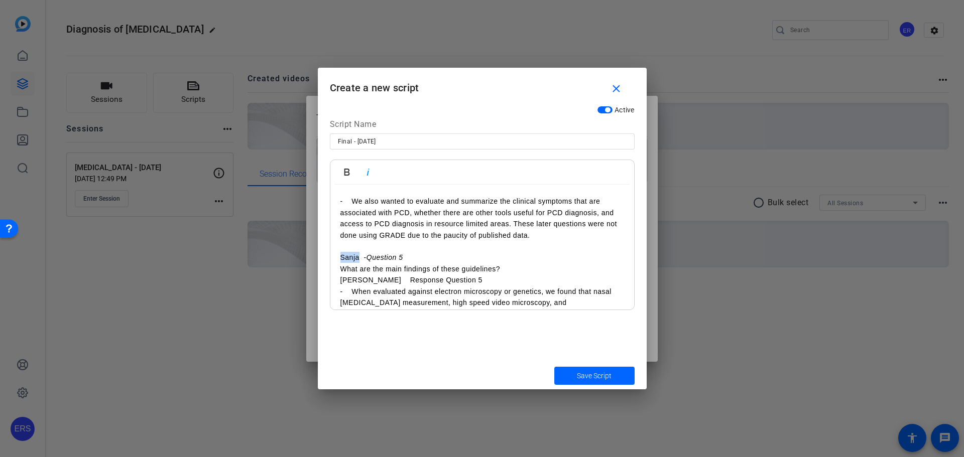
drag, startPoint x: 338, startPoint y: 270, endPoint x: 358, endPoint y: 268, distance: 20.2
click at [358, 268] on div "Sanja - Welcome • Hello and welcome to the European Respiratory Society Guideli…" at bounding box center [482, 162] width 304 height 1909
click at [345, 176] on icon "button" at bounding box center [347, 172] width 12 height 12
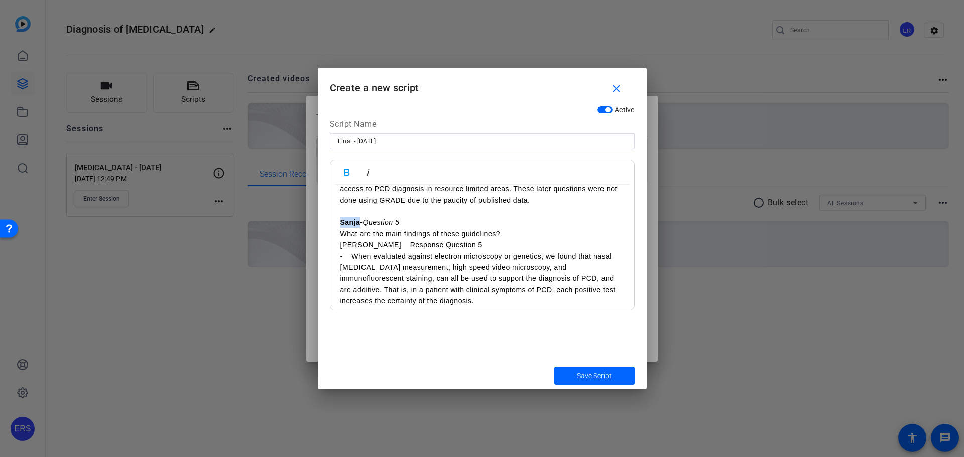
scroll to position [1027, 0]
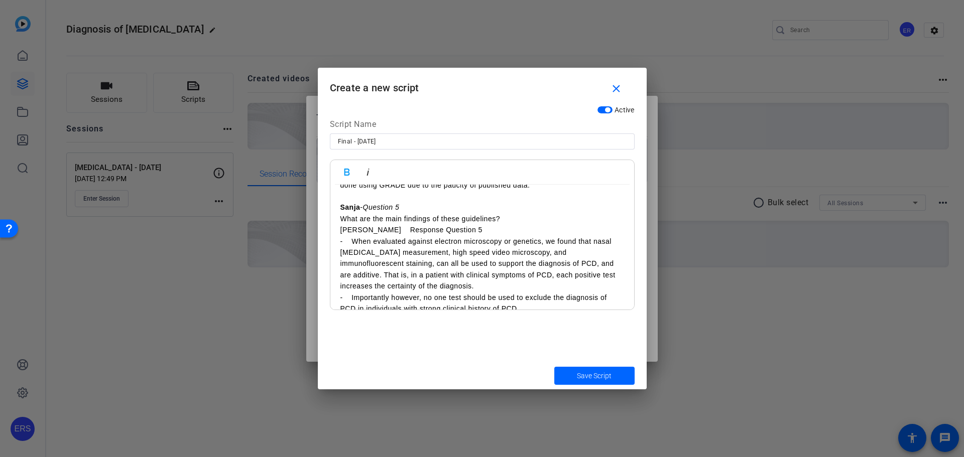
click at [341, 235] on p "[PERSON_NAME] Response Question 5" at bounding box center [482, 229] width 284 height 11
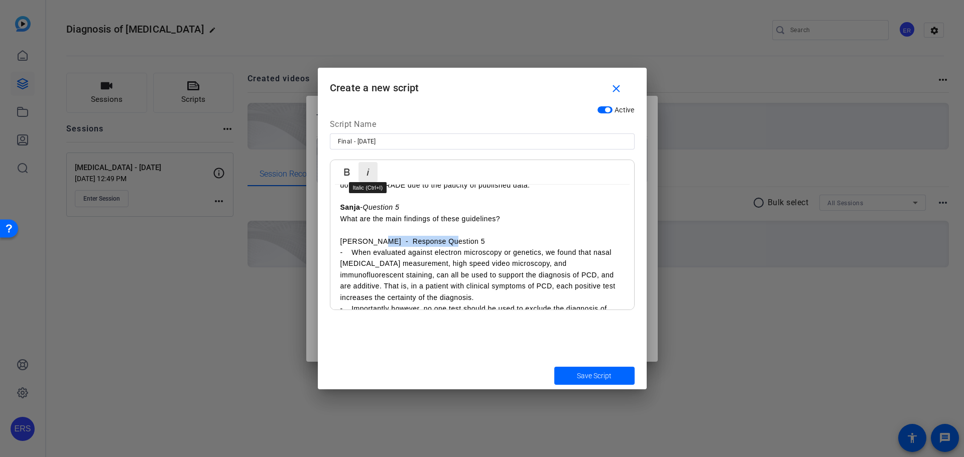
drag, startPoint x: 368, startPoint y: 170, endPoint x: 364, endPoint y: 178, distance: 8.8
click at [367, 170] on icon "button" at bounding box center [368, 172] width 12 height 12
drag, startPoint x: 346, startPoint y: 249, endPoint x: 341, endPoint y: 254, distance: 6.4
click at [345, 247] on p "[PERSON_NAME] - Response Question 5" at bounding box center [482, 241] width 284 height 11
drag, startPoint x: 339, startPoint y: 253, endPoint x: 360, endPoint y: 251, distance: 20.6
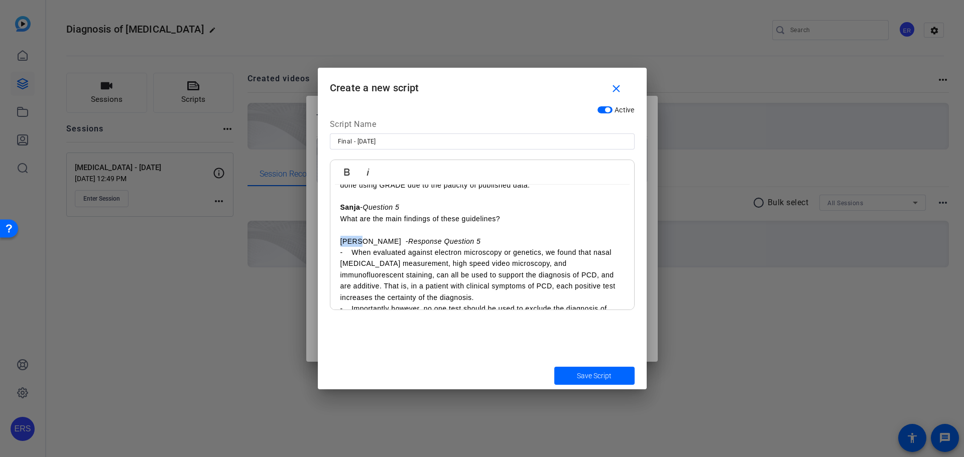
click at [360, 251] on div "Sanja - Welcome • Hello and welcome to the European Respiratory Society Guideli…" at bounding box center [482, 118] width 304 height 1920
click at [347, 173] on icon "button" at bounding box center [347, 172] width 12 height 12
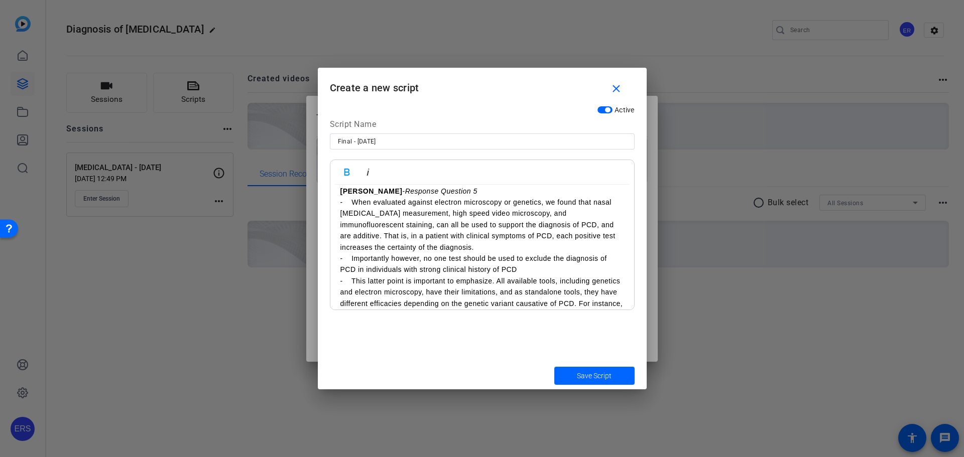
click at [437, 253] on p "- When evaluated against electron microscopy or genetics, we found that nasal […" at bounding box center [482, 225] width 284 height 56
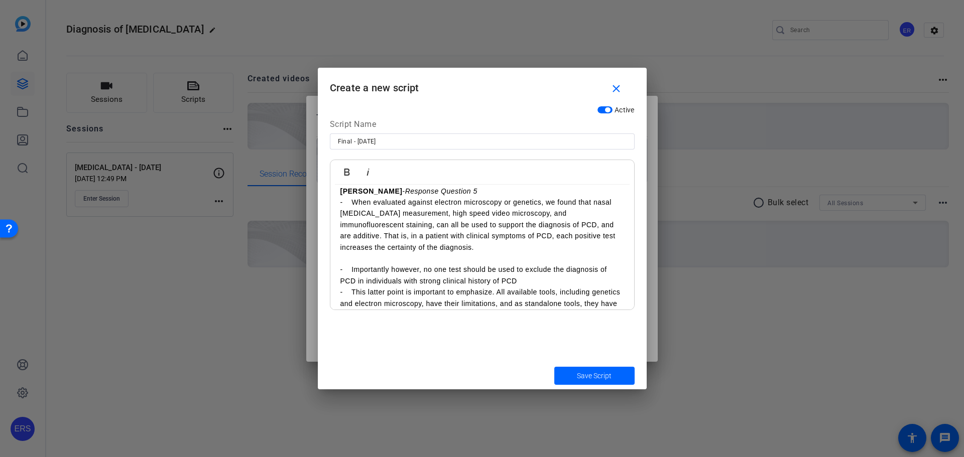
scroll to position [1127, 0]
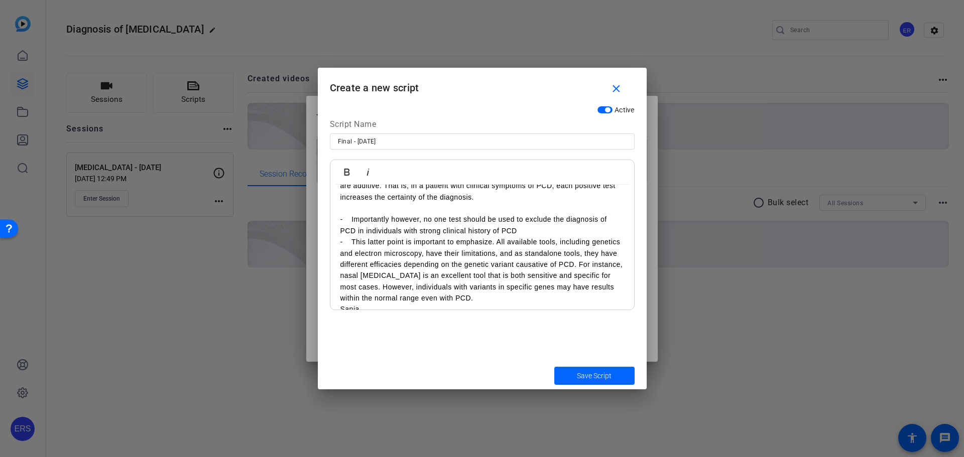
click at [556, 236] on p "- Importantly however, no one test should be used to exclude the diagnosis of P…" at bounding box center [482, 225] width 284 height 23
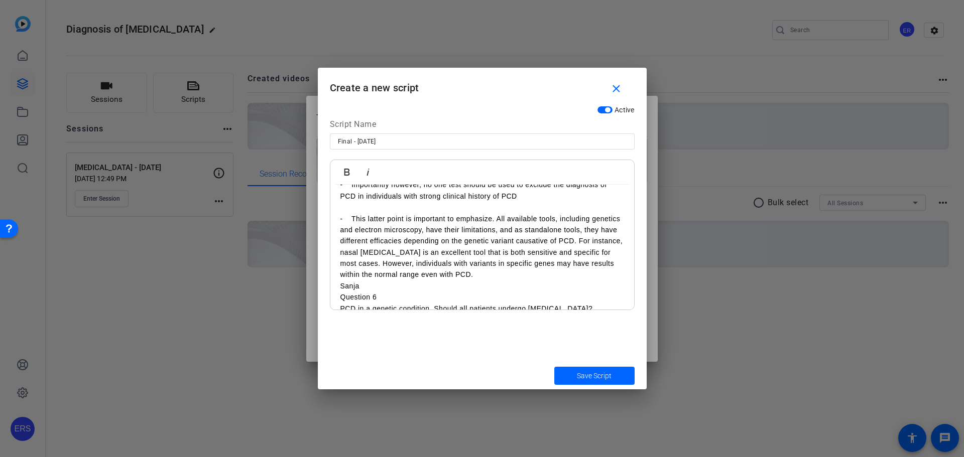
scroll to position [1177, 0]
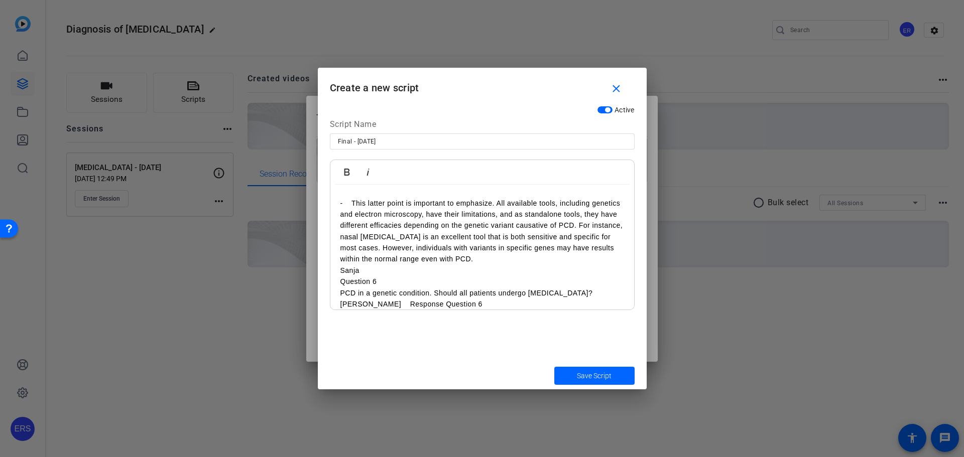
click at [529, 276] on p "Sanja" at bounding box center [482, 270] width 284 height 11
click at [522, 265] on p "- This latter point is important to emphasize. All available tools, including g…" at bounding box center [482, 231] width 284 height 67
click at [454, 287] on p "Sanja" at bounding box center [482, 281] width 284 height 11
drag, startPoint x: 373, startPoint y: 294, endPoint x: 408, endPoint y: 295, distance: 34.1
click at [408, 287] on p "Sanja - Question 6" at bounding box center [482, 281] width 284 height 11
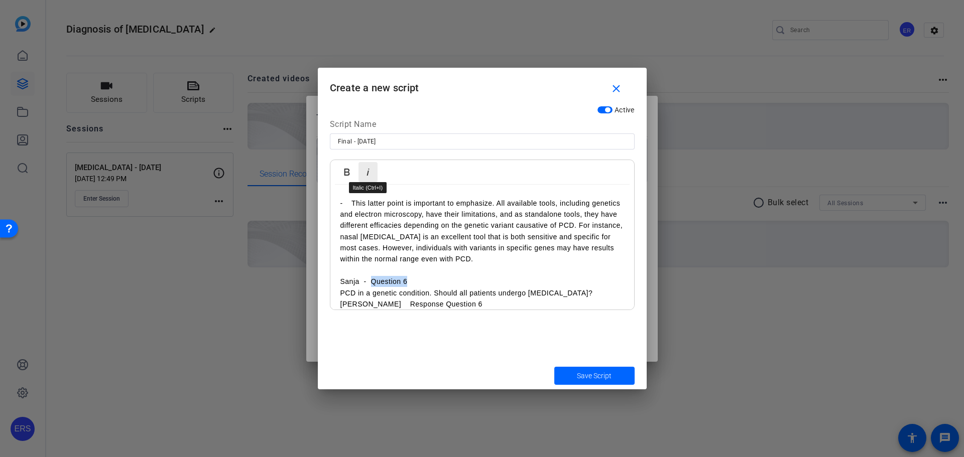
click at [365, 172] on icon "button" at bounding box center [368, 172] width 12 height 12
drag, startPoint x: 340, startPoint y: 294, endPoint x: 358, endPoint y: 294, distance: 18.1
click at [358, 287] on p "Sanja - Question 6" at bounding box center [482, 281] width 284 height 11
click at [348, 168] on icon "button" at bounding box center [347, 172] width 12 height 12
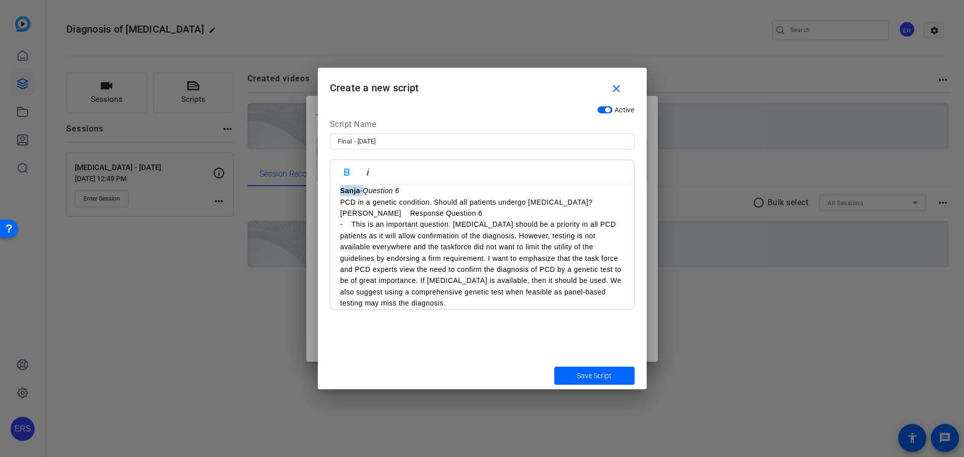
scroll to position [1278, 0]
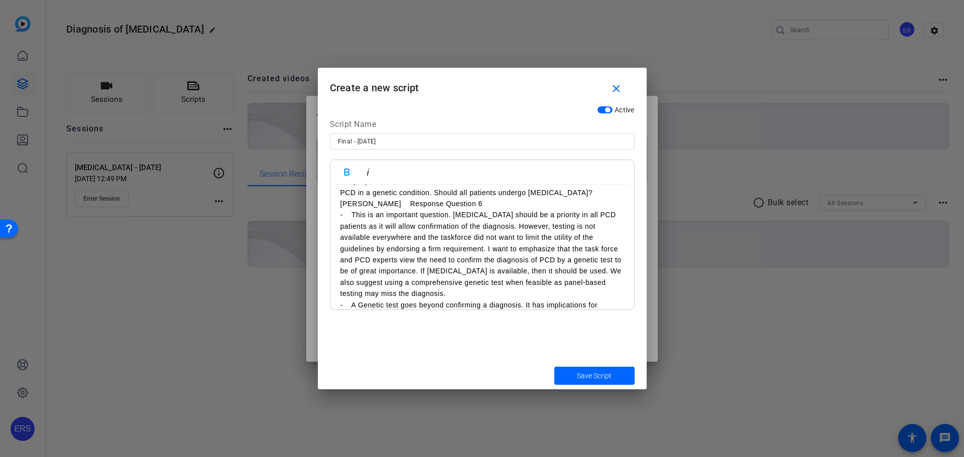
click at [340, 209] on p "[PERSON_NAME] Response Question 6" at bounding box center [482, 203] width 284 height 11
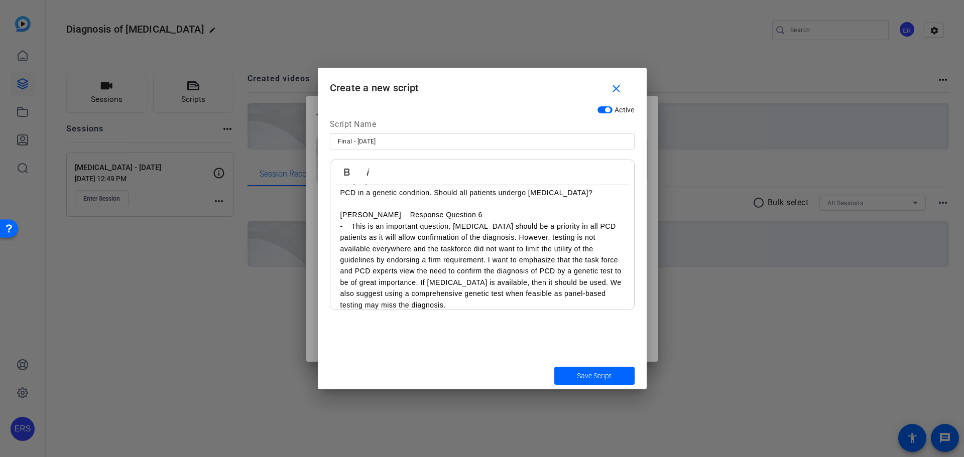
click at [365, 220] on p "[PERSON_NAME] Response Question 6" at bounding box center [482, 214] width 284 height 11
click at [374, 220] on p "[PERSON_NAME] - Response Question 6" at bounding box center [482, 214] width 284 height 11
click at [376, 220] on p "[PERSON_NAME] - Response Question 6" at bounding box center [482, 214] width 284 height 11
drag, startPoint x: 374, startPoint y: 227, endPoint x: 444, endPoint y: 229, distance: 70.3
click at [444, 220] on p "[PERSON_NAME] - Response Question 6" at bounding box center [482, 214] width 284 height 11
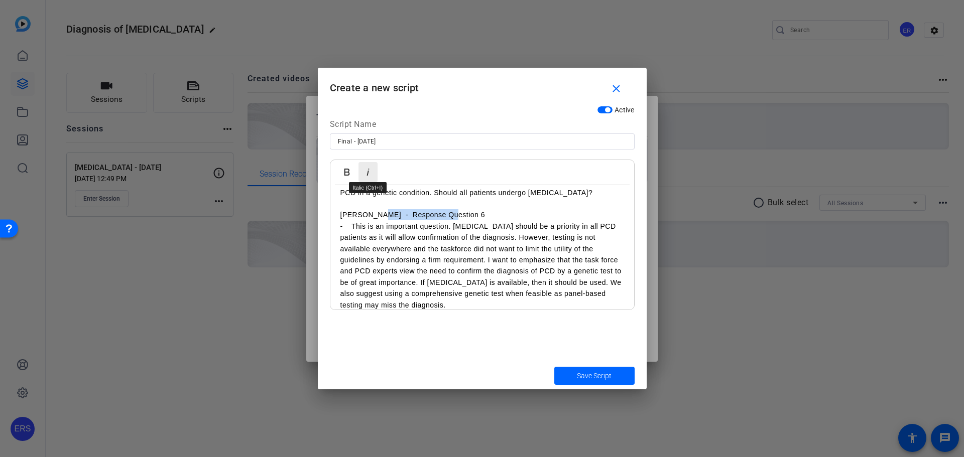
click at [370, 169] on icon "button" at bounding box center [368, 172] width 12 height 12
drag, startPoint x: 339, startPoint y: 229, endPoint x: 360, endPoint y: 228, distance: 21.6
click at [341, 170] on icon "button" at bounding box center [347, 172] width 12 height 12
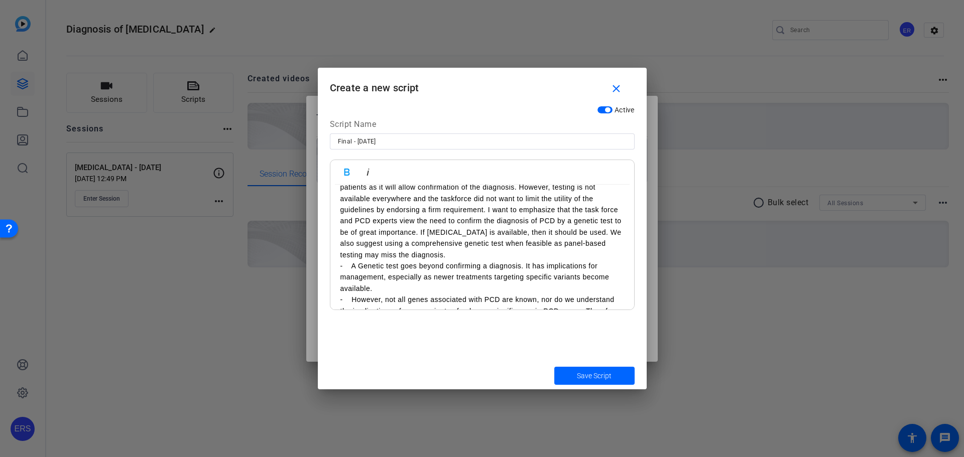
click at [462, 261] on p "- This is an important question. [MEDICAL_DATA] should be a priority in all PCD…" at bounding box center [482, 216] width 284 height 90
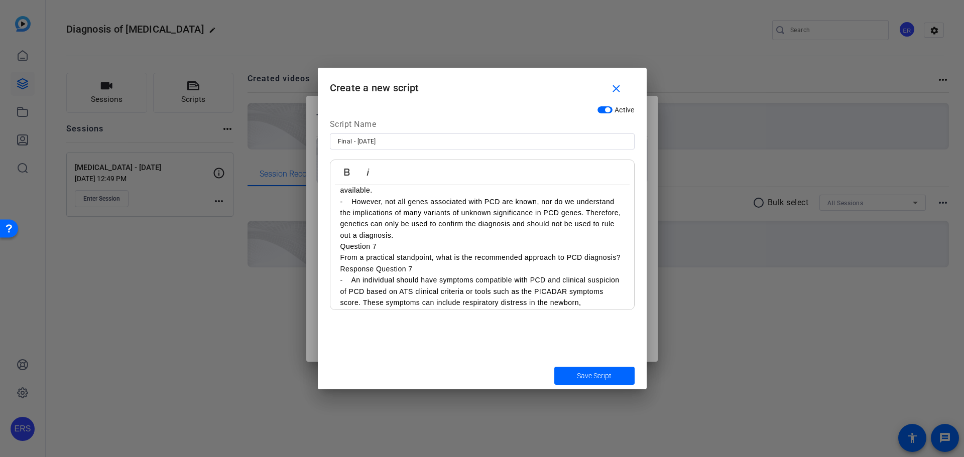
scroll to position [1439, 0]
click at [391, 194] on p "- A Genetic test goes beyond confirming a diagnosis. It has implications for ma…" at bounding box center [482, 177] width 284 height 34
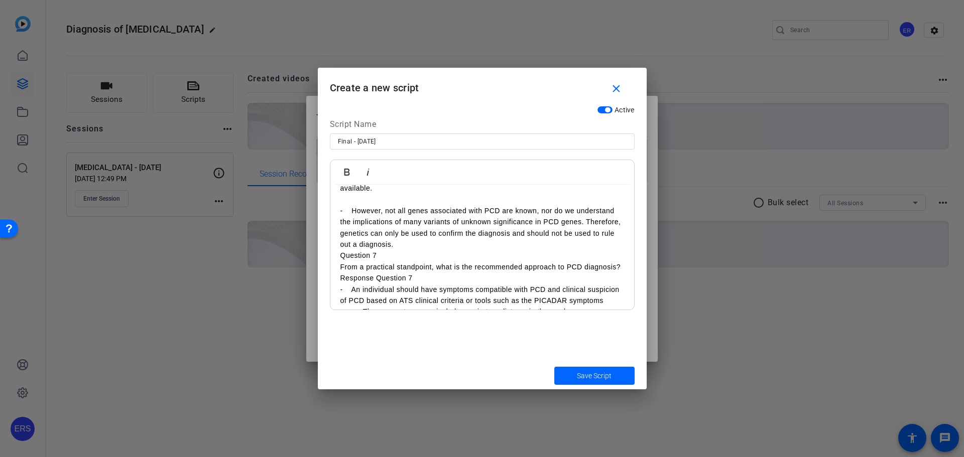
scroll to position [1451, 0]
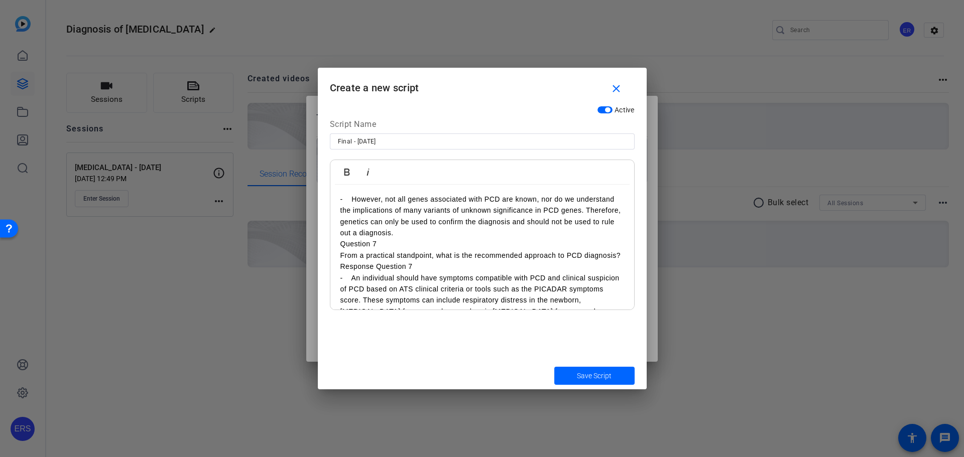
click at [455, 239] on p "- However, not all genes associated with PCD are known, nor do we understand th…" at bounding box center [482, 216] width 284 height 45
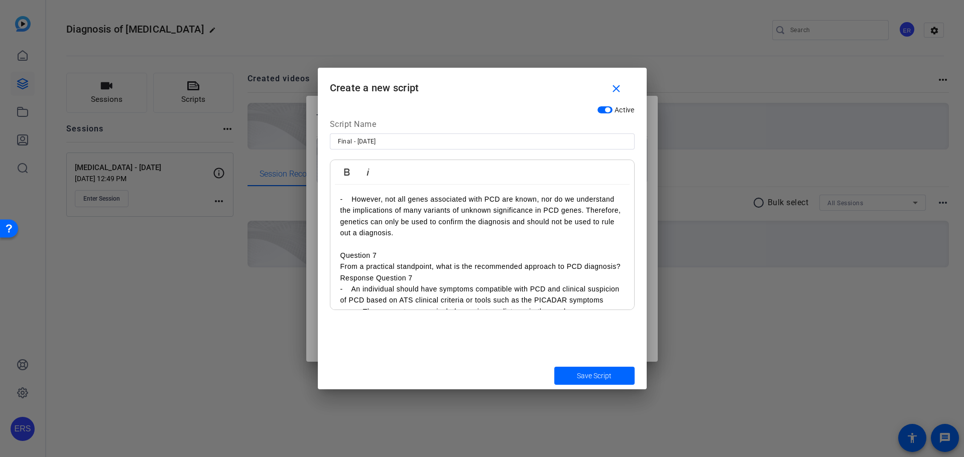
click at [369, 166] on icon "button" at bounding box center [368, 172] width 12 height 12
drag, startPoint x: 341, startPoint y: 265, endPoint x: 358, endPoint y: 266, distance: 17.1
click at [358, 261] on p "Sanja - Question 7" at bounding box center [482, 255] width 284 height 11
click at [347, 168] on icon "button" at bounding box center [347, 172] width 12 height 12
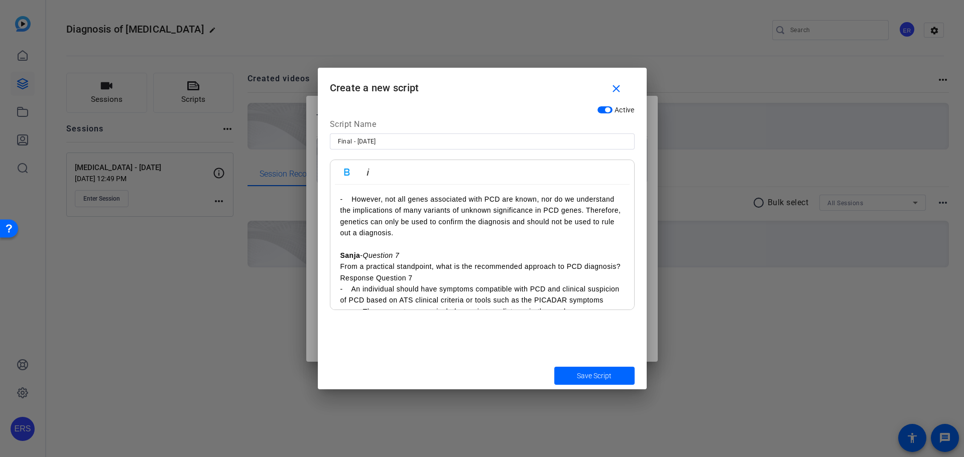
click at [385, 272] on p "From a practical standpoint, what is the recommended approach to PCD diagnosis?" at bounding box center [482, 266] width 284 height 11
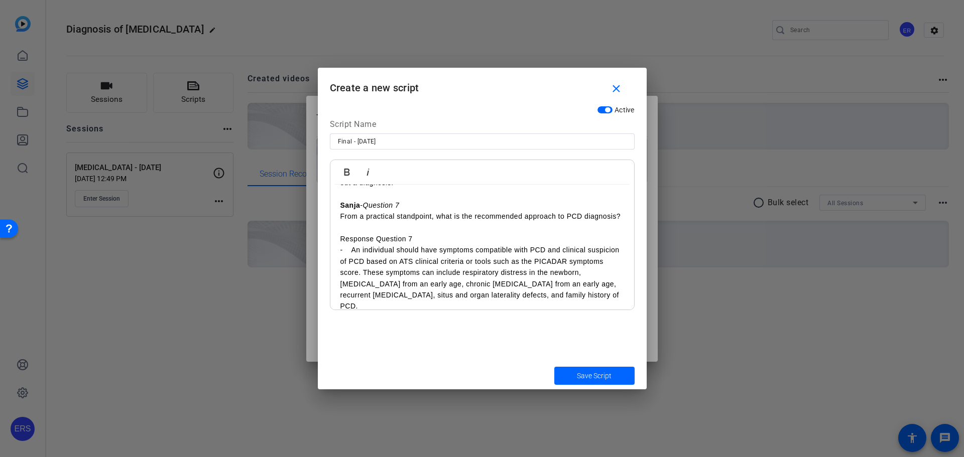
drag, startPoint x: 339, startPoint y: 262, endPoint x: 360, endPoint y: 263, distance: 21.1
click at [350, 173] on icon "button" at bounding box center [347, 172] width 12 height 12
drag, startPoint x: 374, startPoint y: 261, endPoint x: 446, endPoint y: 263, distance: 71.3
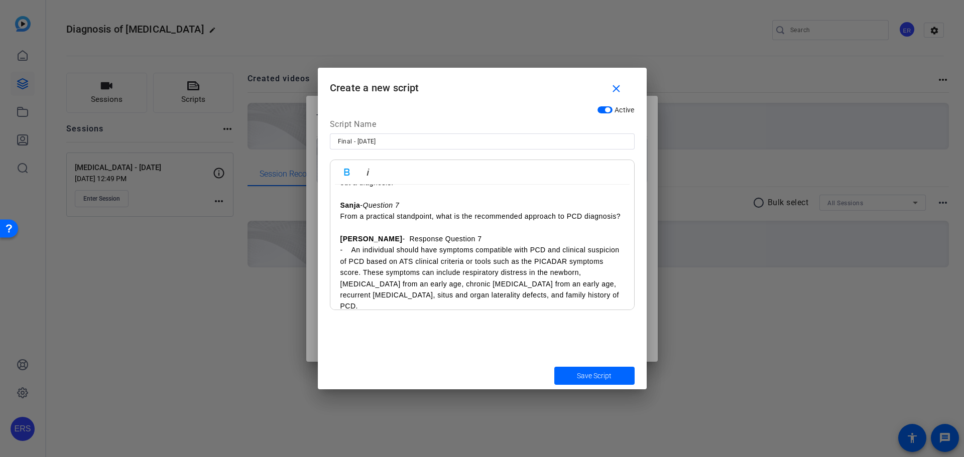
click at [446, 244] on p "[PERSON_NAME] - Response Question 7" at bounding box center [482, 238] width 284 height 11
click at [365, 171] on icon "button" at bounding box center [368, 172] width 12 height 12
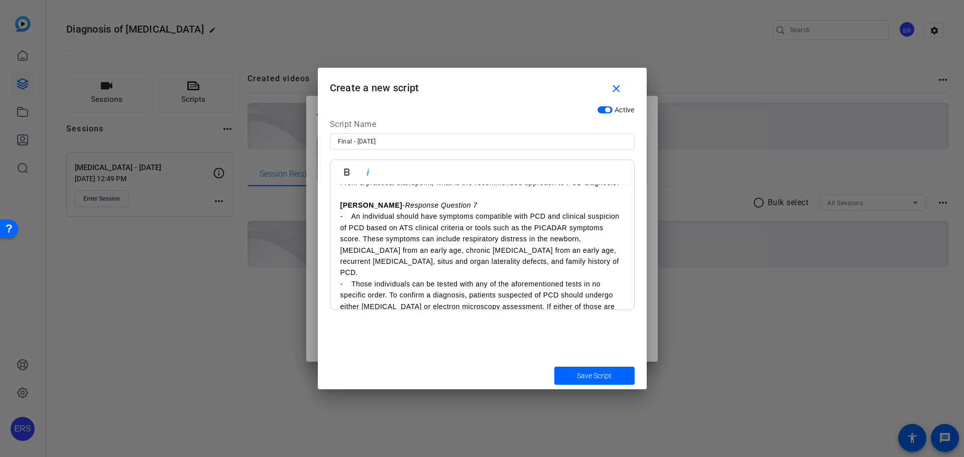
scroll to position [1551, 0]
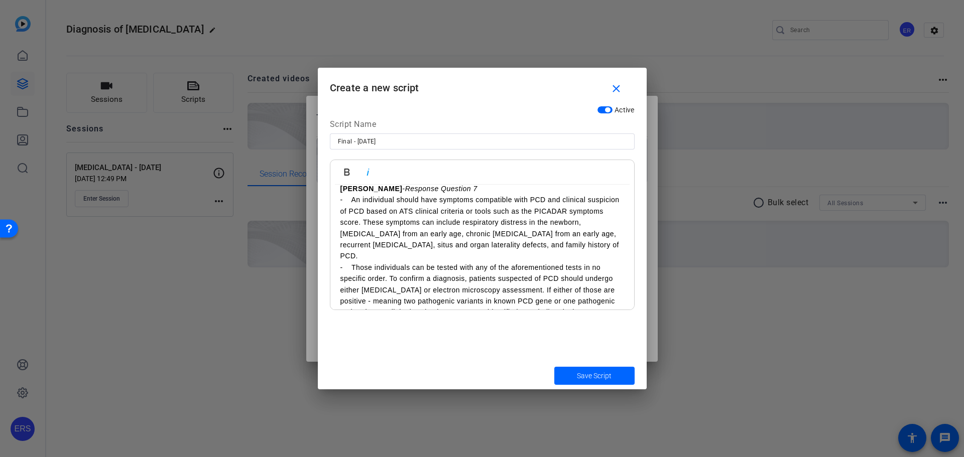
click at [416, 262] on p "- An individual should have symptoms compatible with PCD and clinical suspicion…" at bounding box center [482, 227] width 284 height 67
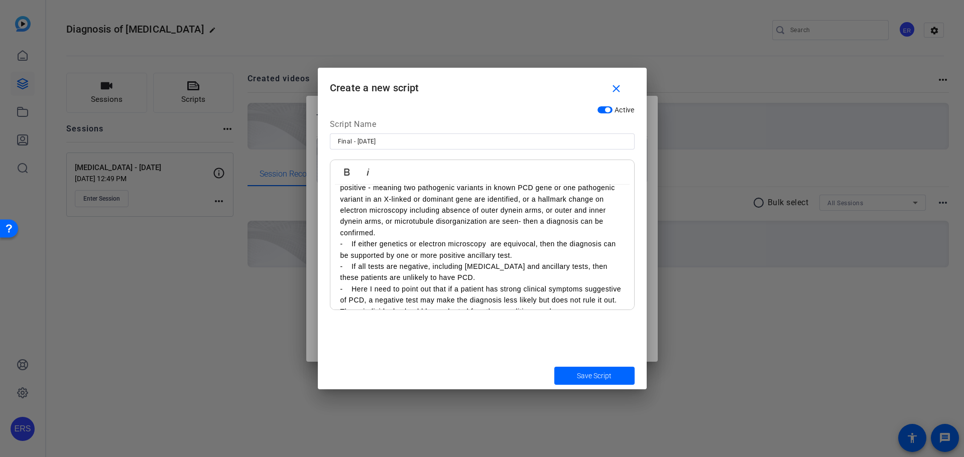
scroll to position [1652, 0]
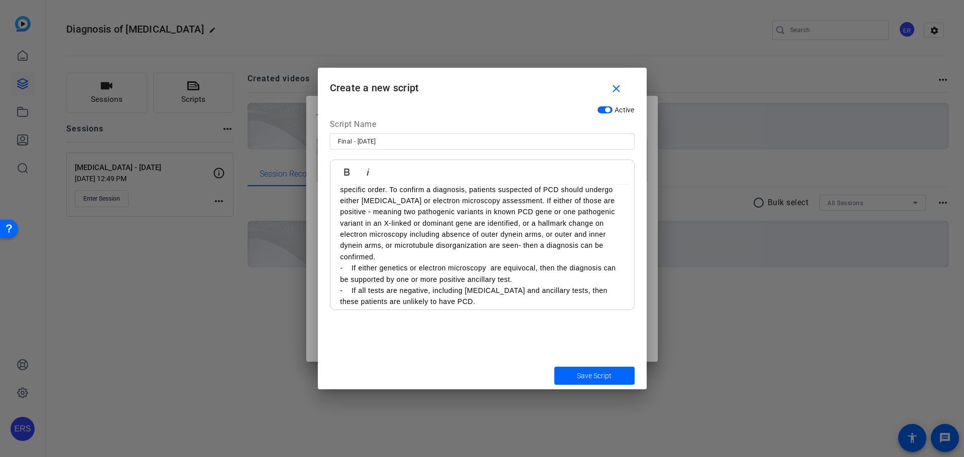
click at [405, 263] on p "- Those individuals can be tested with any of the aforementioned tests in no sp…" at bounding box center [482, 218] width 284 height 90
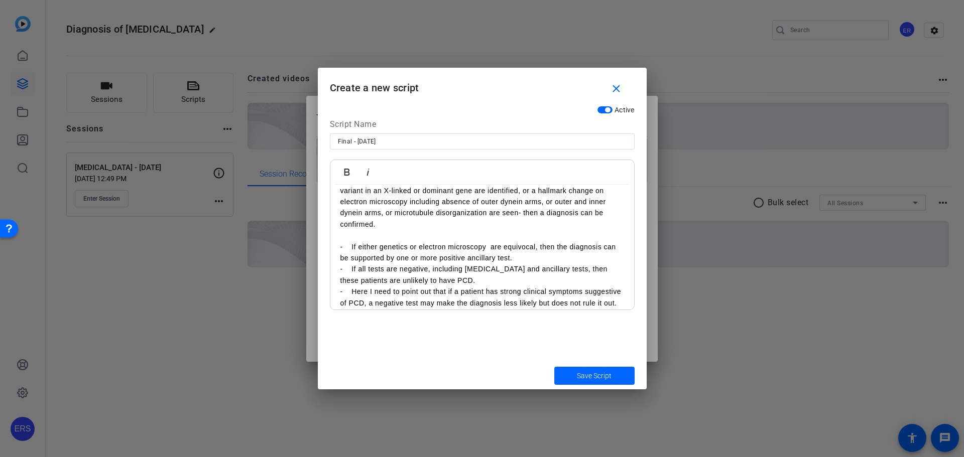
scroll to position [1702, 0]
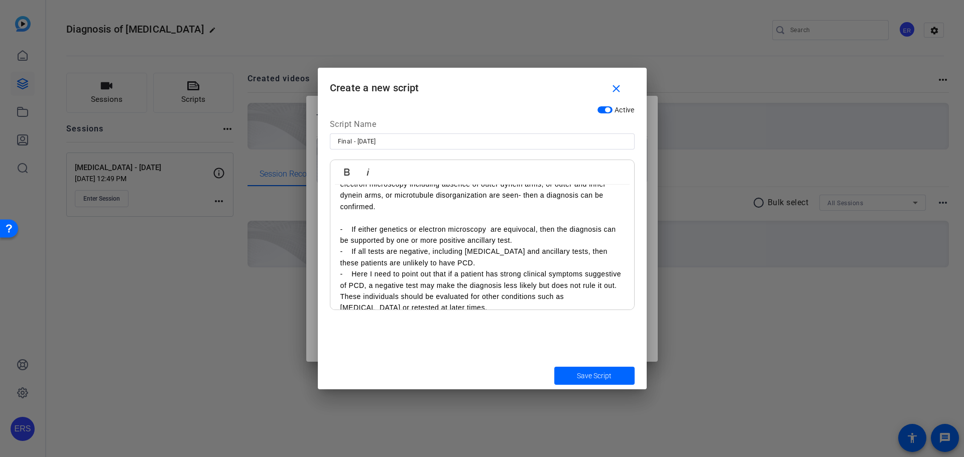
click at [520, 246] on p "- If either genetics or electron microscopy are equivocal, then the diagnosis c…" at bounding box center [482, 235] width 284 height 23
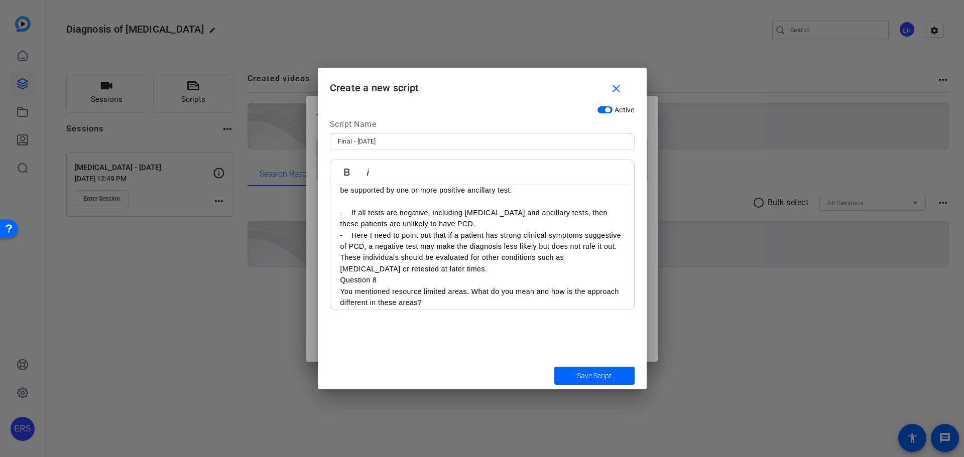
click at [493, 252] on p "- Here I need to point out that if a patient has strong clinical symptoms sugge…" at bounding box center [482, 252] width 284 height 45
click at [486, 230] on p "- If all tests are negative, including [MEDICAL_DATA] and ancillary tests, then…" at bounding box center [482, 218] width 284 height 23
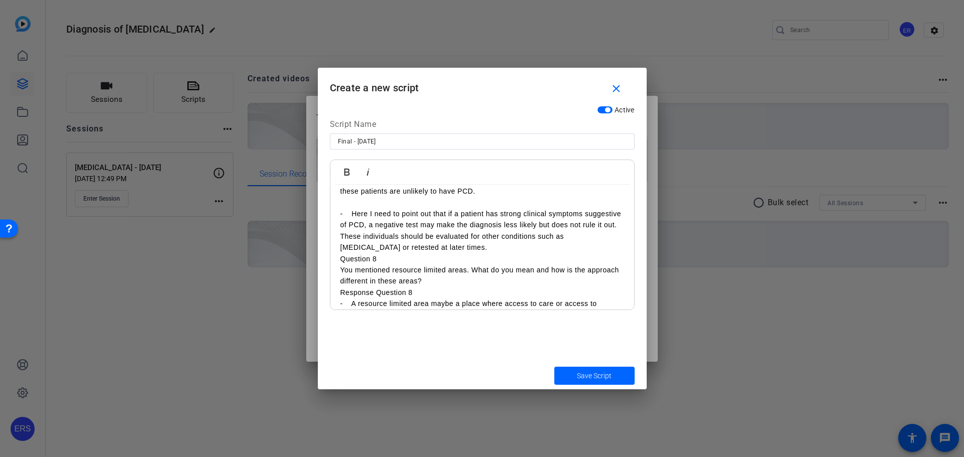
scroll to position [1802, 0]
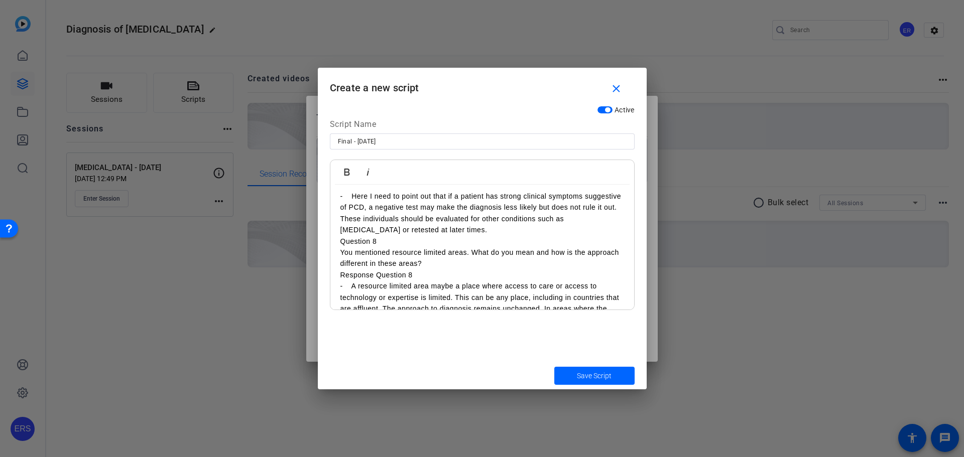
click at [495, 236] on p "- Here I need to point out that if a patient has strong clinical symptoms sugge…" at bounding box center [482, 213] width 284 height 45
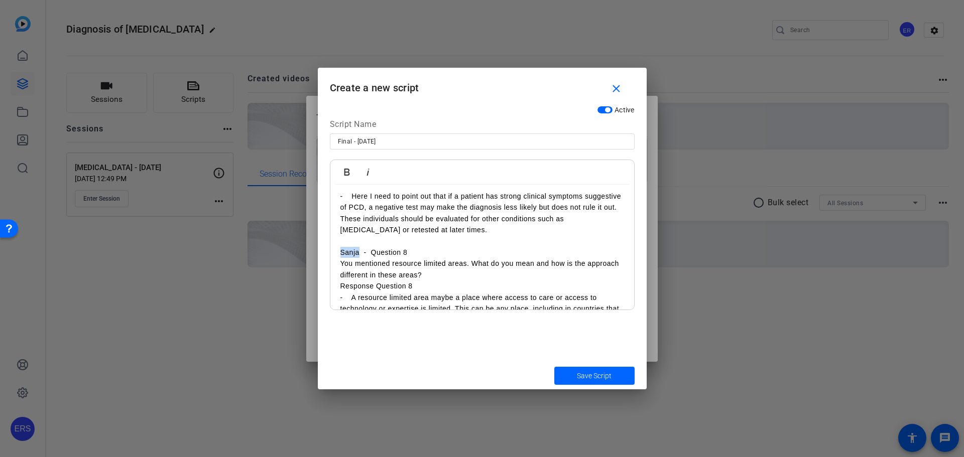
drag, startPoint x: 339, startPoint y: 274, endPoint x: 357, endPoint y: 275, distance: 18.6
click at [347, 171] on icon "button" at bounding box center [347, 172] width 12 height 12
drag, startPoint x: 371, startPoint y: 273, endPoint x: 408, endPoint y: 274, distance: 36.2
click at [408, 258] on p "Sanja - Question 8" at bounding box center [482, 252] width 284 height 11
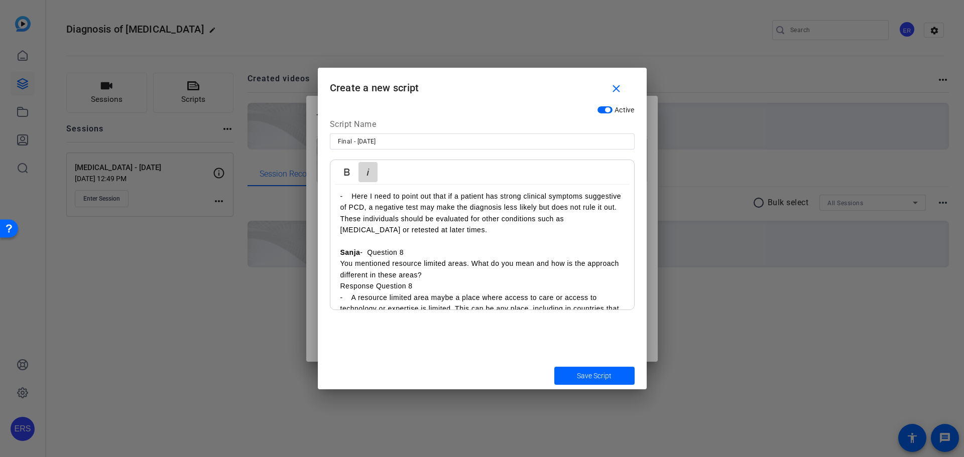
click at [370, 173] on icon "button" at bounding box center [368, 172] width 12 height 12
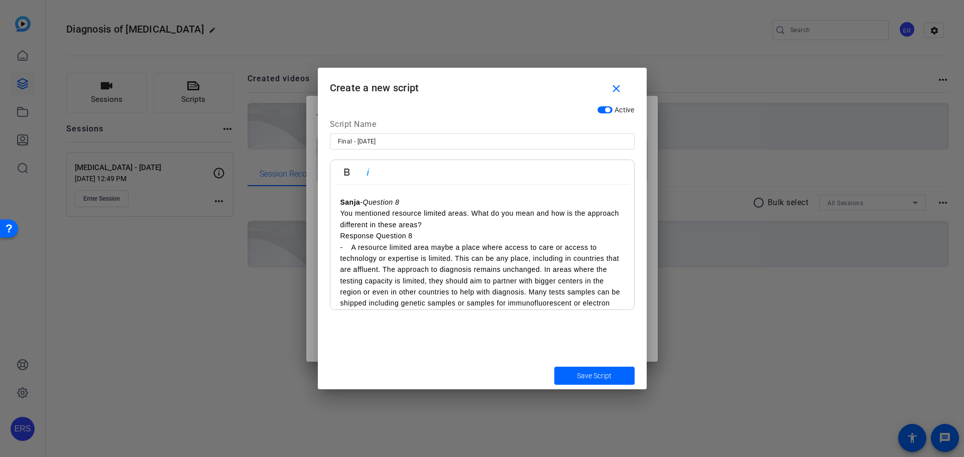
click at [342, 241] on p "Response Question 8" at bounding box center [482, 235] width 284 height 11
drag, startPoint x: 339, startPoint y: 259, endPoint x: 360, endPoint y: 259, distance: 21.6
click at [350, 178] on button "Bold" at bounding box center [346, 172] width 19 height 20
drag, startPoint x: 374, startPoint y: 259, endPoint x: 451, endPoint y: 264, distance: 77.0
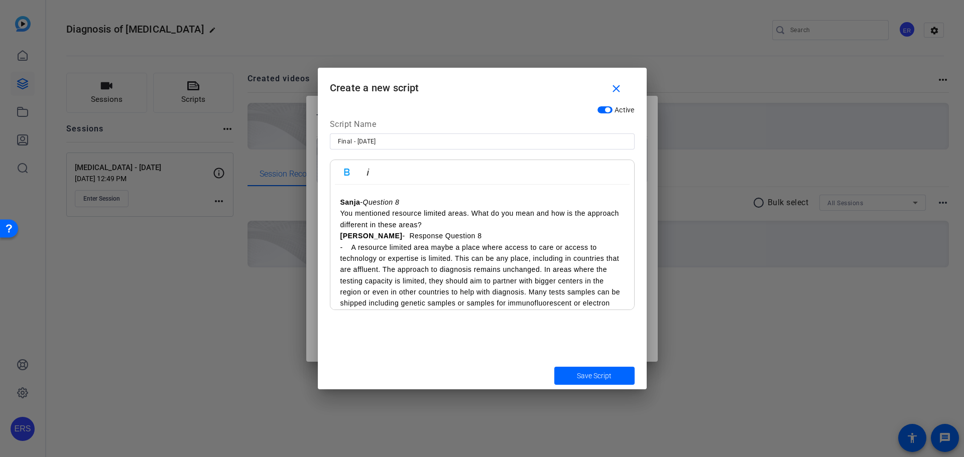
click at [451, 241] on p "[PERSON_NAME] - Response Question 8" at bounding box center [482, 235] width 284 height 11
click at [370, 174] on icon "button" at bounding box center [368, 172] width 12 height 12
click at [342, 240] on strong "[PERSON_NAME]" at bounding box center [371, 236] width 62 height 8
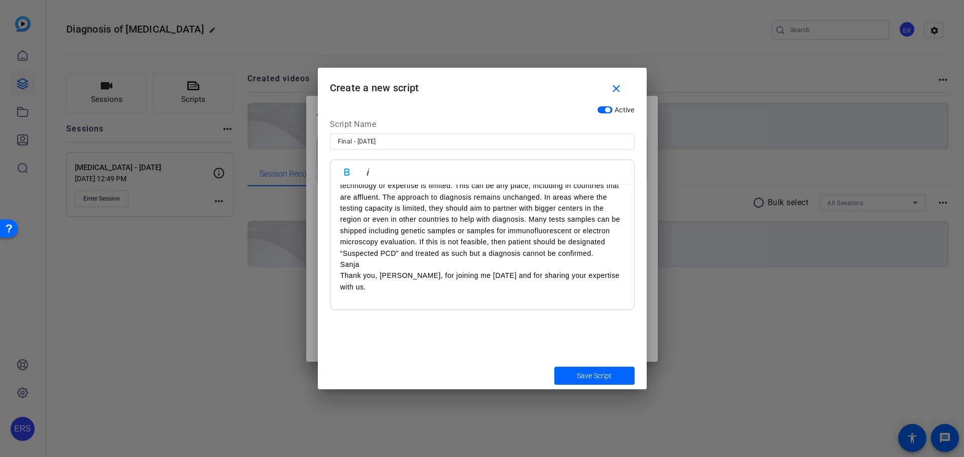
scroll to position [1953, 0]
click at [402, 255] on p "- A resource limited area maybe a place where access to care or access to techn…" at bounding box center [482, 210] width 284 height 90
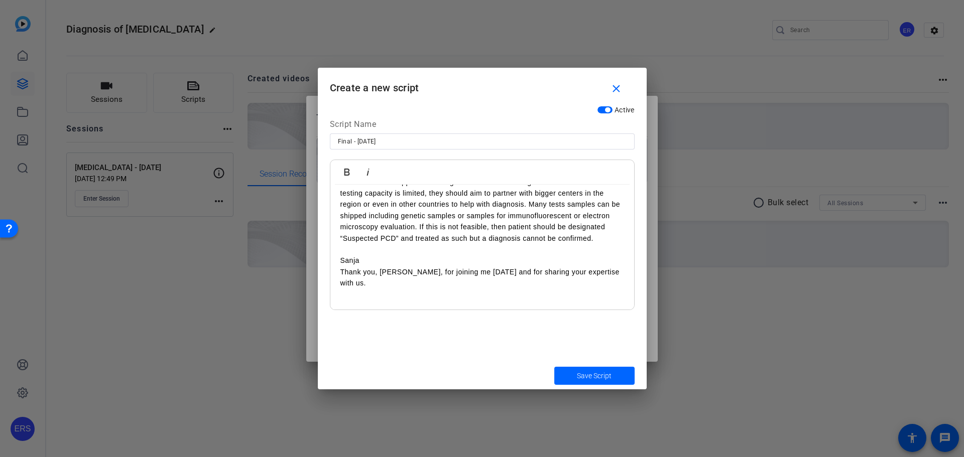
scroll to position [1964, 0]
click at [345, 176] on icon "button" at bounding box center [347, 172] width 12 height 12
click at [592, 377] on span "Save Script" at bounding box center [594, 376] width 35 height 11
